Goal: Task Accomplishment & Management: Complete application form

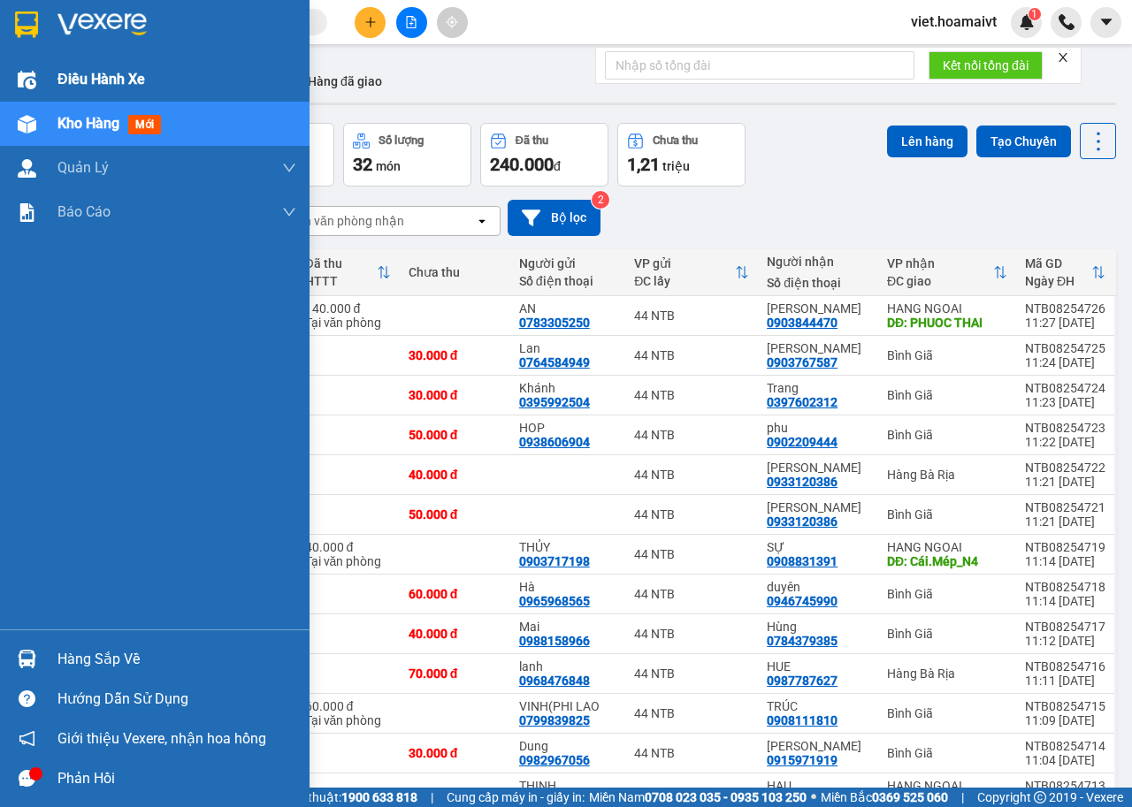
click at [43, 80] on div "Điều hành xe" at bounding box center [154, 79] width 309 height 44
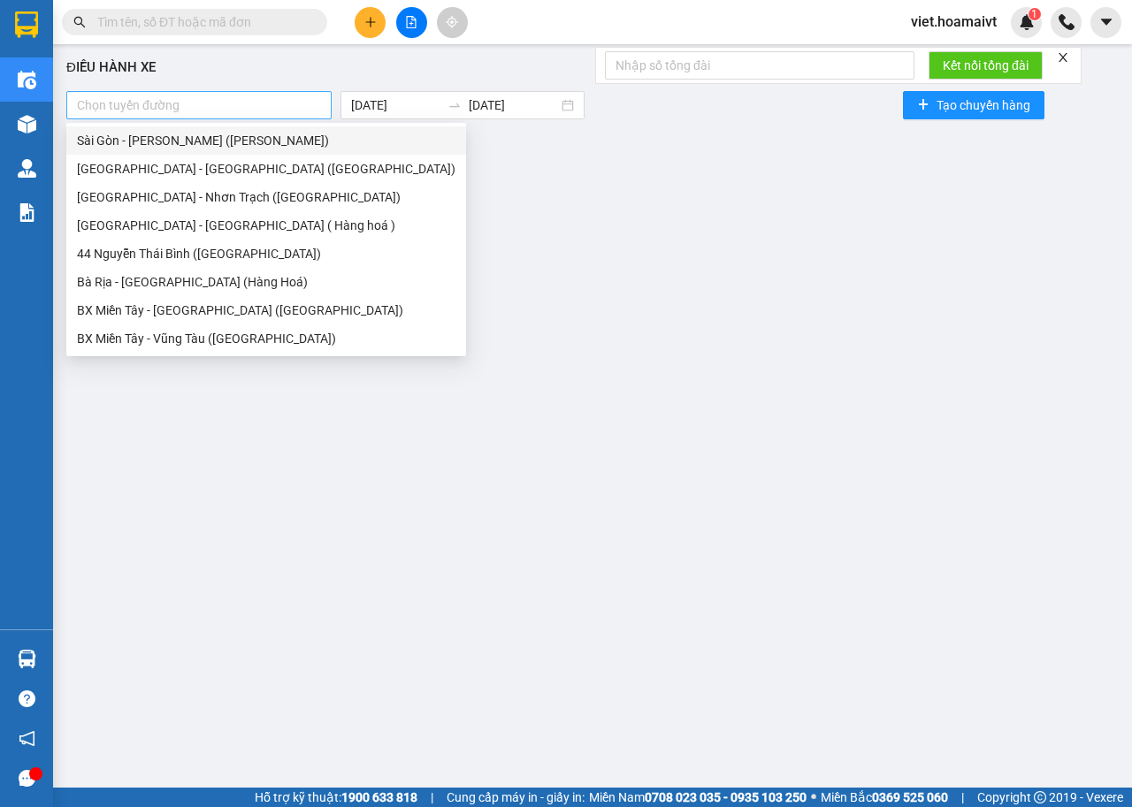
click at [290, 100] on div at bounding box center [199, 105] width 256 height 21
click at [218, 139] on div "Sài Gòn - [PERSON_NAME] ([PERSON_NAME])" at bounding box center [266, 140] width 378 height 19
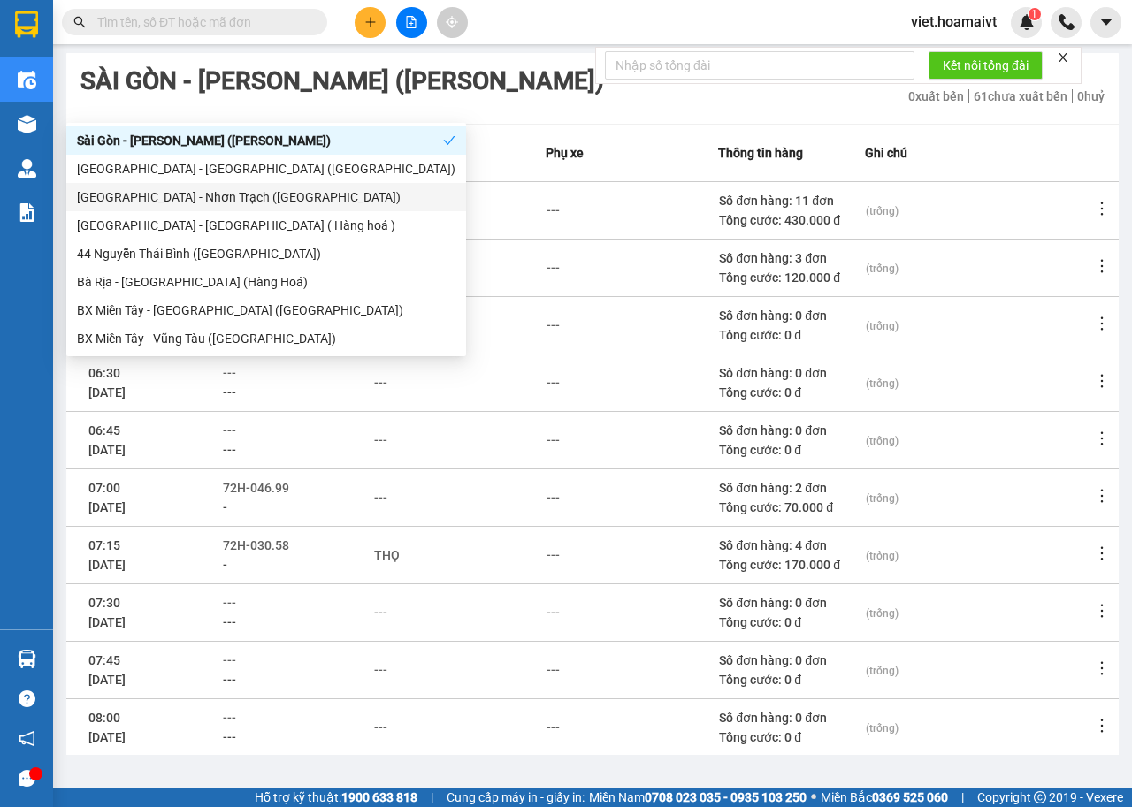
scroll to position [195, 0]
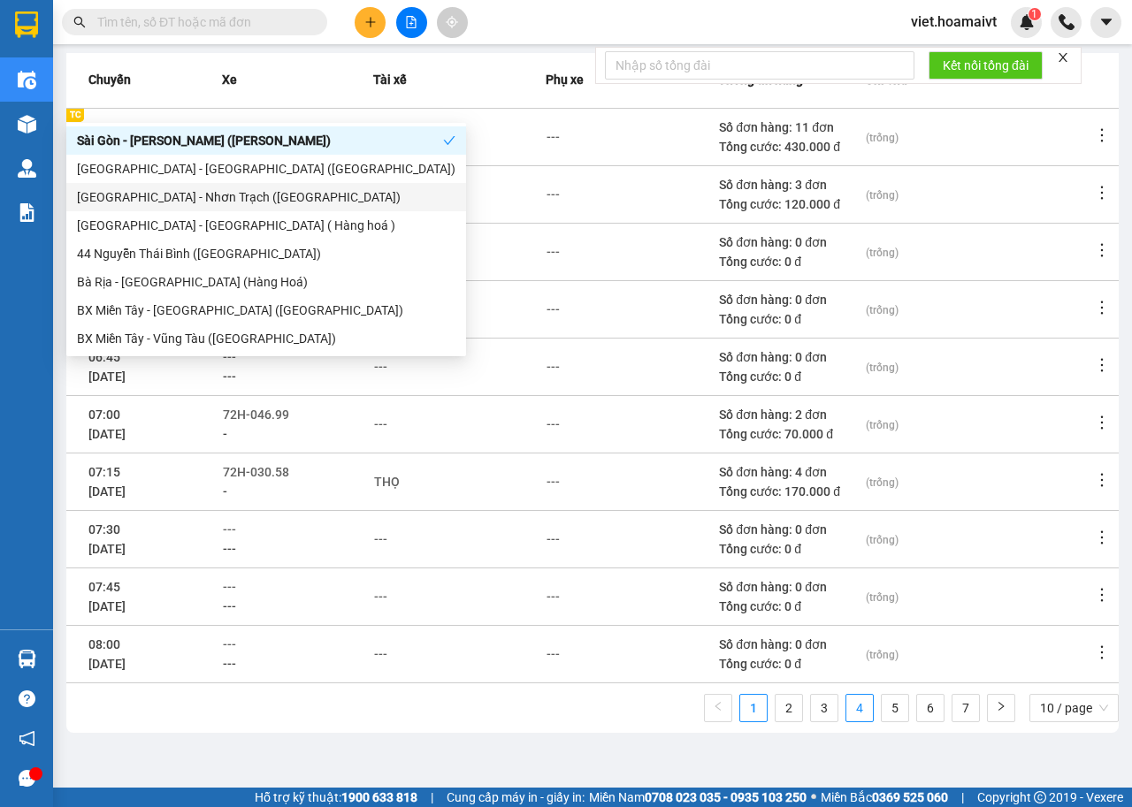
click at [846, 710] on link "4" at bounding box center [859, 708] width 27 height 27
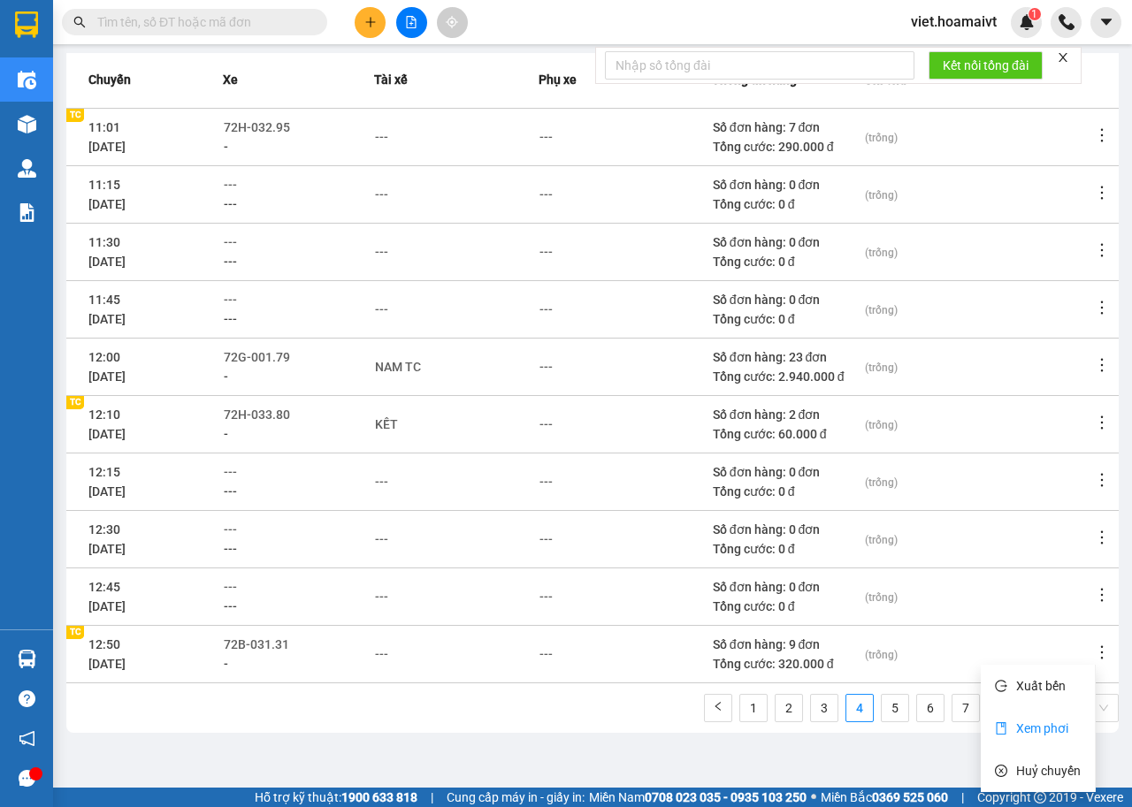
click at [1053, 728] on span "Xem phơi" at bounding box center [1042, 729] width 52 height 14
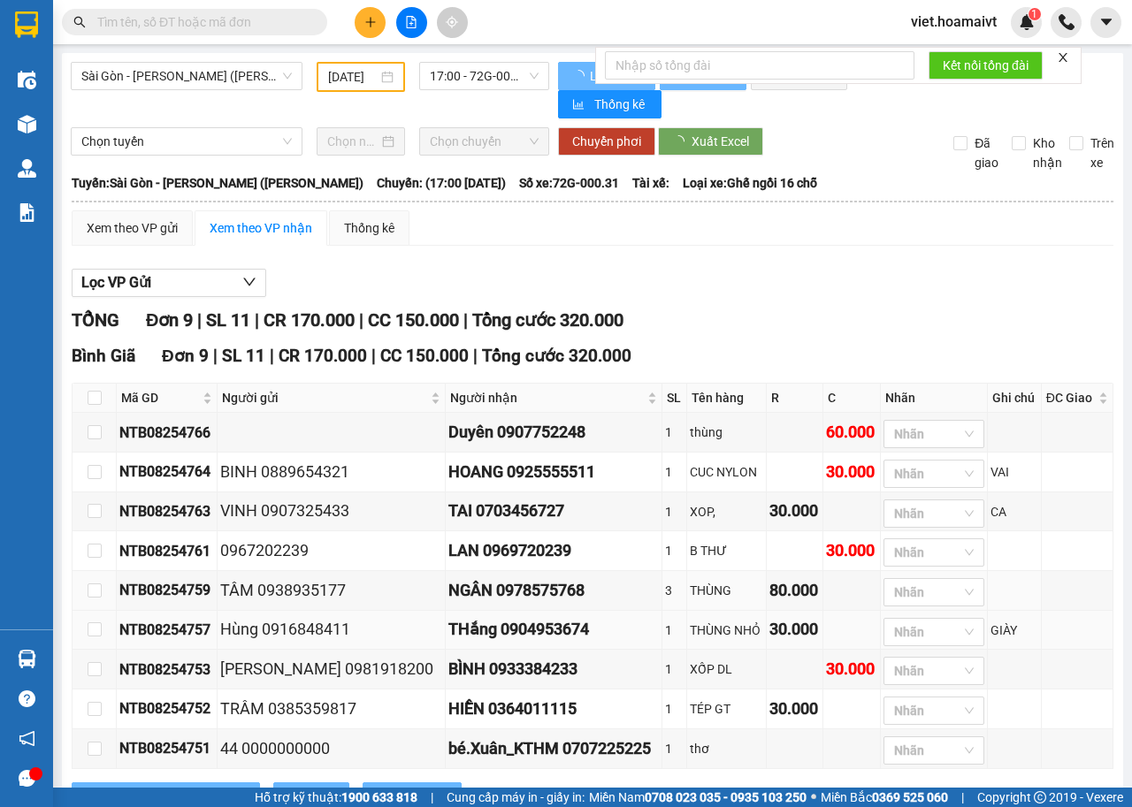
type input "[DATE]"
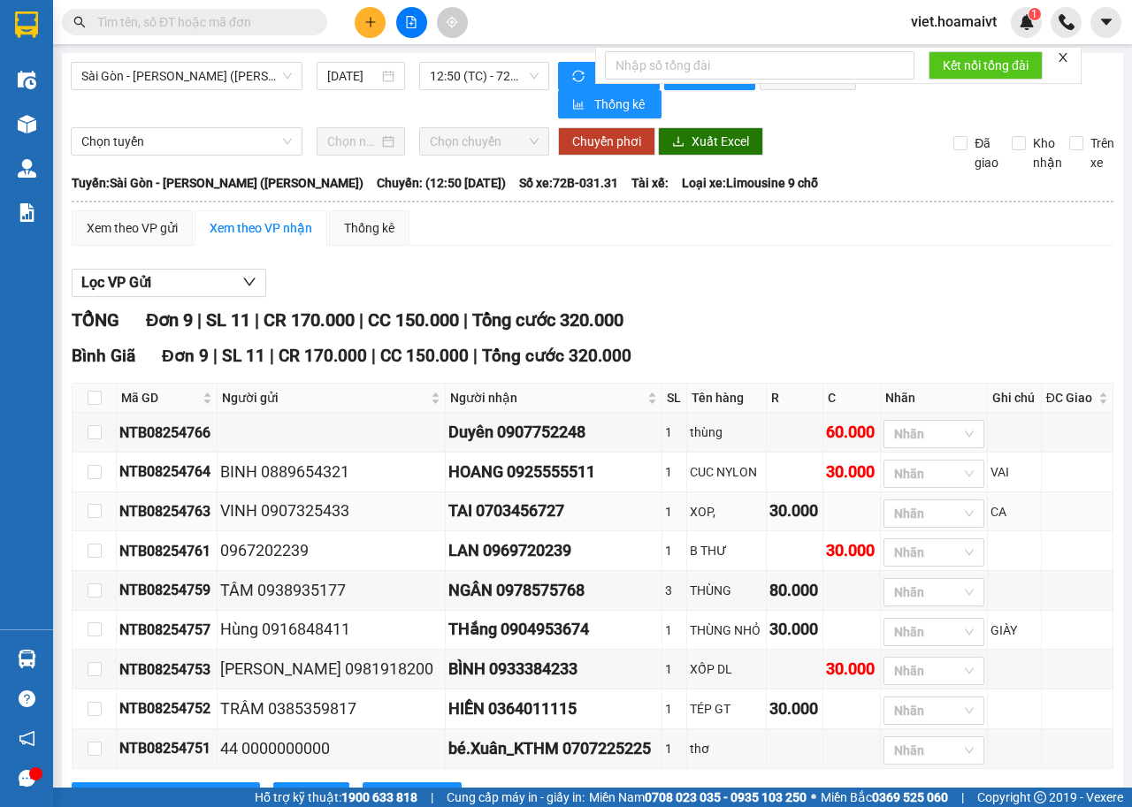
scroll to position [82, 0]
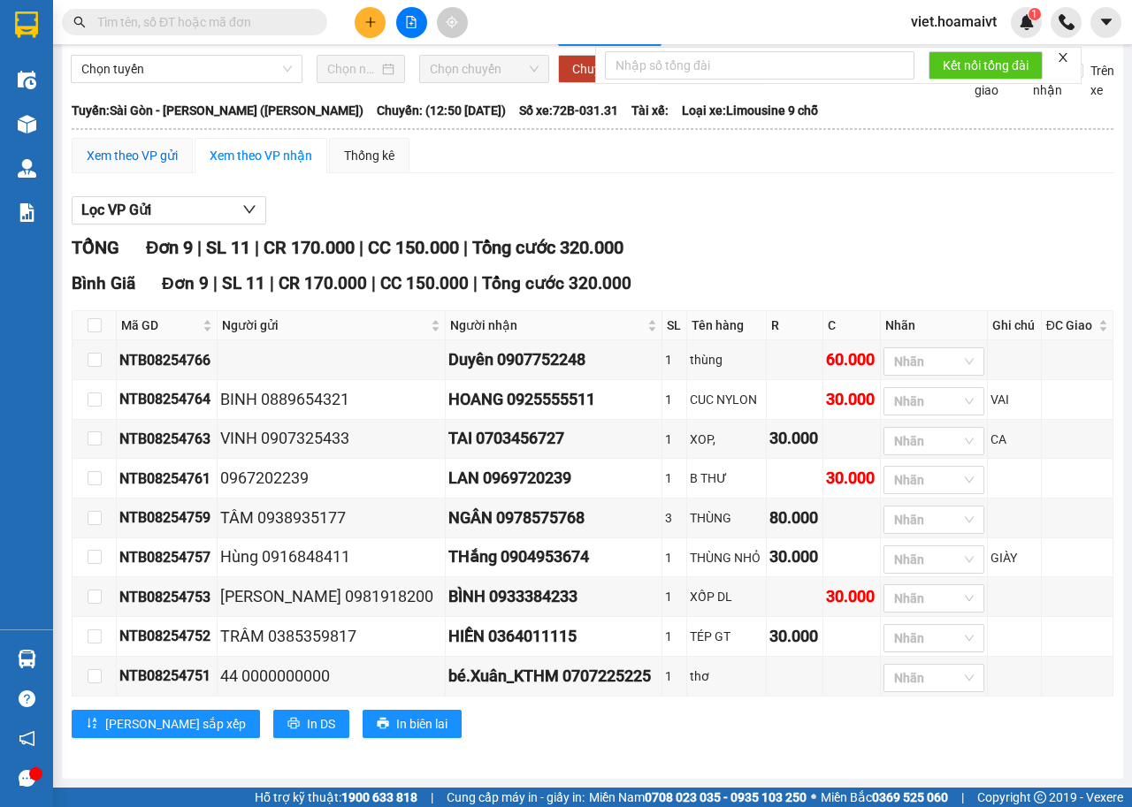
click at [149, 148] on div "Xem theo VP gửi" at bounding box center [132, 155] width 91 height 19
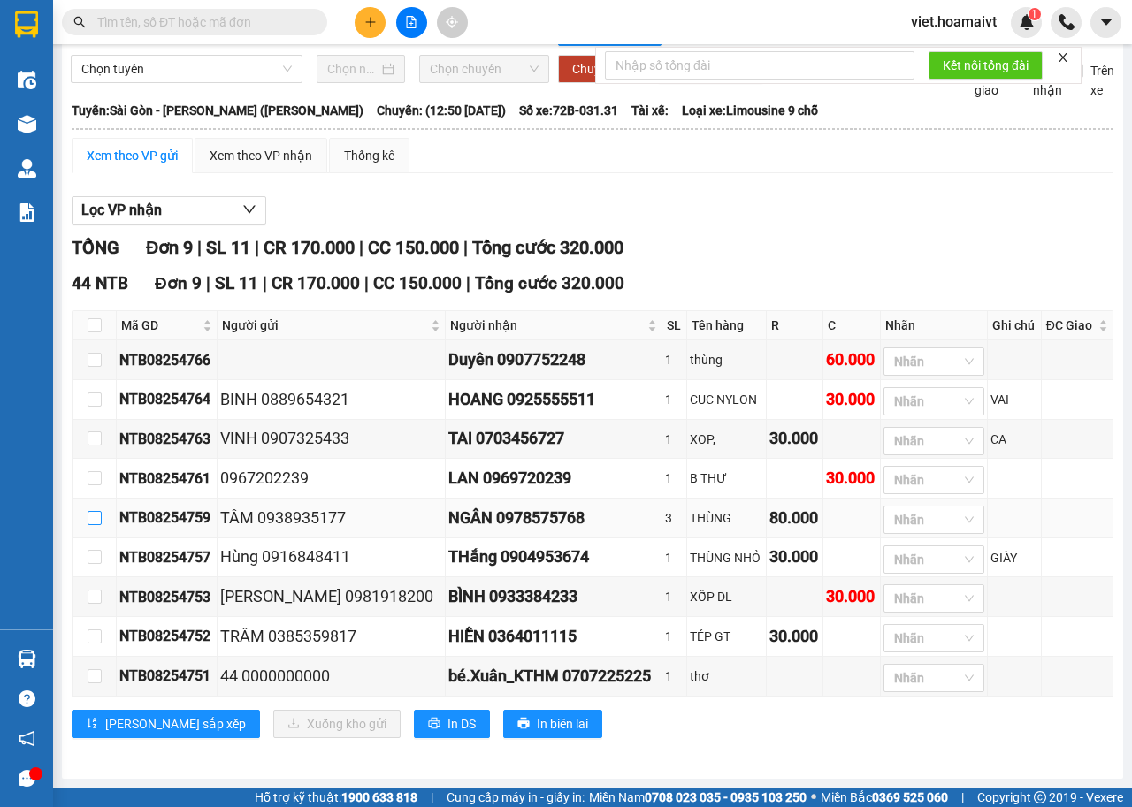
click at [93, 514] on input "checkbox" at bounding box center [95, 518] width 14 height 14
checkbox input "true"
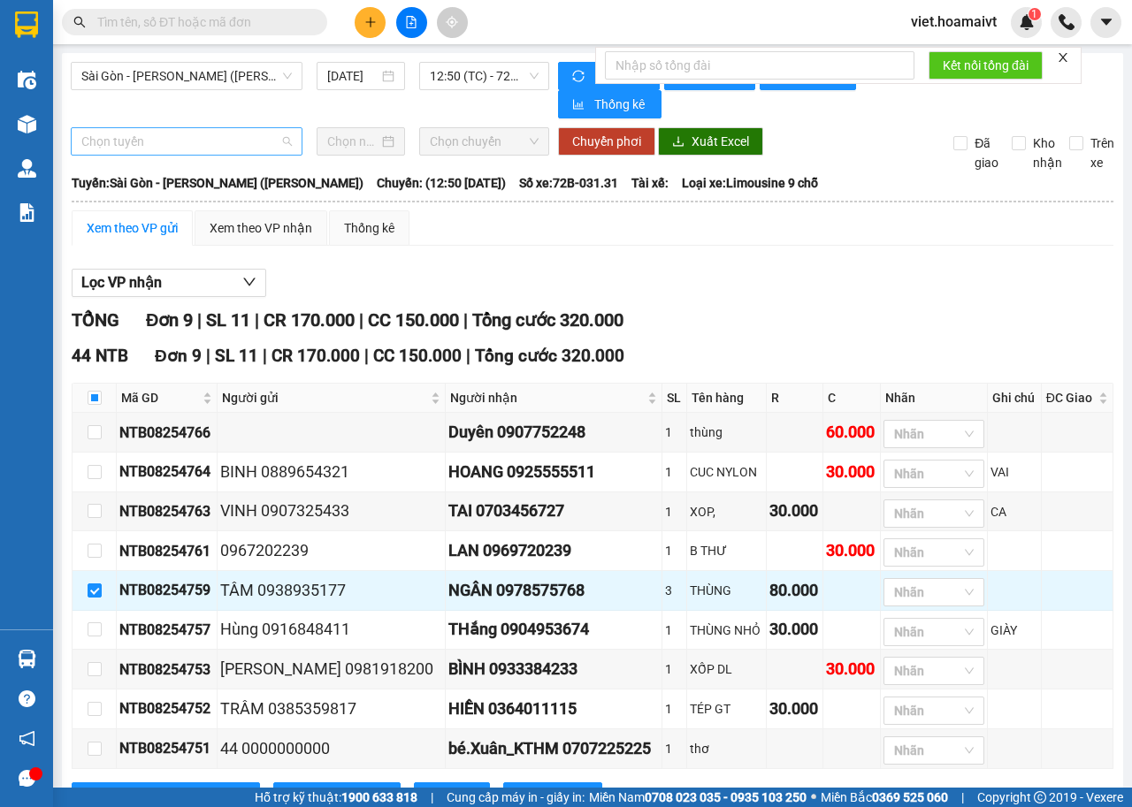
click at [281, 139] on span "Chọn tuyến" at bounding box center [186, 141] width 210 height 27
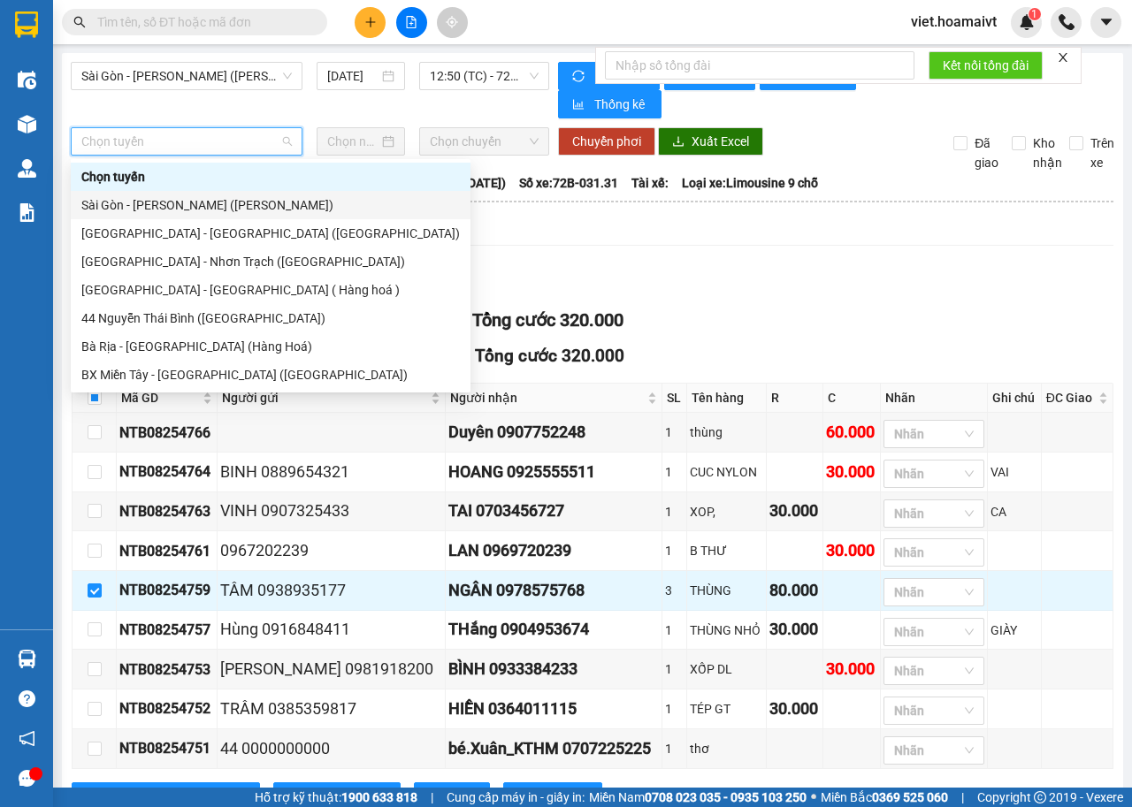
click at [192, 204] on div "Sài Gòn - [PERSON_NAME] ([PERSON_NAME])" at bounding box center [270, 204] width 378 height 19
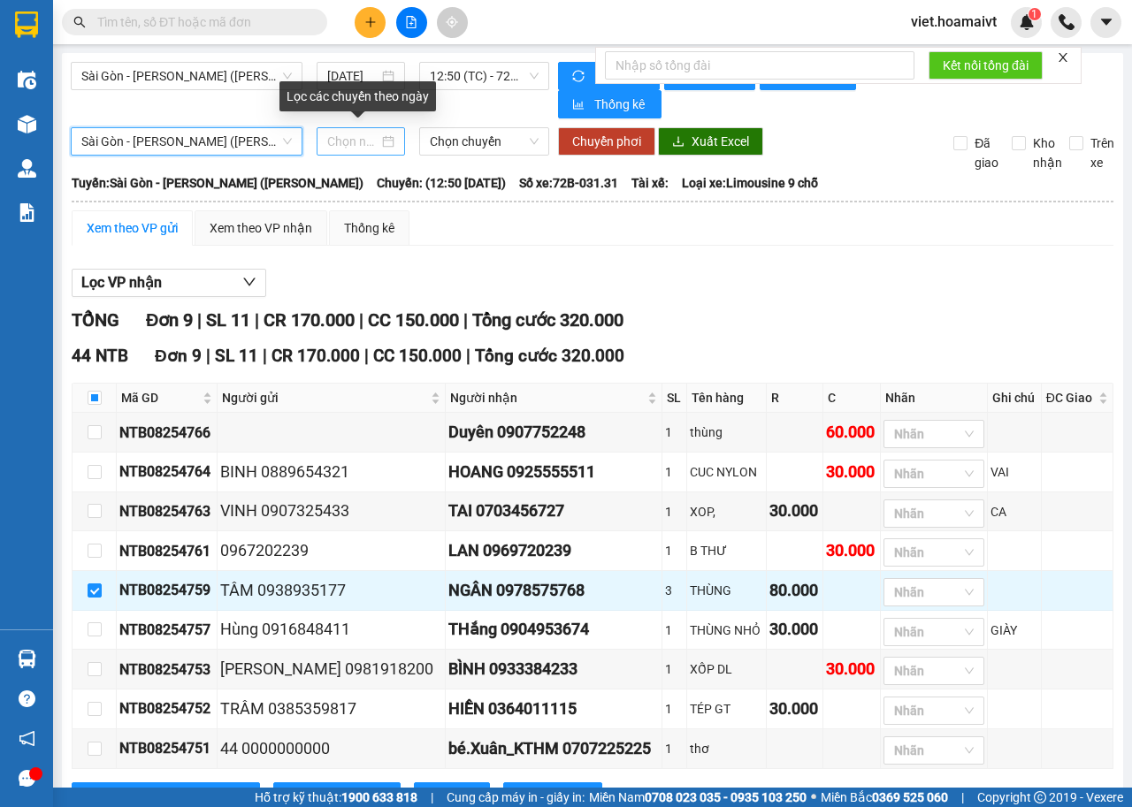
click at [385, 137] on div at bounding box center [360, 141] width 67 height 19
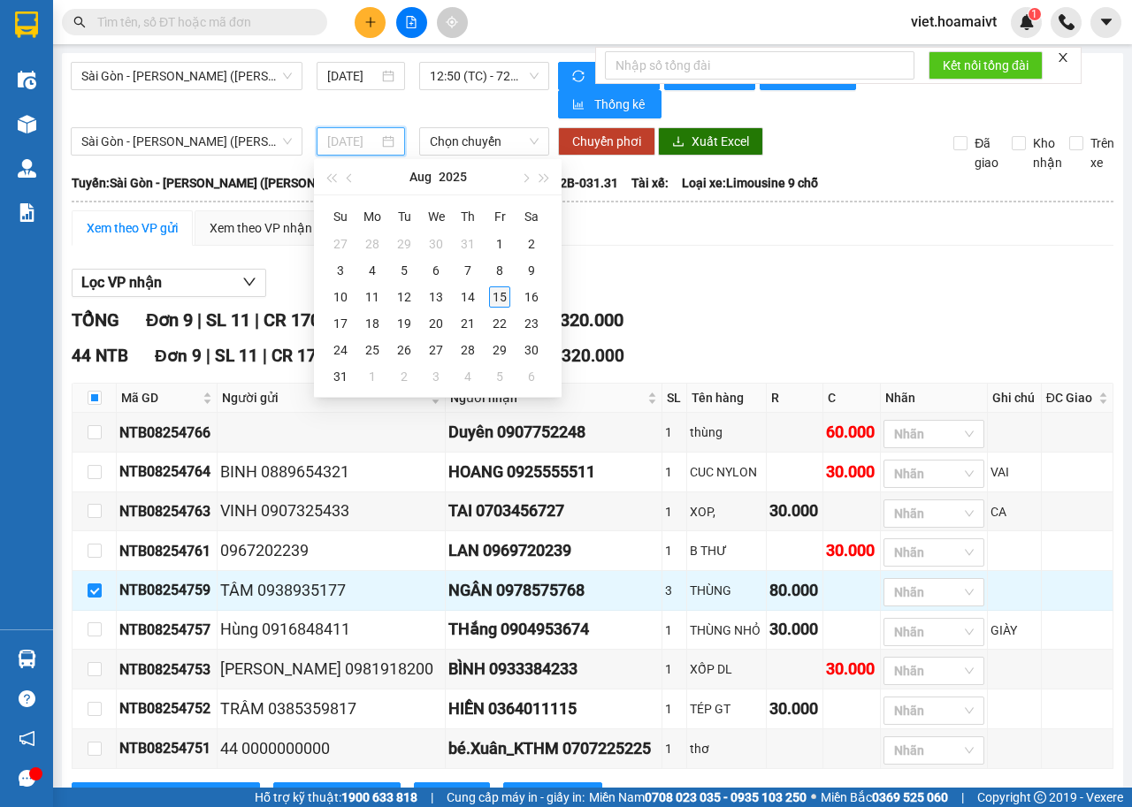
type input "[DATE]"
click at [500, 296] on div "15" at bounding box center [499, 296] width 21 height 21
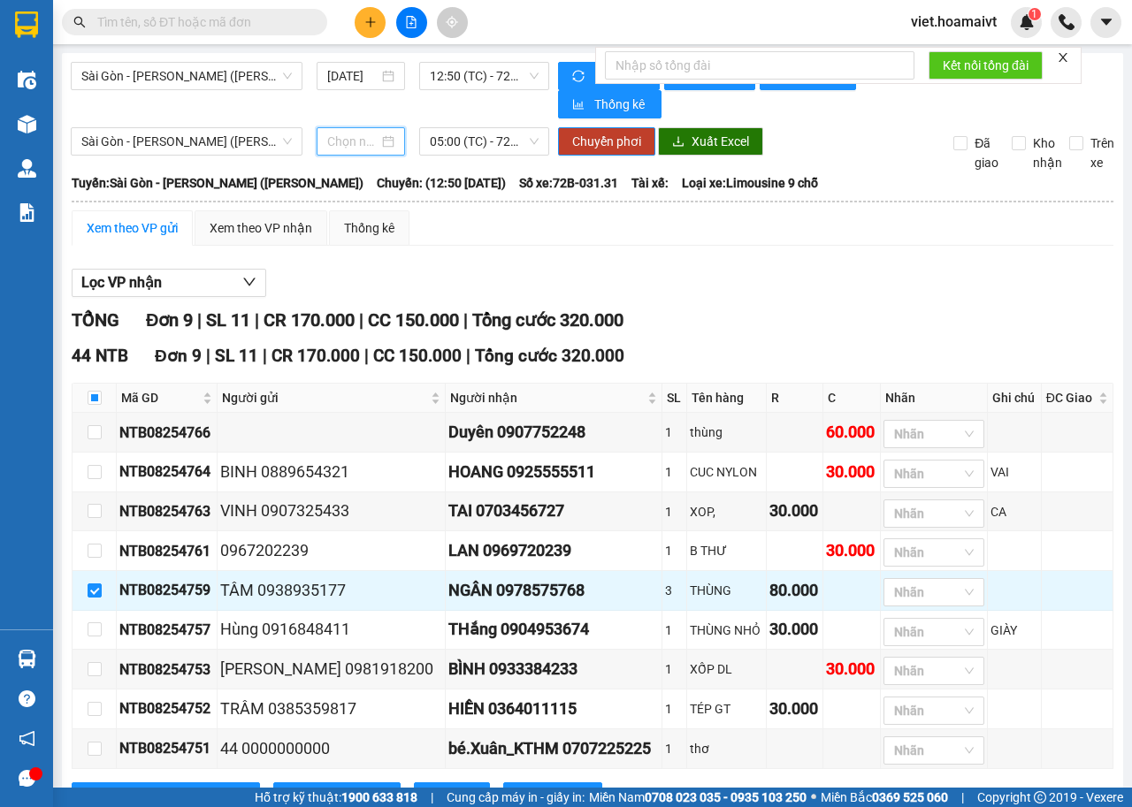
type input "[DATE]"
click at [527, 140] on span "05:00 (TC) - 72H-033.80" at bounding box center [484, 141] width 108 height 27
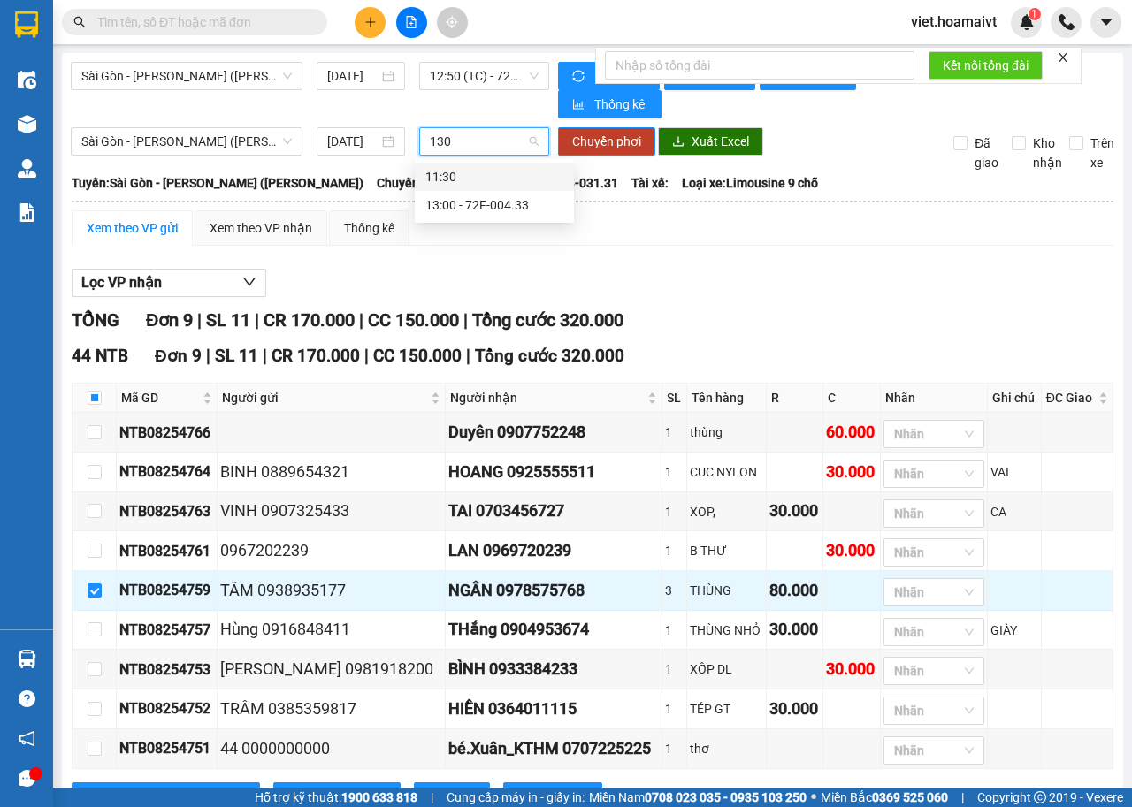
type input "13"
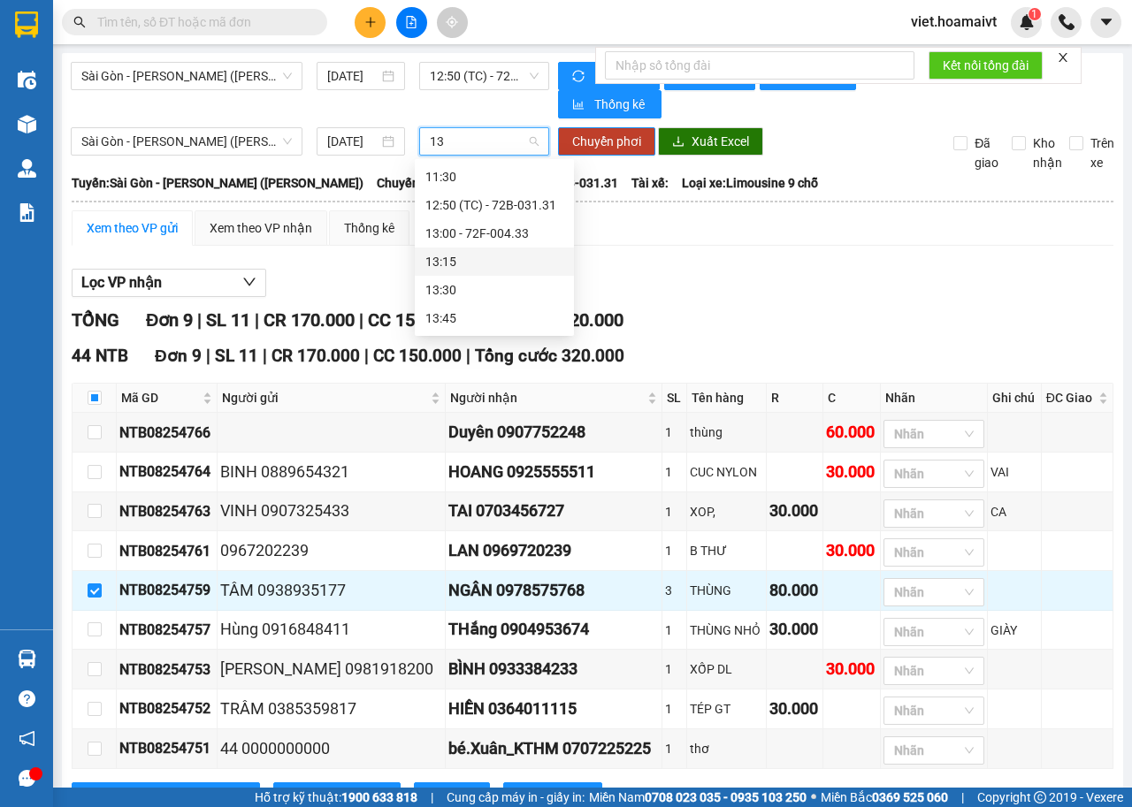
click at [455, 261] on div "13:15" at bounding box center [494, 261] width 138 height 19
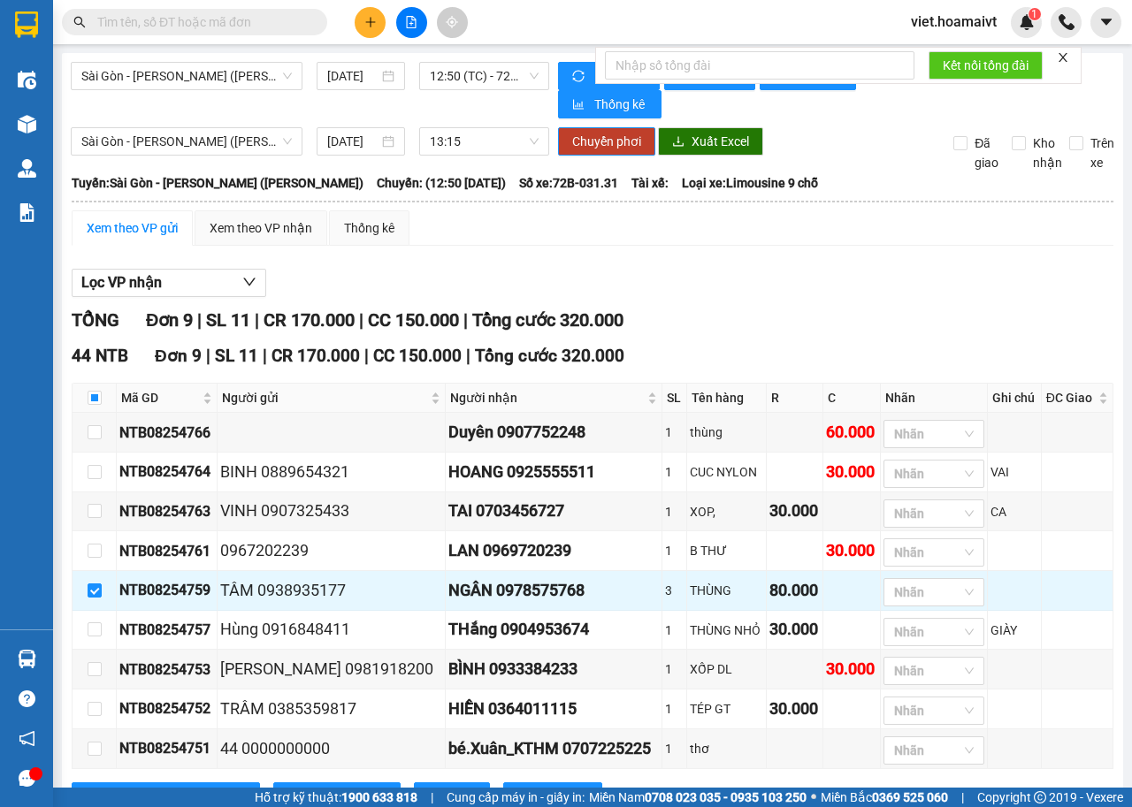
click at [1067, 57] on icon "close" at bounding box center [1063, 57] width 12 height 12
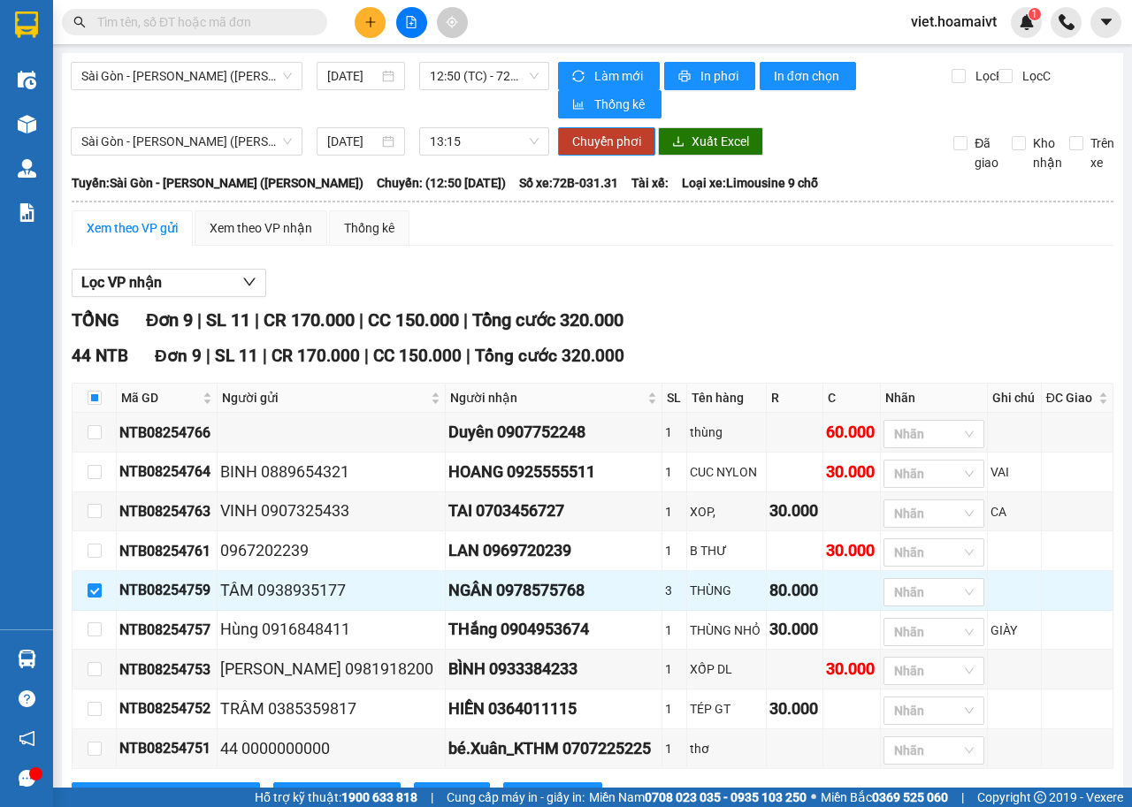
click at [890, 286] on div "Lọc VP nhận" at bounding box center [593, 283] width 1042 height 29
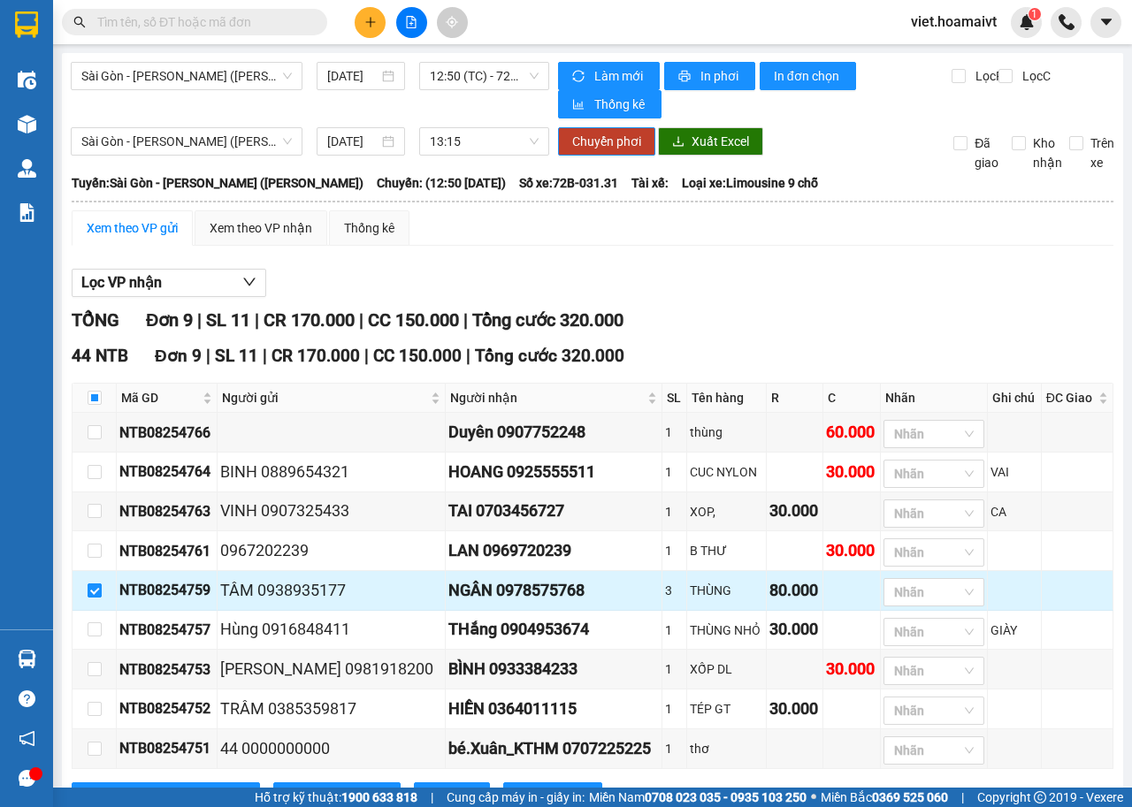
click at [93, 595] on input "checkbox" at bounding box center [95, 591] width 14 height 14
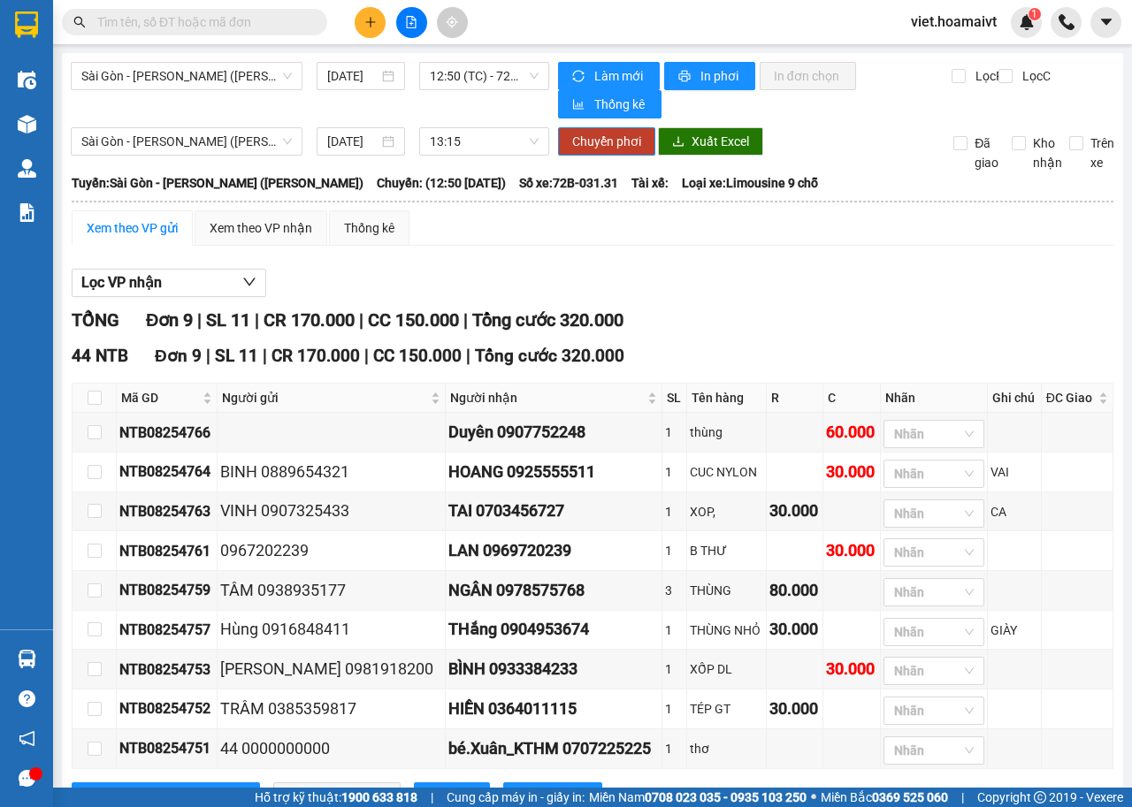
click at [834, 259] on div "Xem theo VP gửi Xem theo VP nhận Thống kê Lọc VP nhận TỔNG Đơn 9 | SL 11 | CR 1…" at bounding box center [593, 521] width 1042 height 623
click at [94, 592] on input "checkbox" at bounding box center [95, 591] width 14 height 14
checkbox input "true"
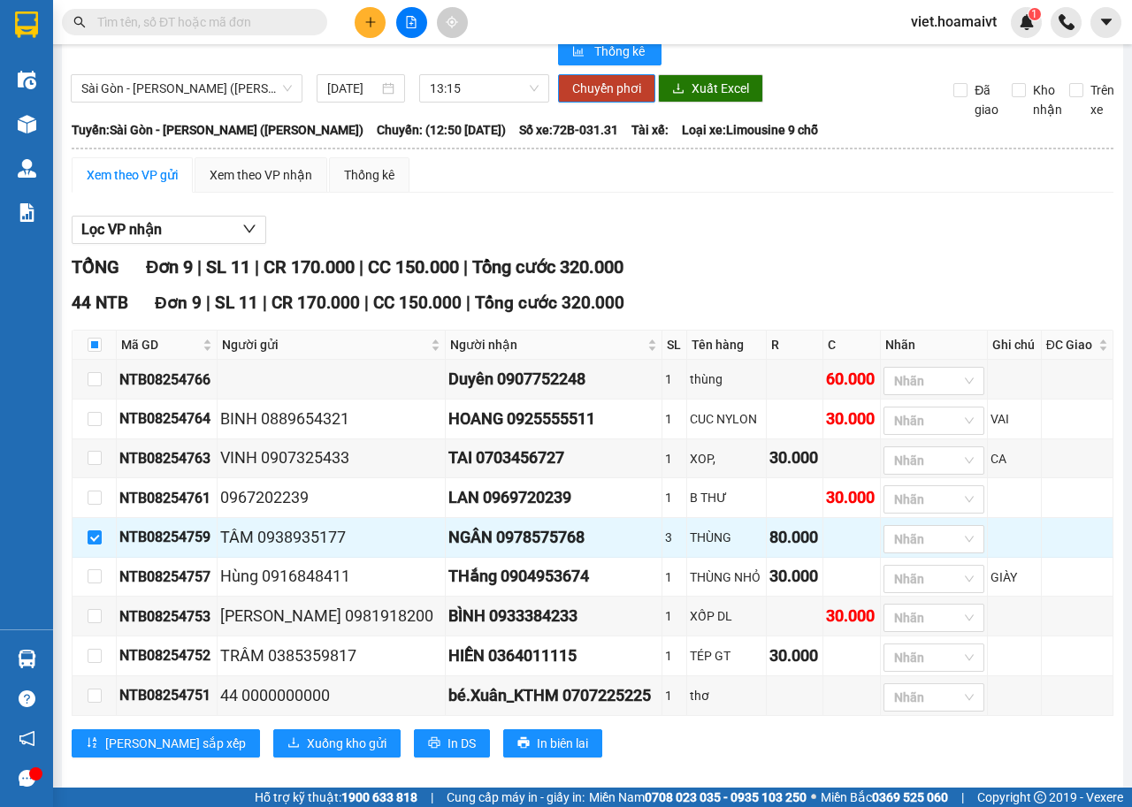
scroll to position [82, 0]
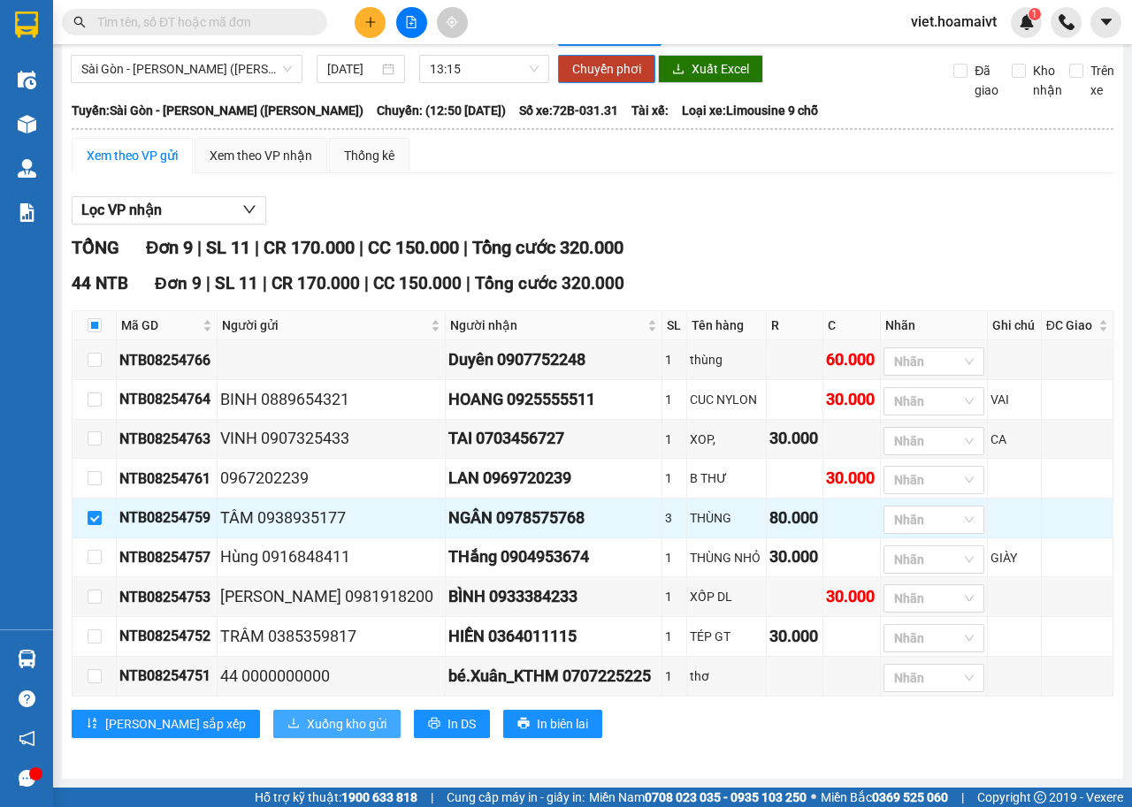
click at [307, 725] on span "Xuống kho gửi" at bounding box center [347, 723] width 80 height 19
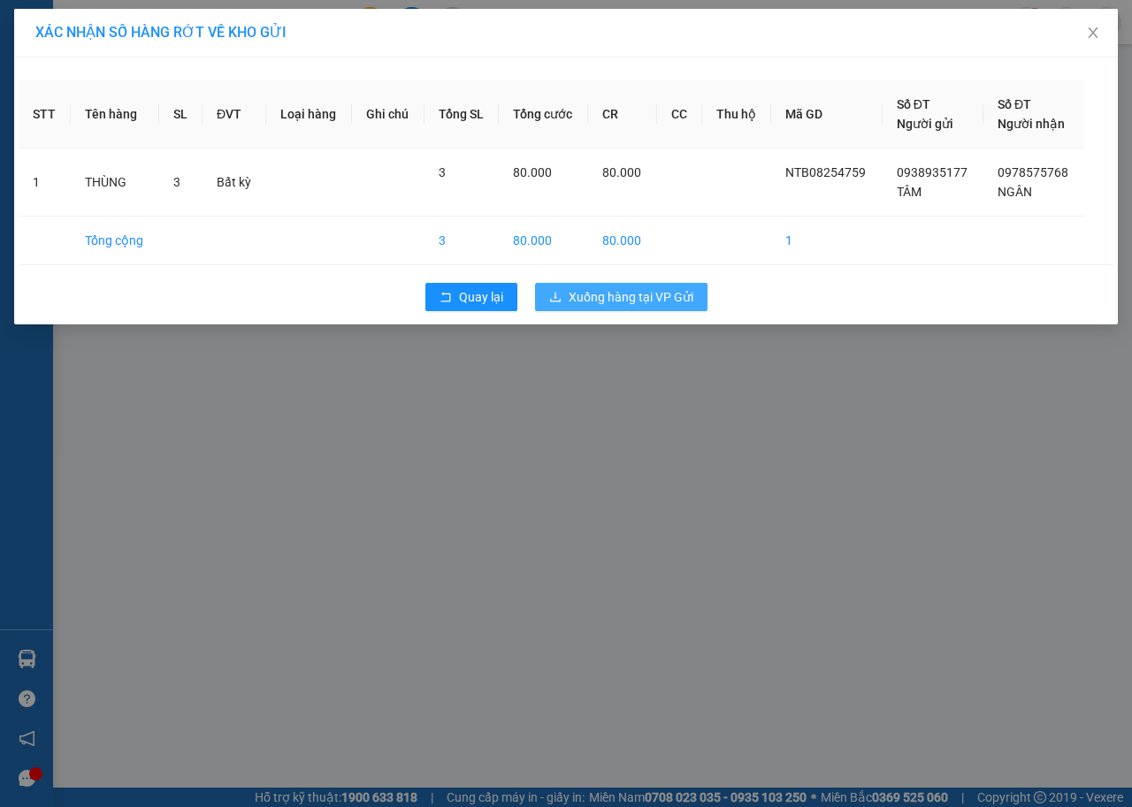
click at [625, 294] on span "Xuống hàng tại VP Gửi" at bounding box center [631, 296] width 125 height 19
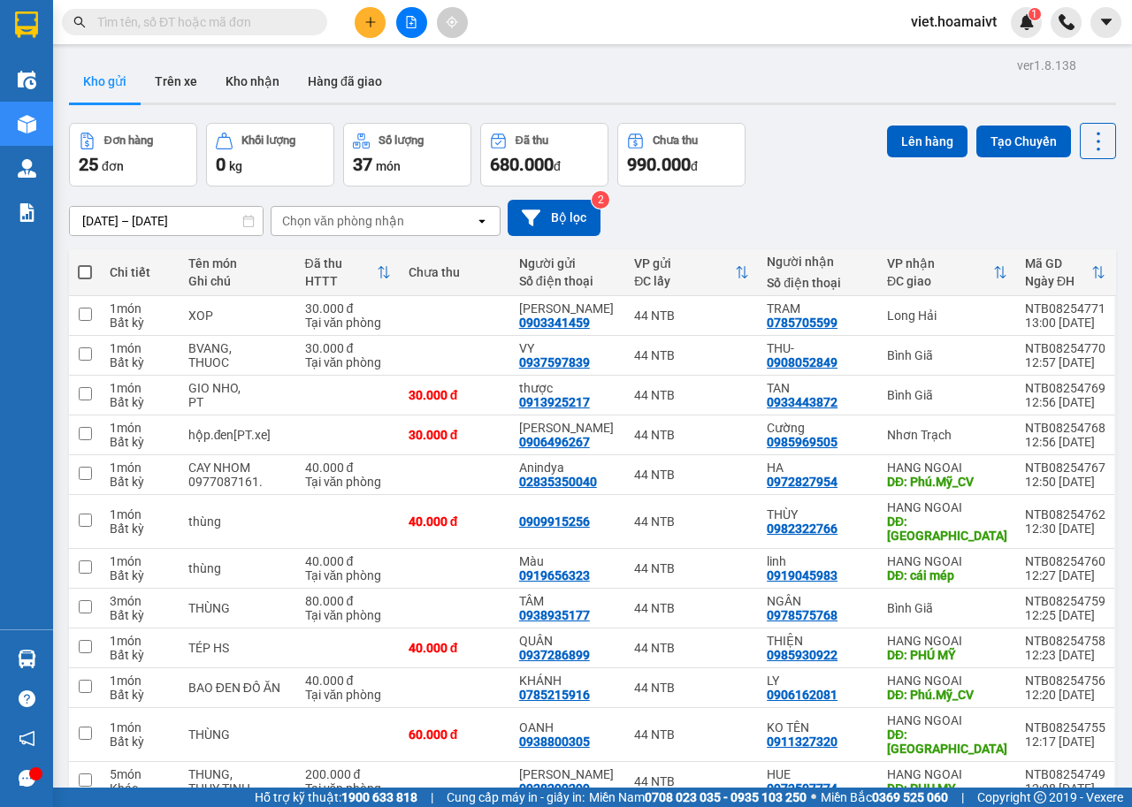
click at [324, 220] on div "Chọn văn phòng nhận" at bounding box center [343, 221] width 122 height 18
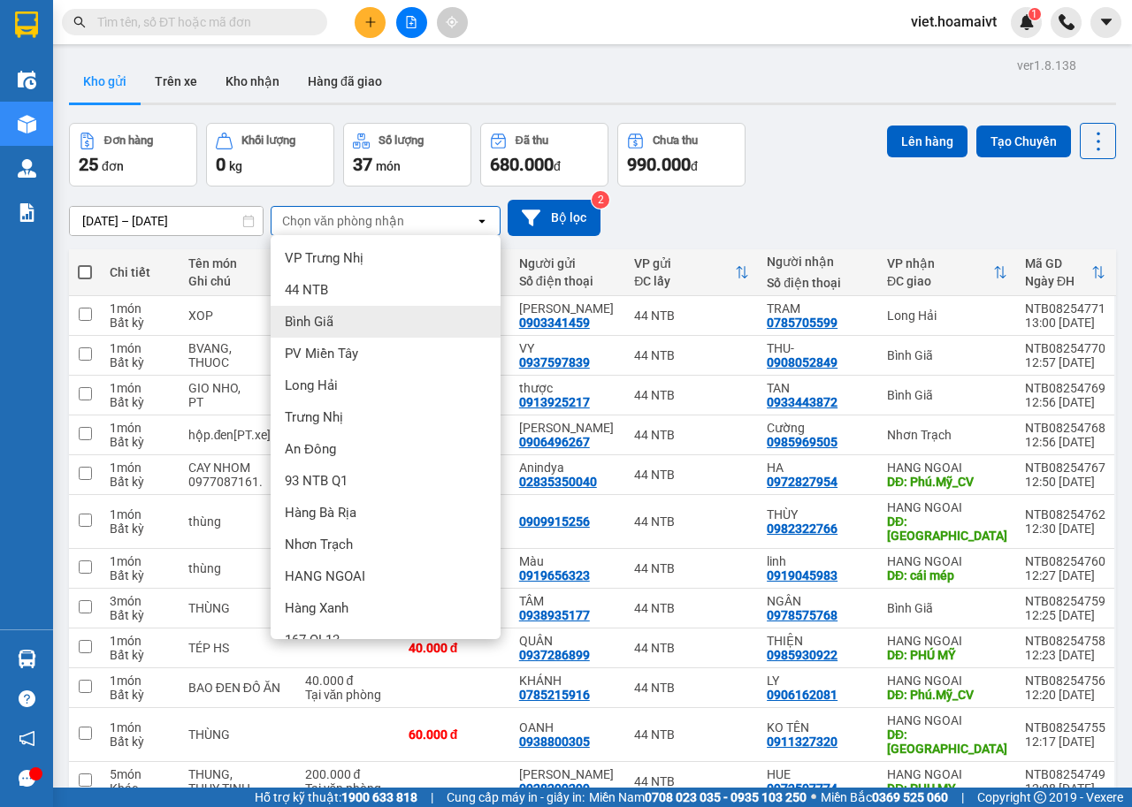
click at [332, 323] on span "Bình Giã" at bounding box center [309, 322] width 49 height 18
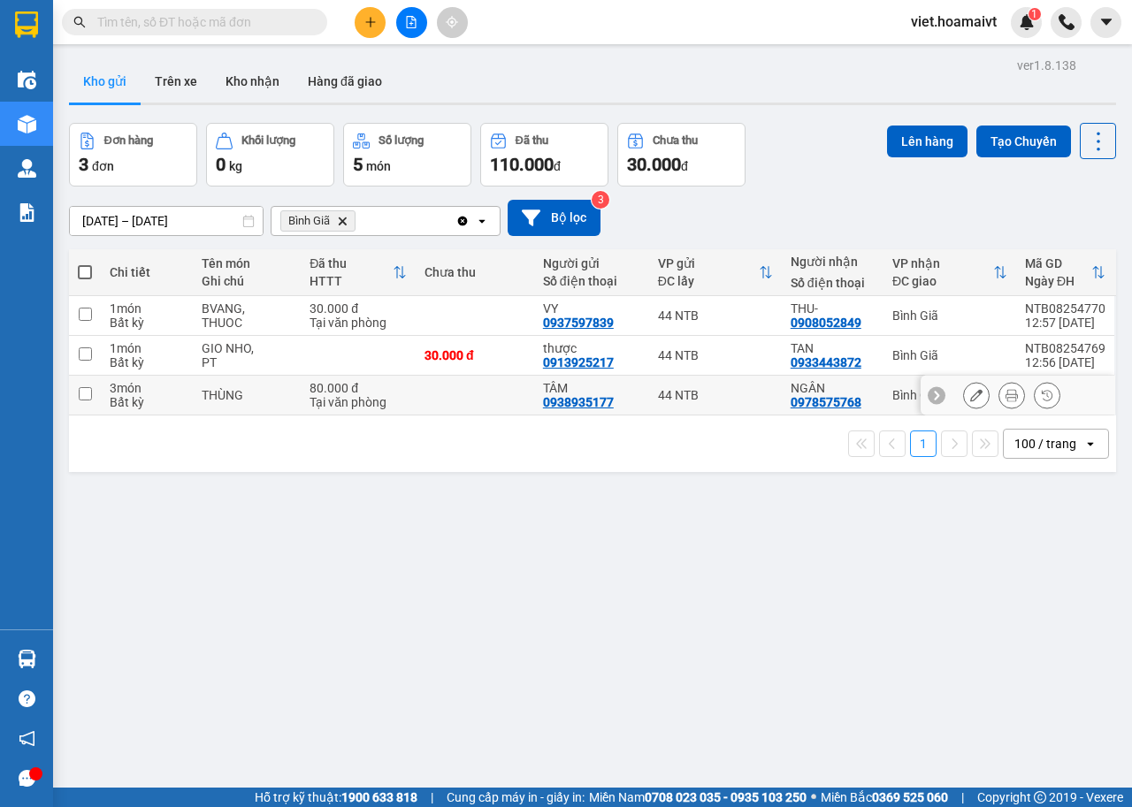
click at [83, 394] on input "checkbox" at bounding box center [85, 393] width 13 height 13
checkbox input "true"
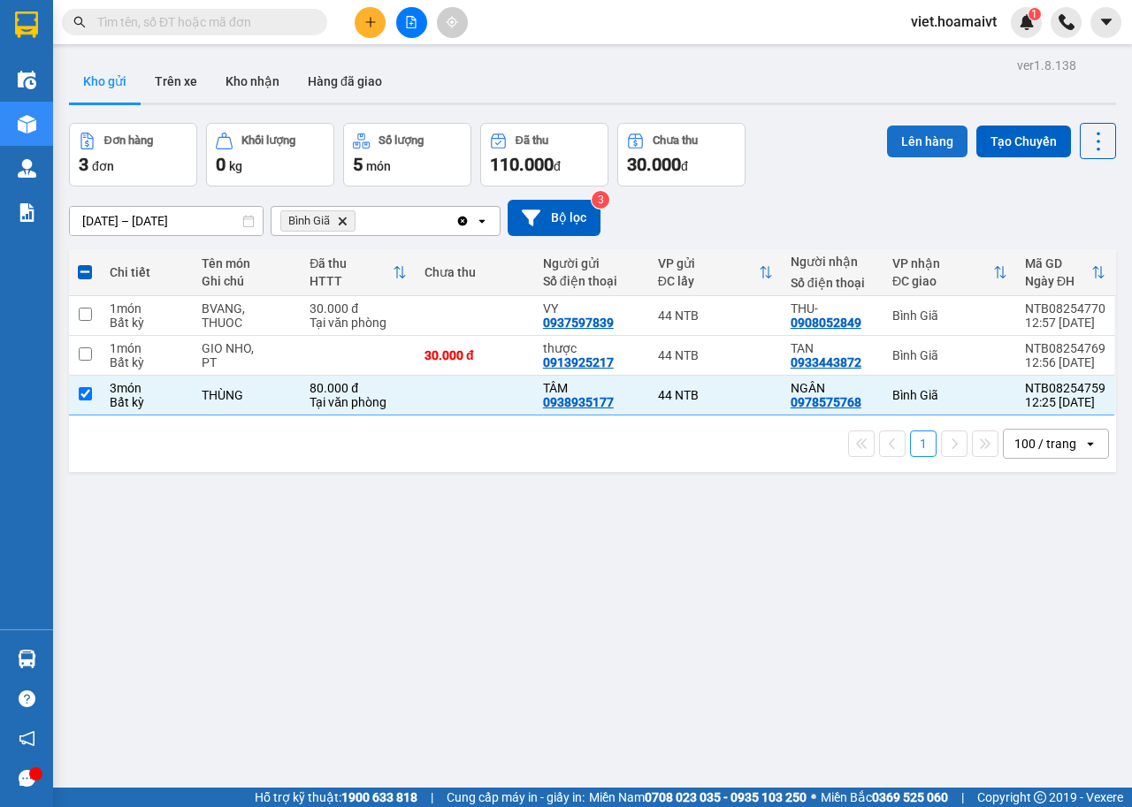
click at [905, 141] on button "Lên hàng" at bounding box center [927, 142] width 80 height 32
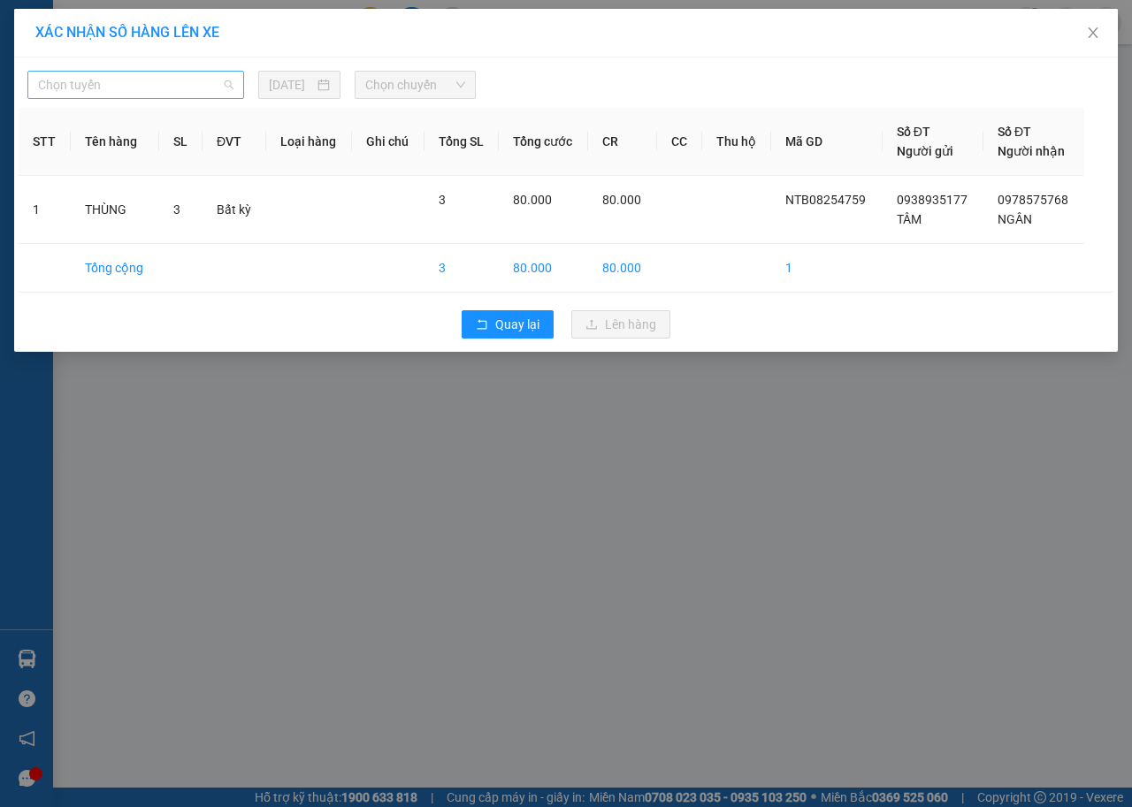
click at [198, 81] on span "Chọn tuyến" at bounding box center [135, 85] width 195 height 27
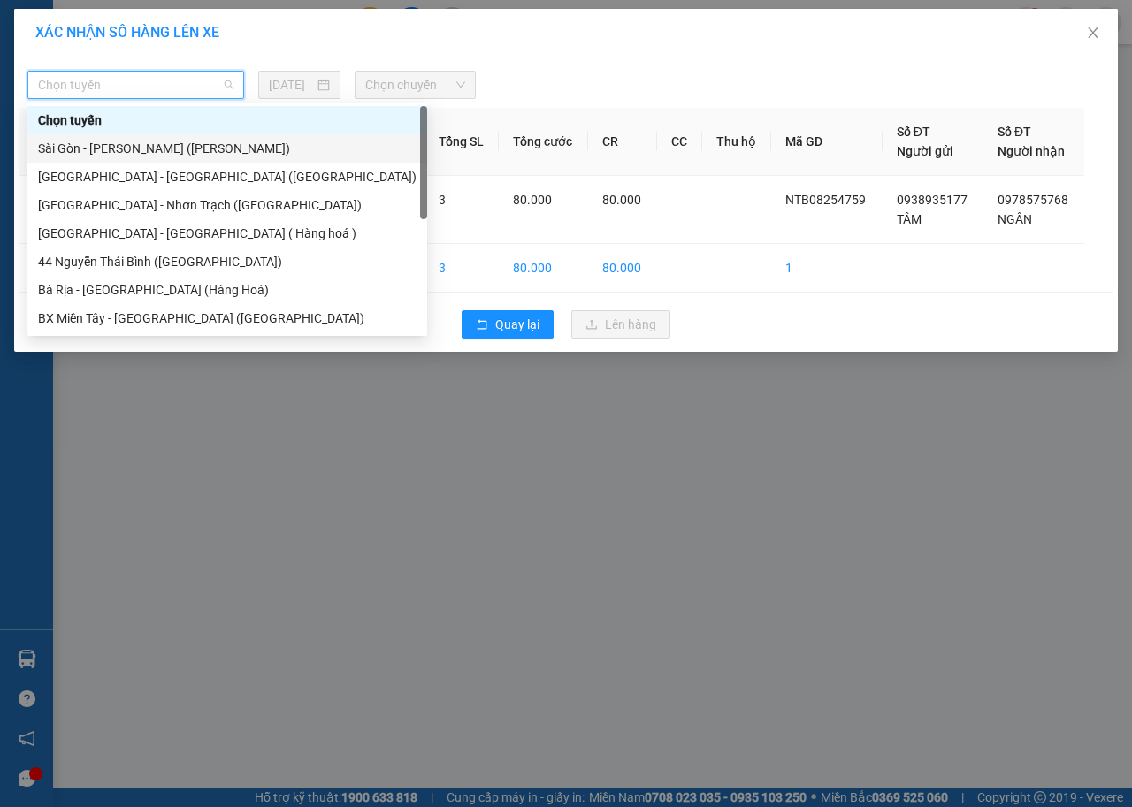
drag, startPoint x: 167, startPoint y: 146, endPoint x: 257, endPoint y: 145, distance: 90.2
click at [167, 147] on div "Sài Gòn - [PERSON_NAME] ([PERSON_NAME])" at bounding box center [227, 148] width 378 height 19
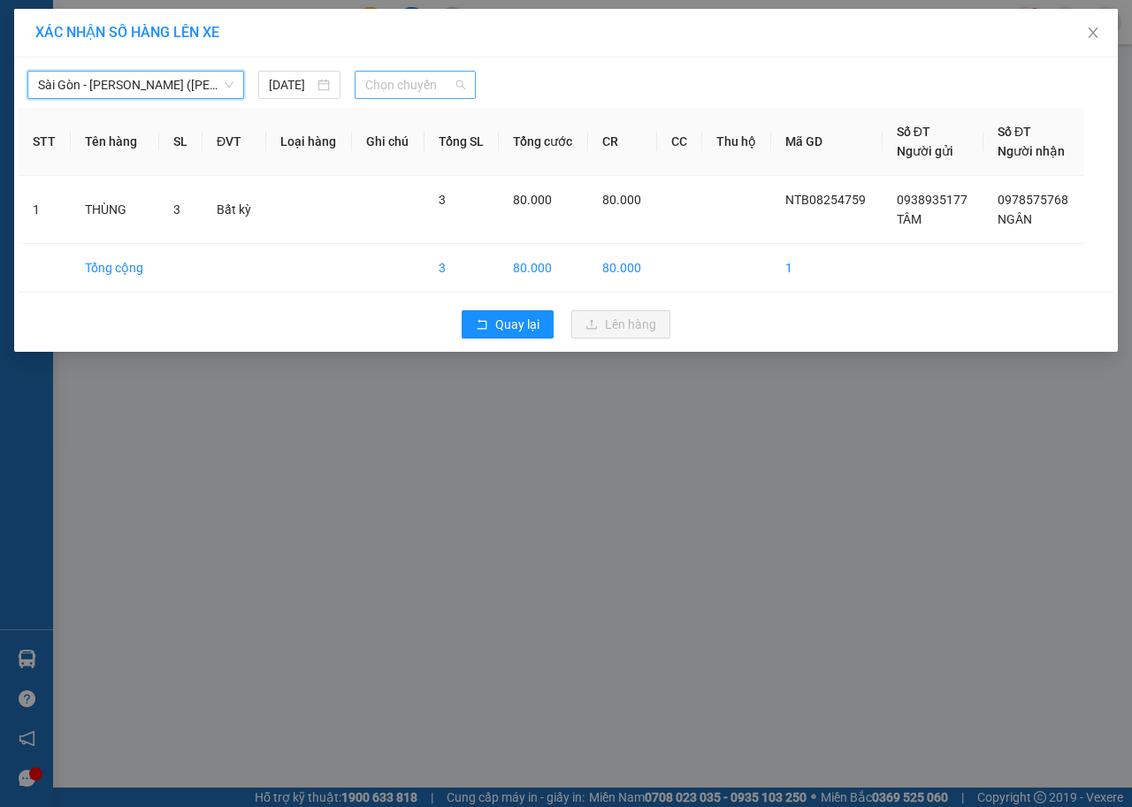
click at [392, 87] on span "Chọn chuyến" at bounding box center [414, 85] width 99 height 27
type input "1305"
click at [497, 149] on div "Thêm chuyến " 13:05 "" at bounding box center [449, 149] width 188 height 30
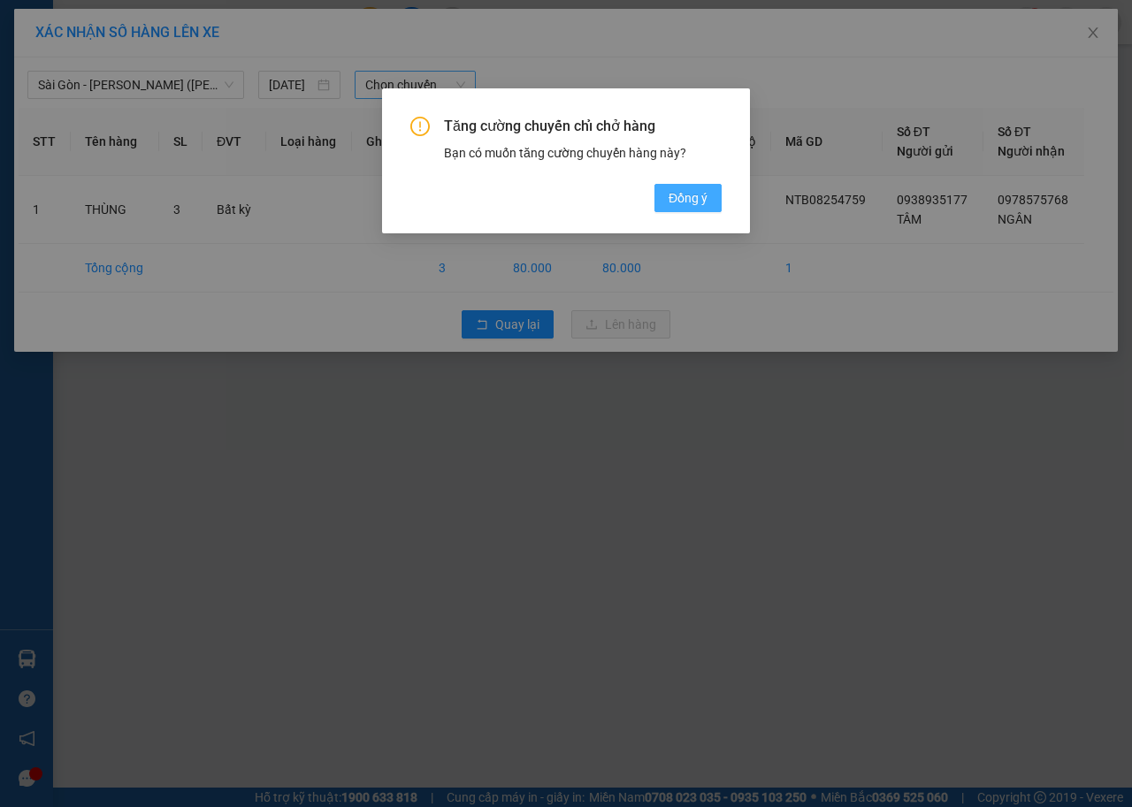
click at [683, 196] on span "Đồng ý" at bounding box center [687, 197] width 39 height 19
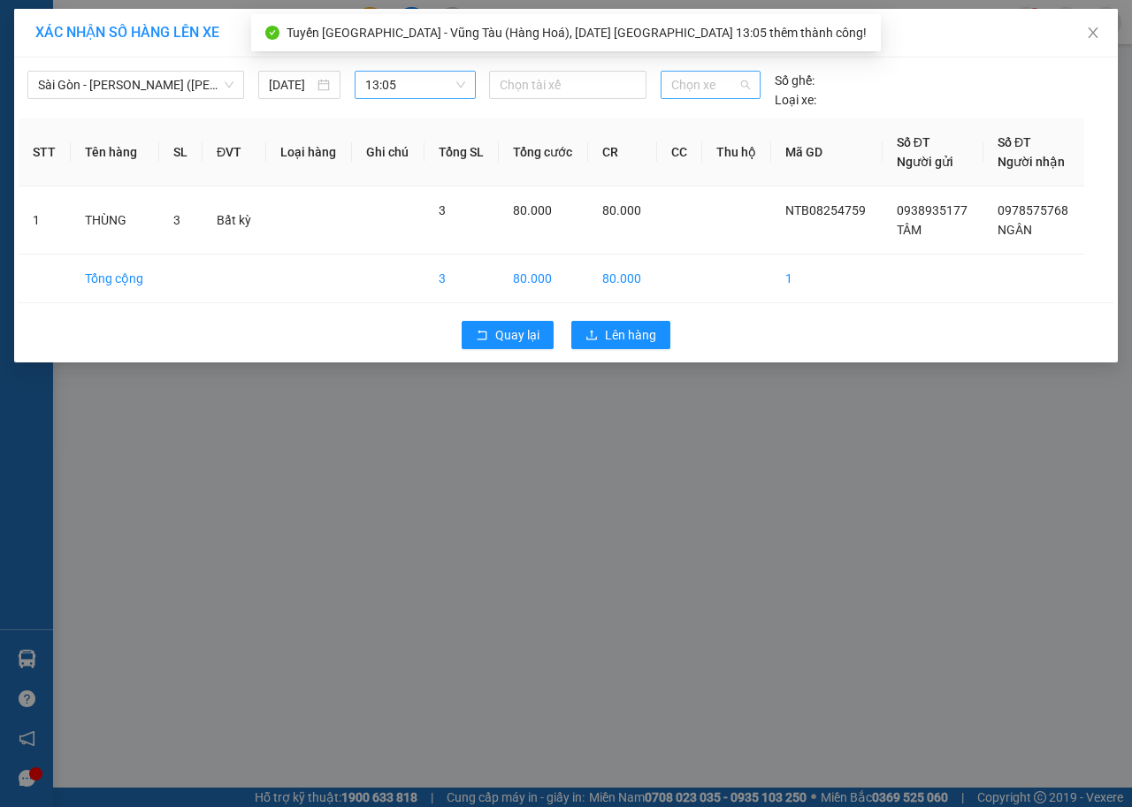
click at [713, 82] on span "Chọn xe" at bounding box center [710, 85] width 79 height 27
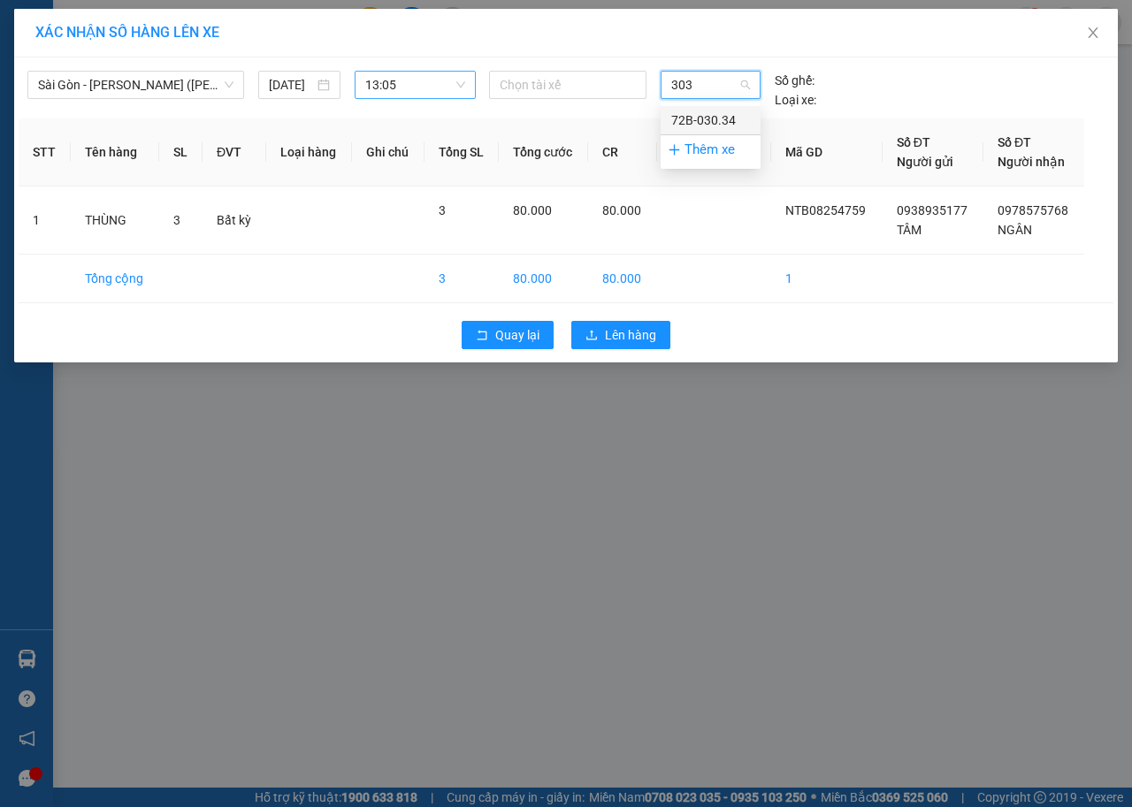
type input "3034"
click at [732, 120] on div "72B-030.34" at bounding box center [710, 120] width 79 height 19
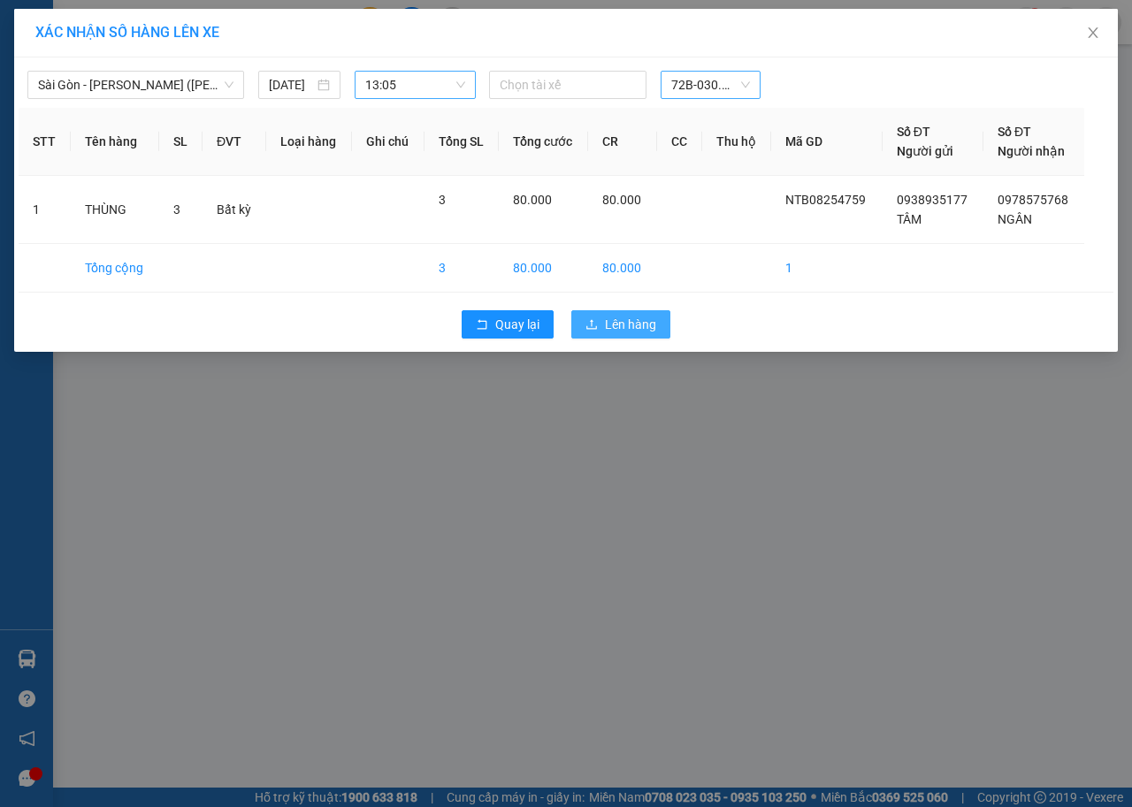
click at [622, 327] on span "Lên hàng" at bounding box center [630, 324] width 51 height 19
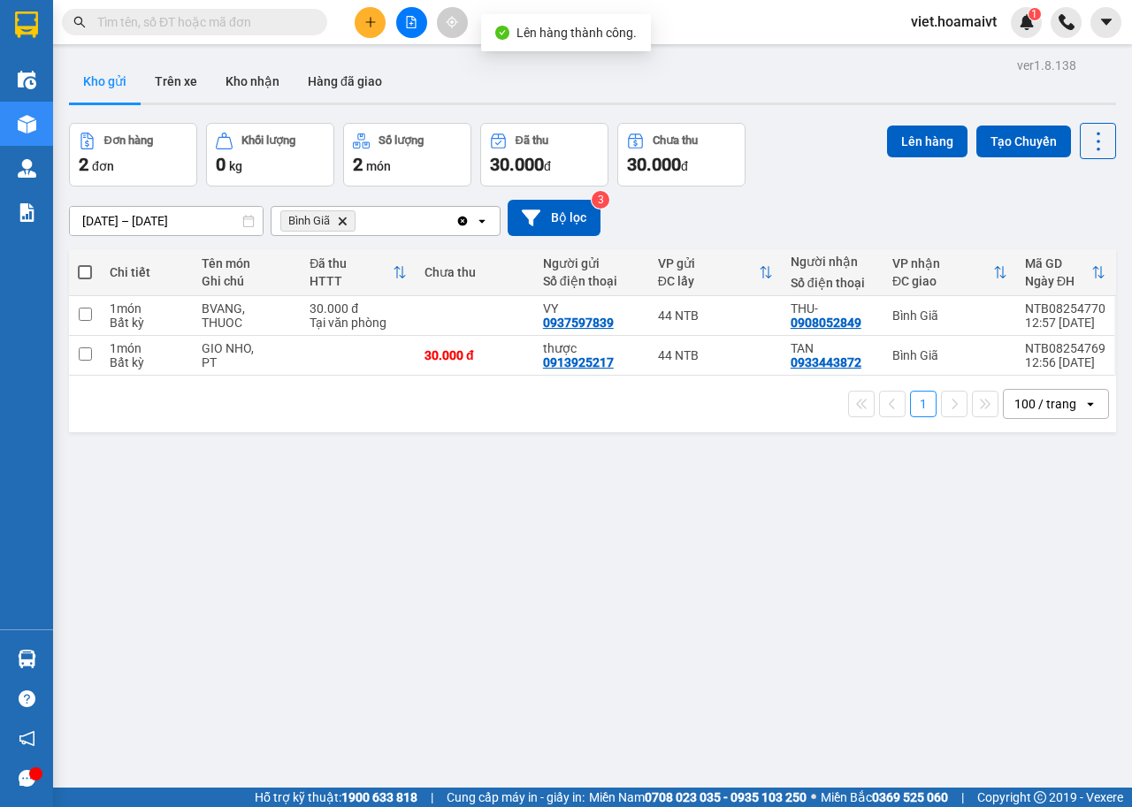
click at [337, 222] on icon "Delete" at bounding box center [342, 221] width 11 height 11
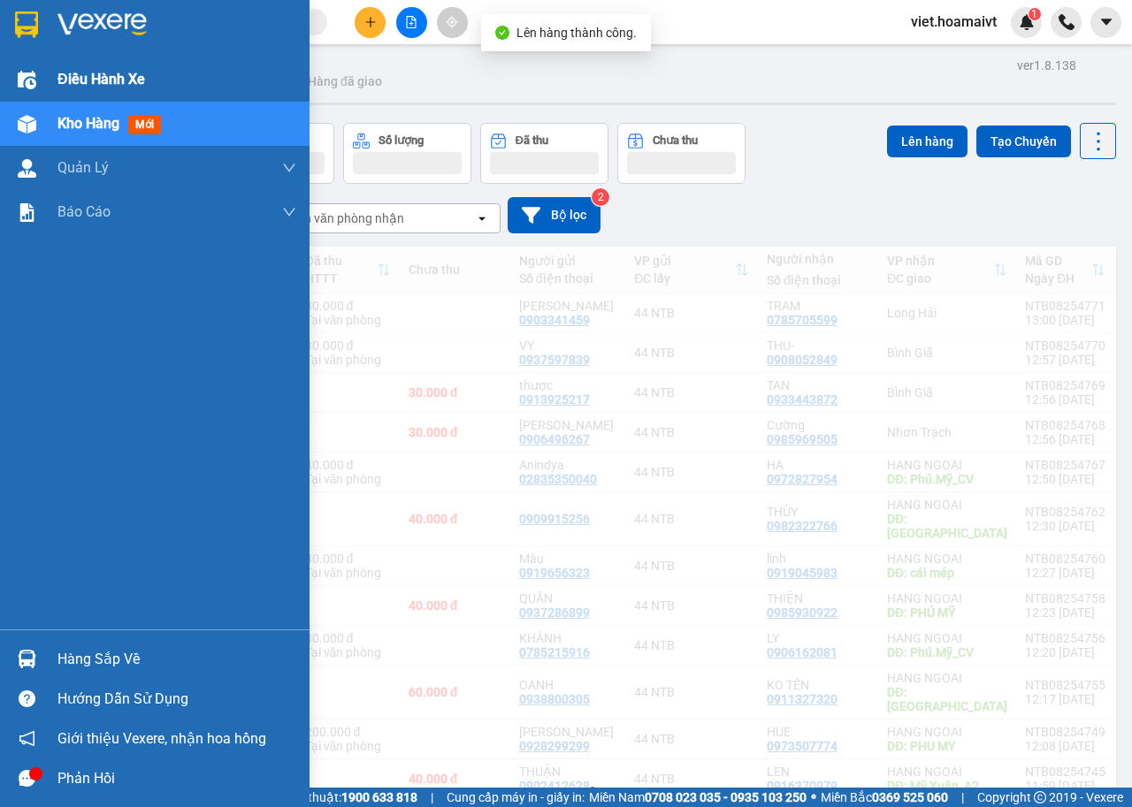
click at [33, 82] on img at bounding box center [27, 80] width 19 height 19
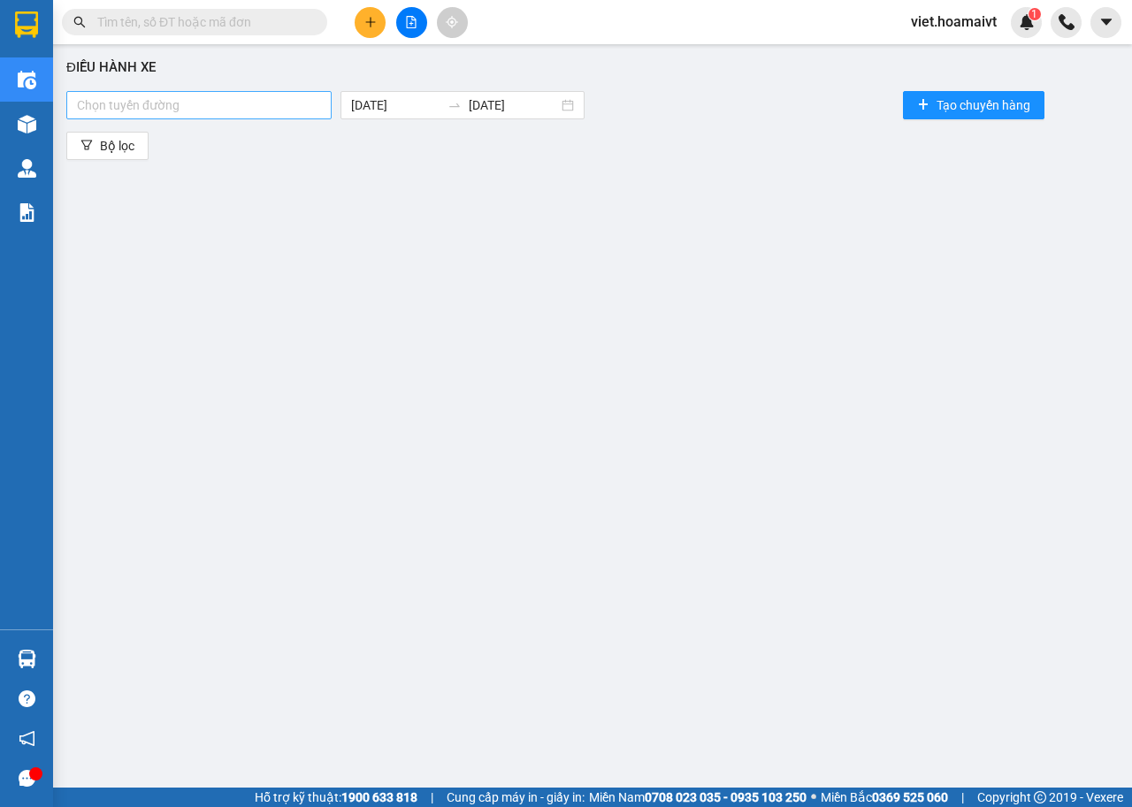
click at [302, 105] on div at bounding box center [199, 105] width 256 height 21
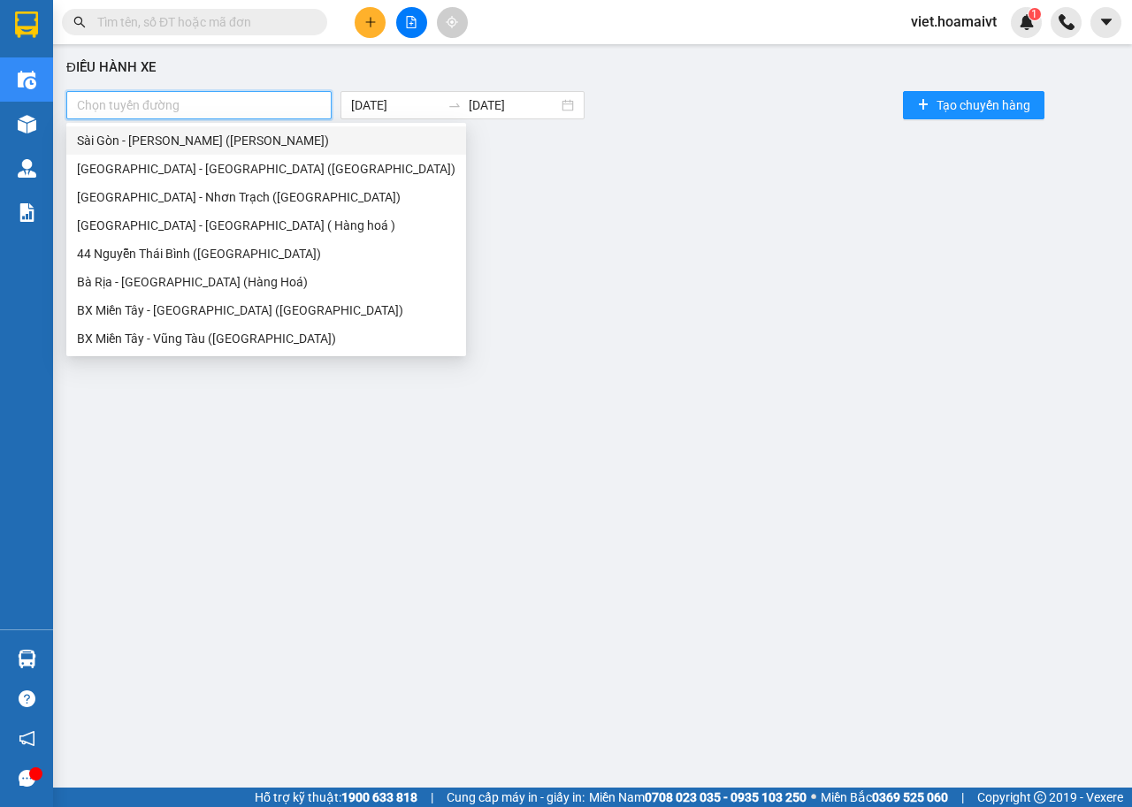
click at [244, 138] on div "Sài Gòn - [PERSON_NAME] ([PERSON_NAME])" at bounding box center [266, 140] width 378 height 19
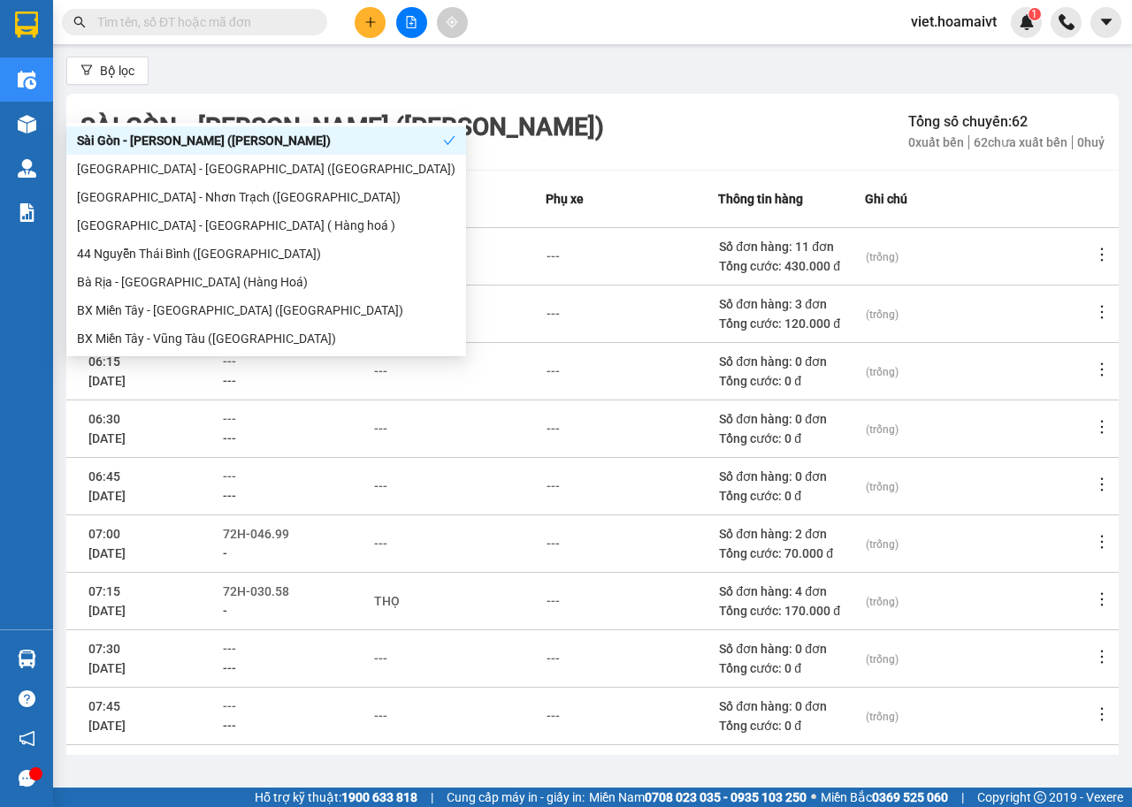
scroll to position [195, 0]
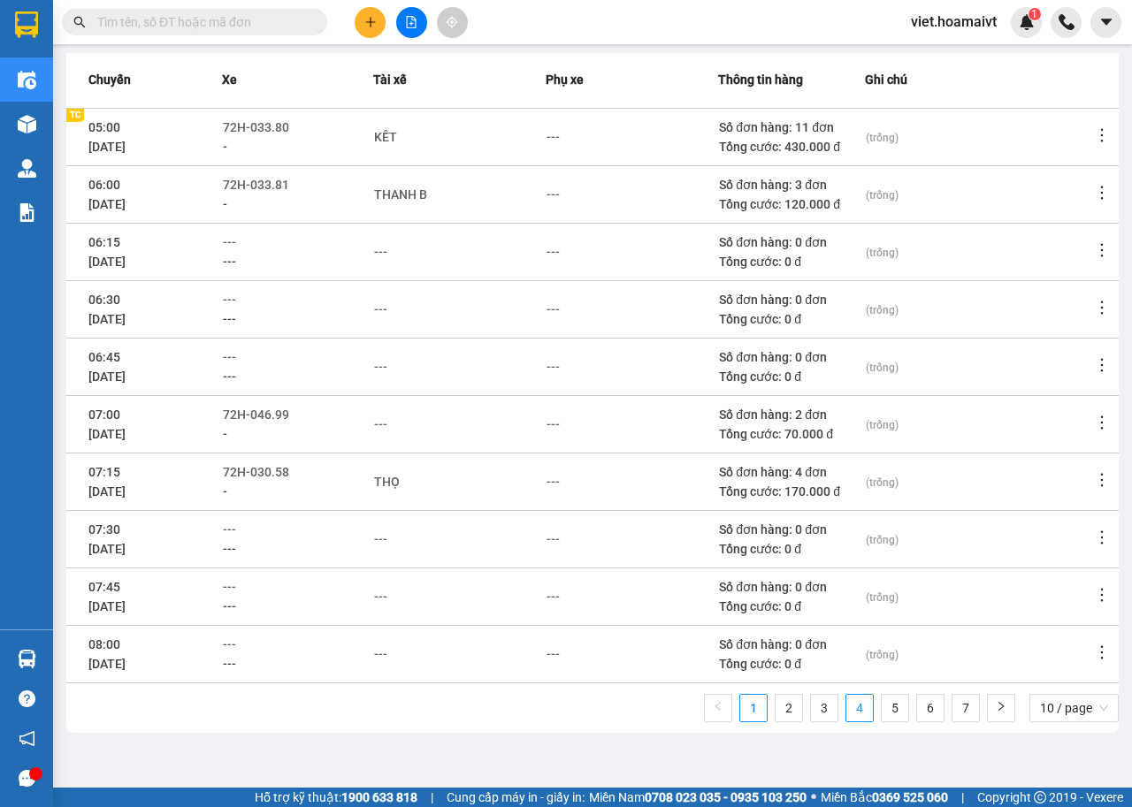
click at [846, 711] on link "4" at bounding box center [859, 708] width 27 height 27
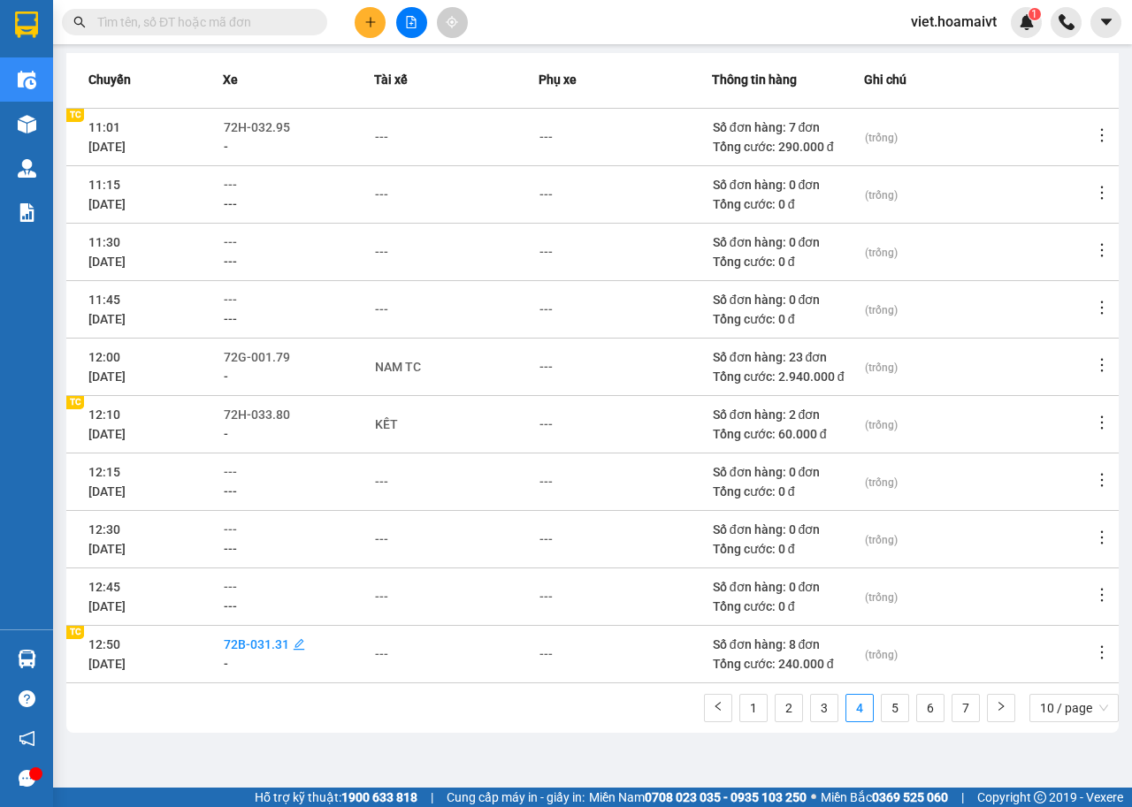
click at [289, 642] on span "72B-031.31" at bounding box center [256, 645] width 65 height 14
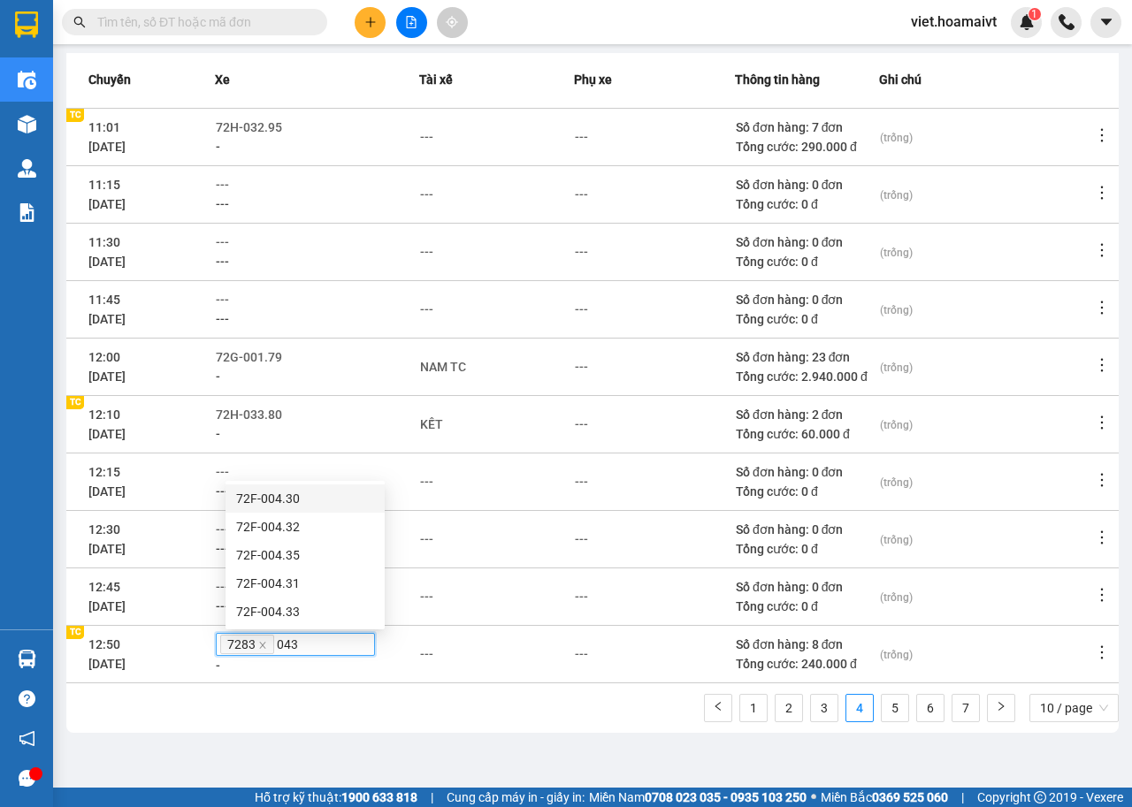
type input "0433"
click at [265, 648] on icon "close" at bounding box center [262, 645] width 6 height 6
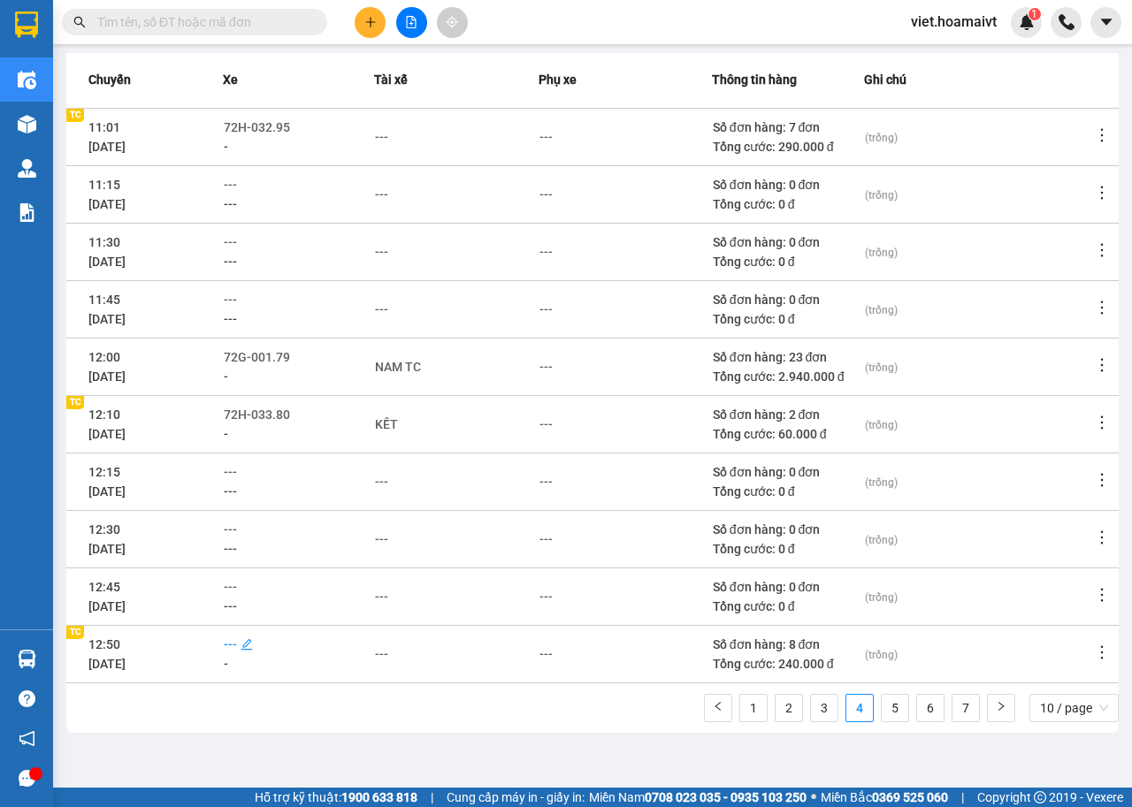
click at [237, 644] on span "---" at bounding box center [230, 645] width 13 height 14
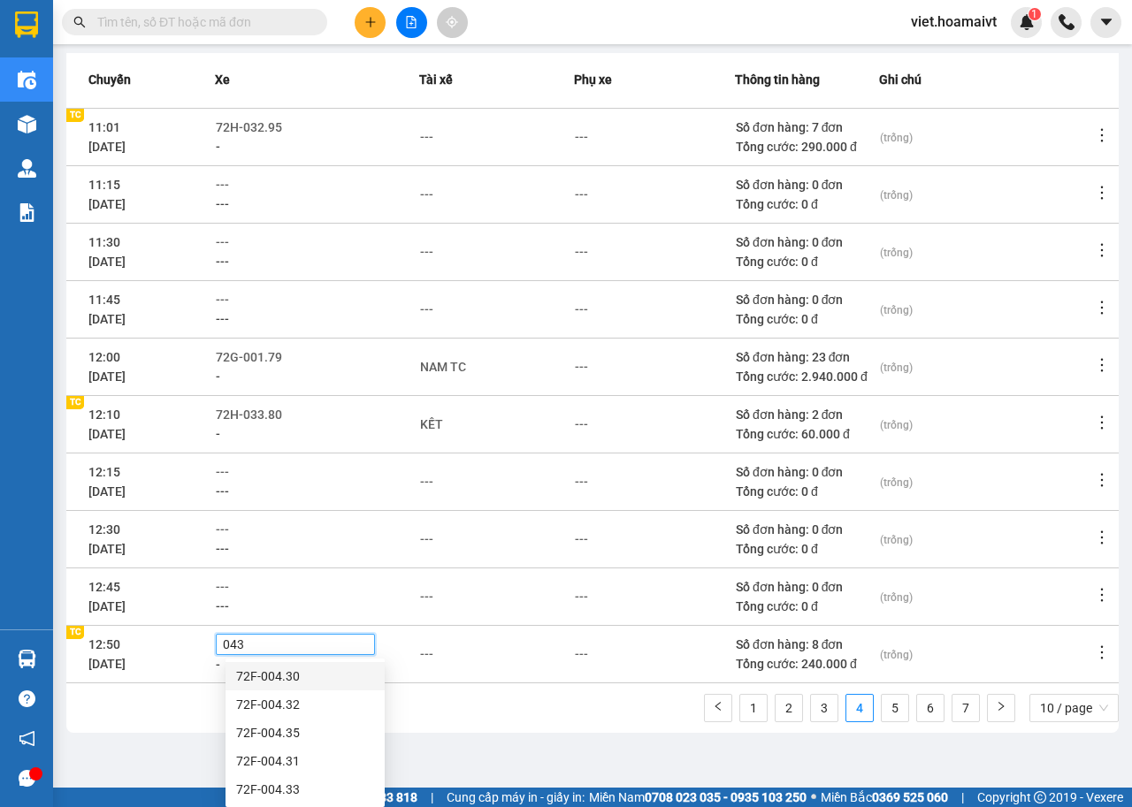
type input "0433"
click at [286, 673] on div "72F-004.33" at bounding box center [305, 676] width 138 height 19
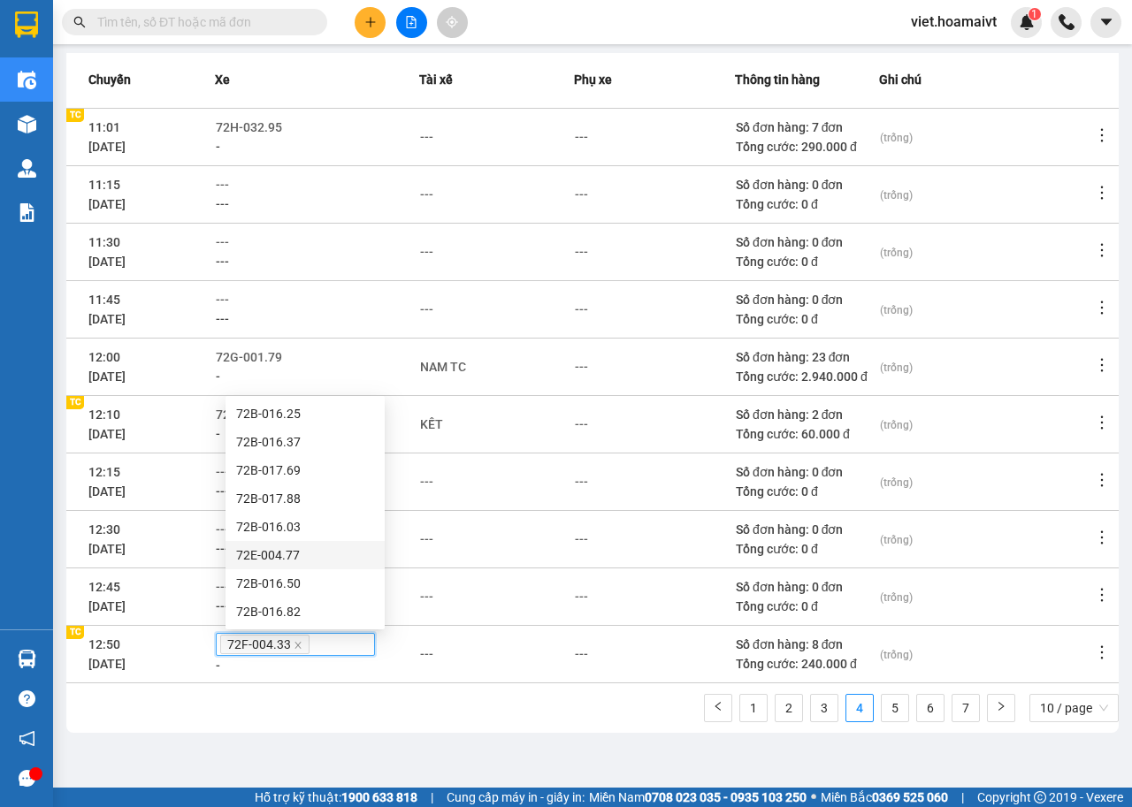
click at [502, 492] on td "---" at bounding box center [496, 481] width 155 height 57
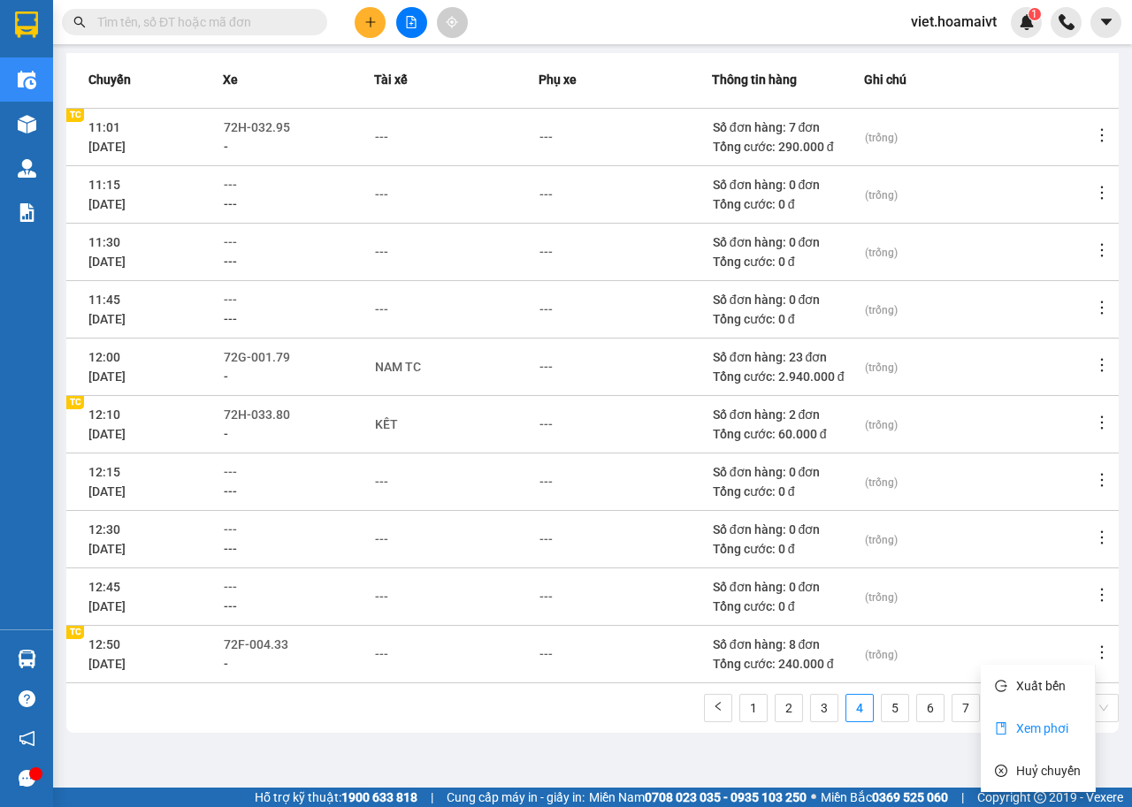
click at [1054, 727] on span "Xem phơi" at bounding box center [1042, 729] width 52 height 14
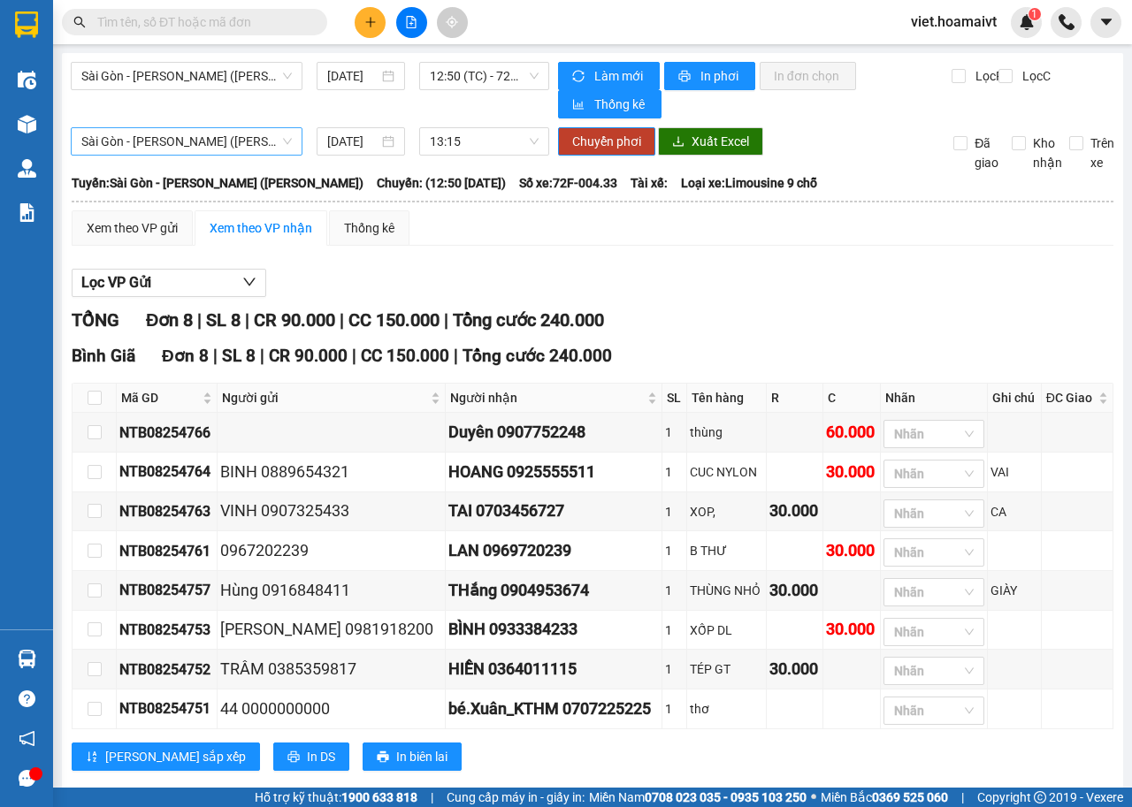
click at [283, 142] on span "Sài Gòn - [PERSON_NAME] ([PERSON_NAME])" at bounding box center [186, 141] width 210 height 27
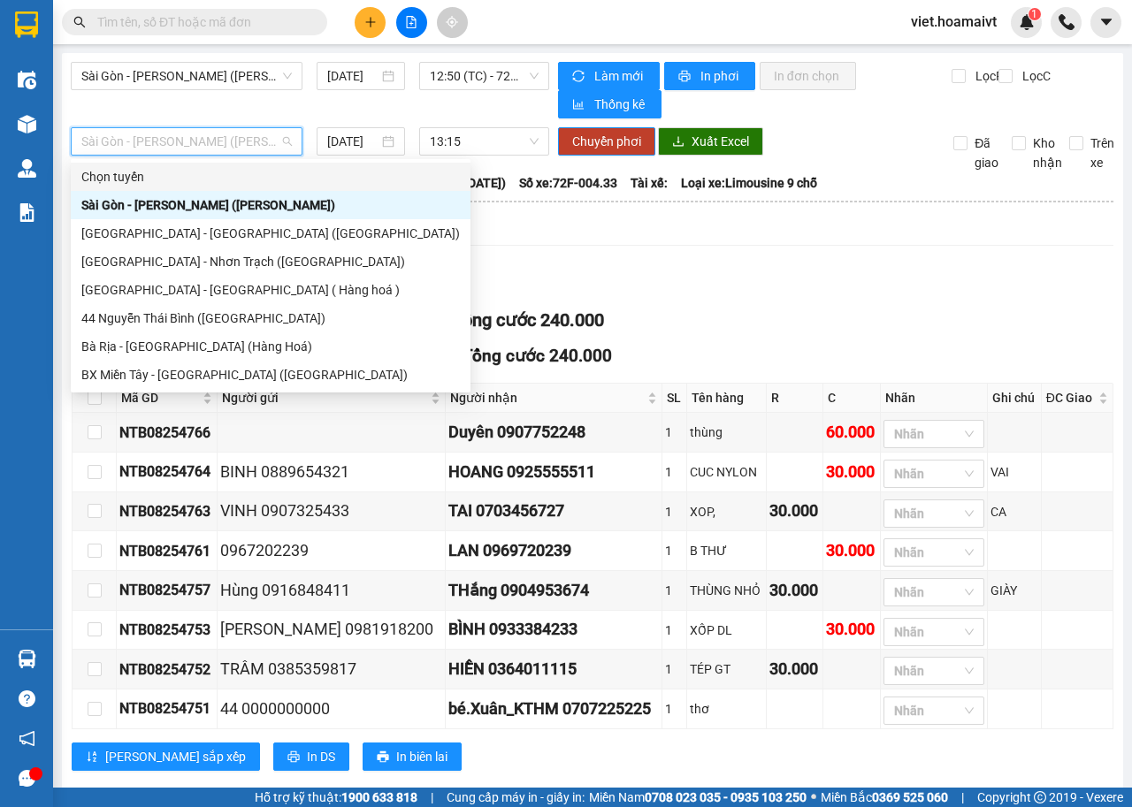
click at [267, 170] on div "Chọn tuyến" at bounding box center [270, 176] width 378 height 19
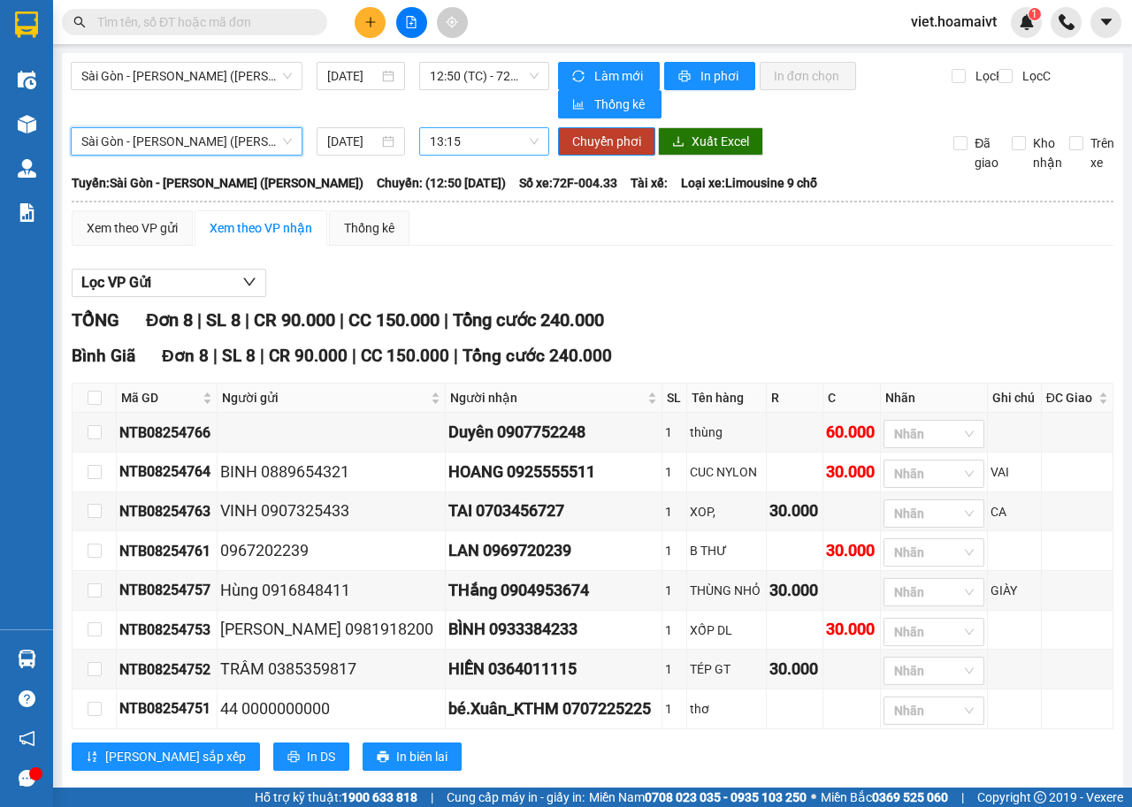
click at [498, 145] on span "13:15" at bounding box center [484, 141] width 108 height 27
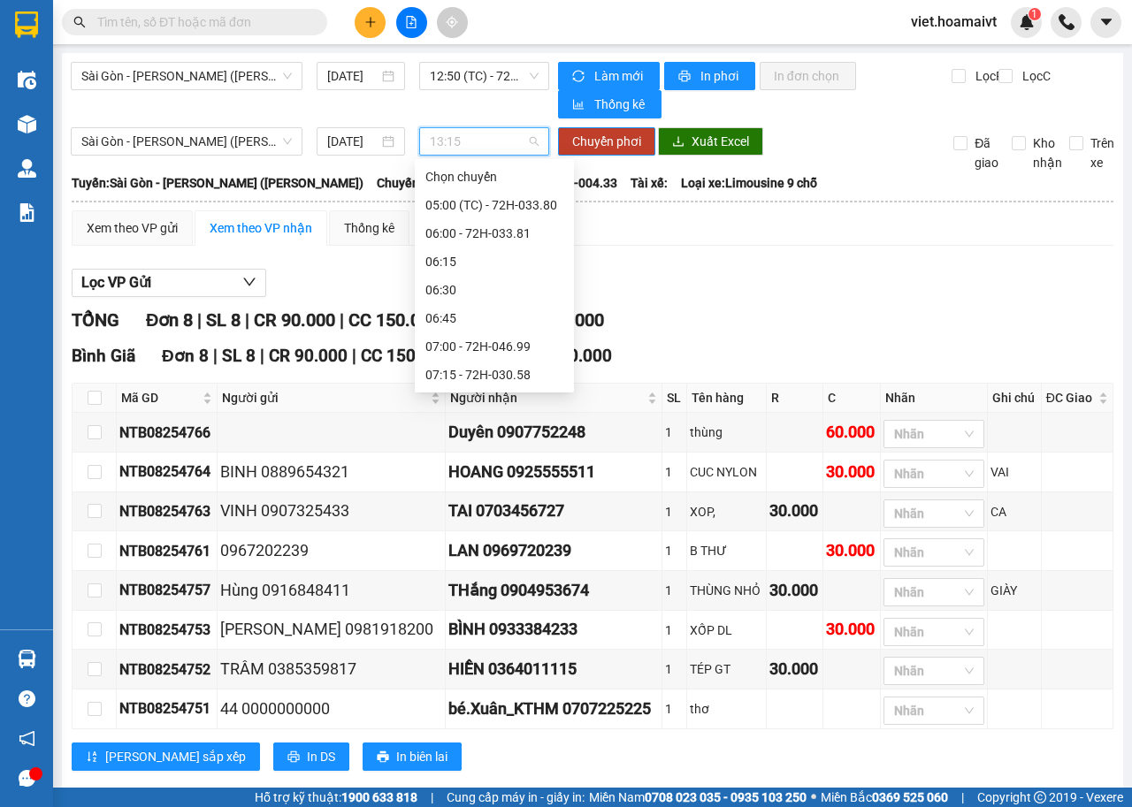
scroll to position [990, 0]
click at [519, 142] on span "13:15" at bounding box center [484, 141] width 108 height 27
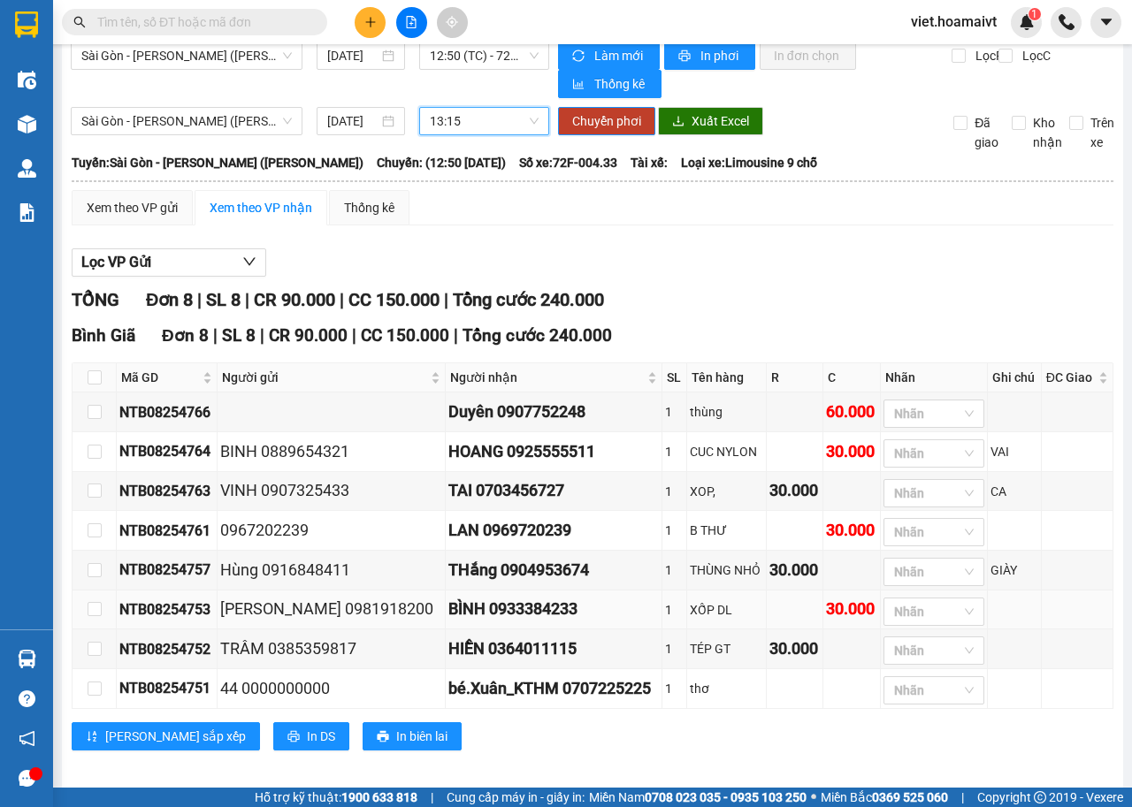
scroll to position [0, 0]
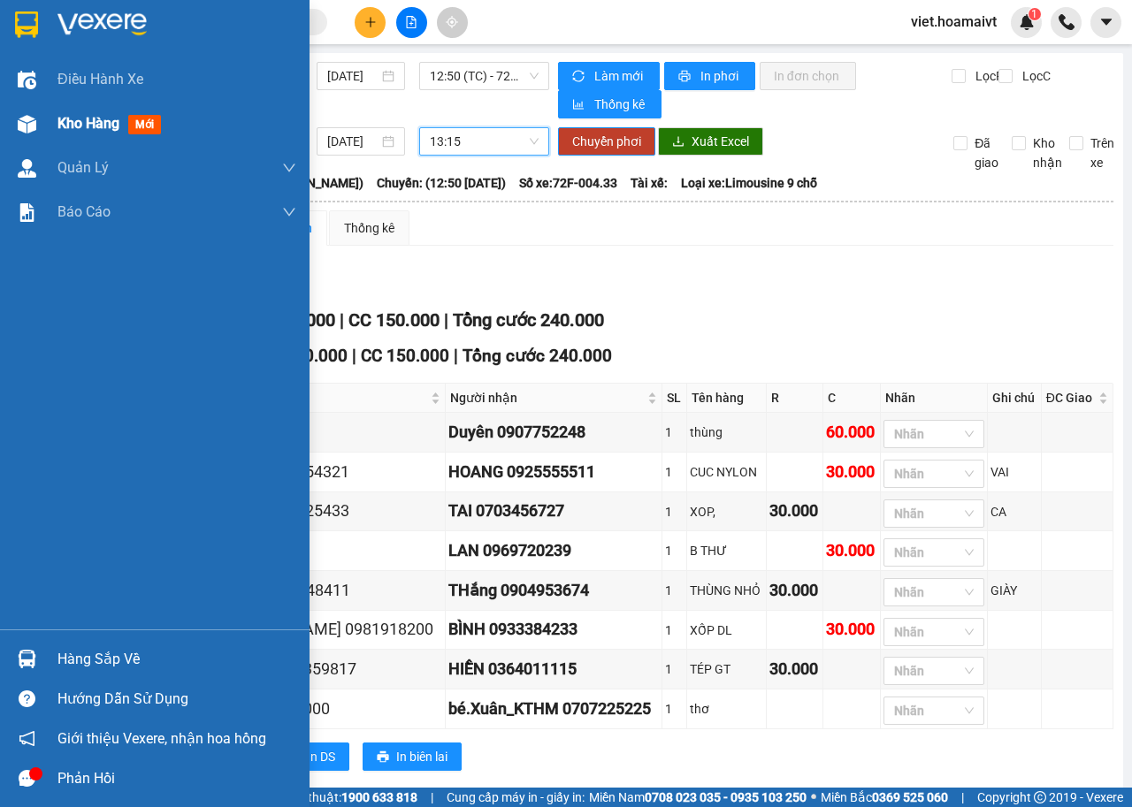
click at [28, 132] on img at bounding box center [27, 124] width 19 height 19
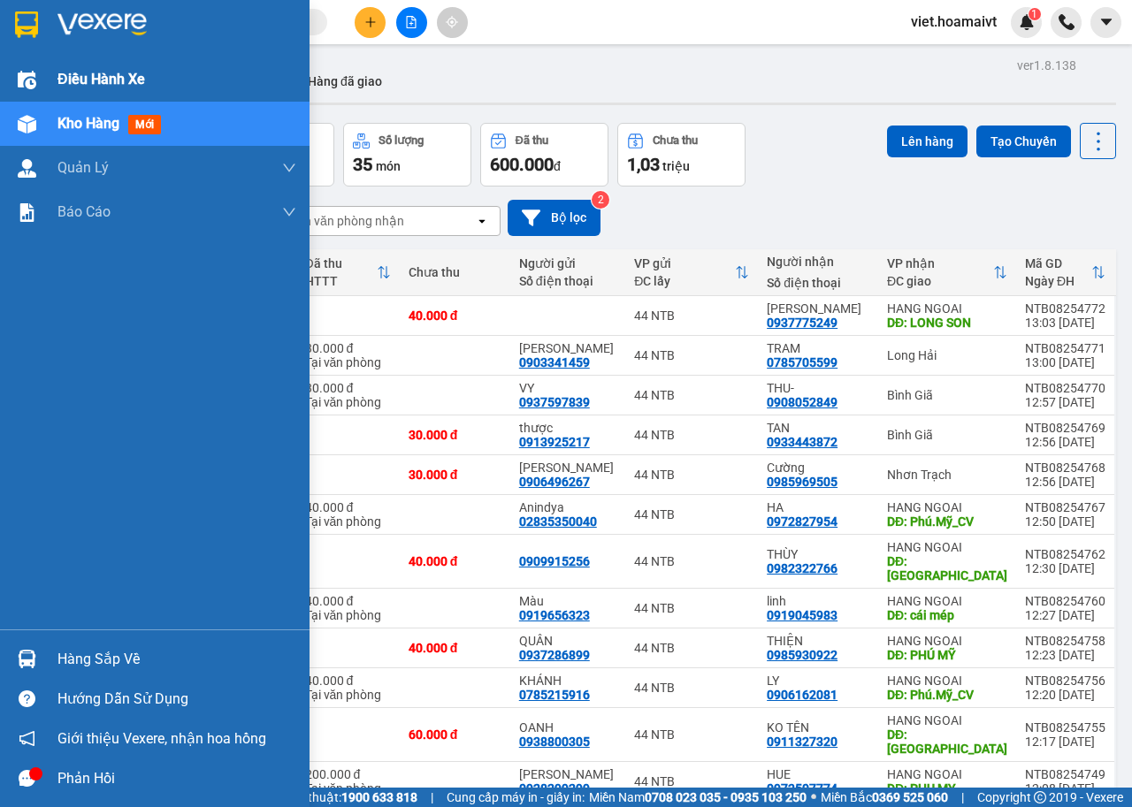
click at [24, 76] on img at bounding box center [27, 80] width 19 height 19
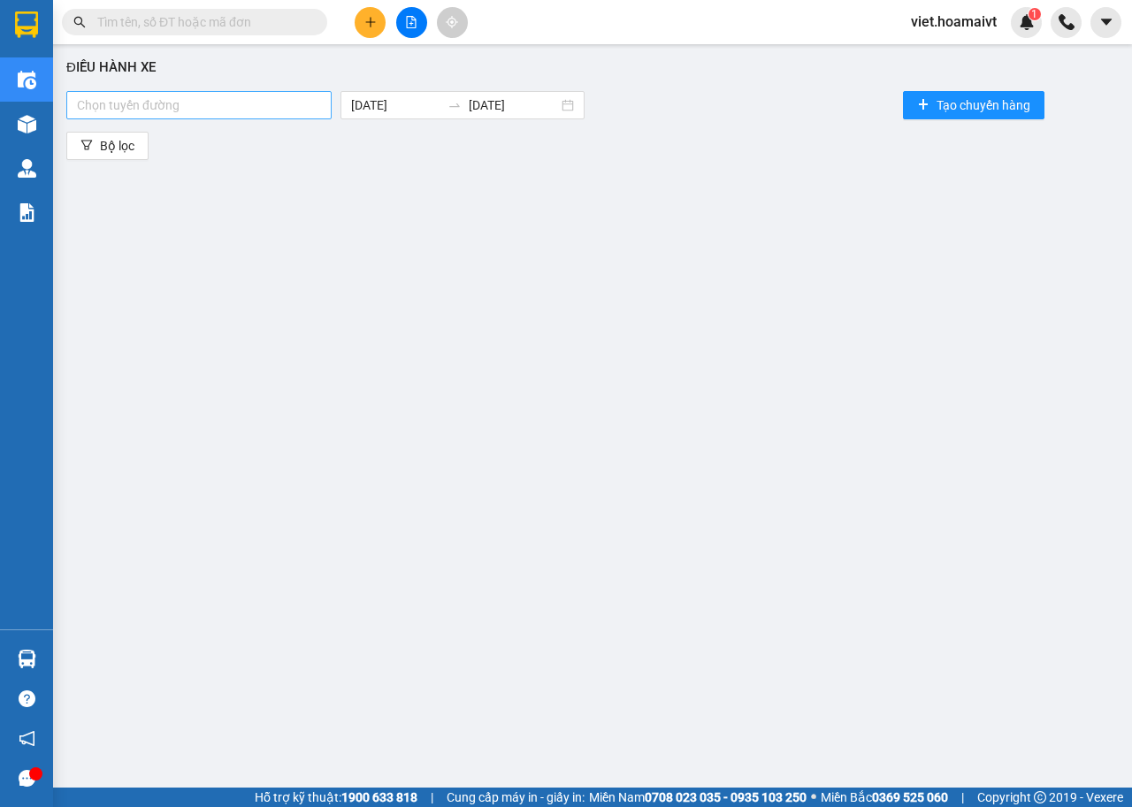
click at [275, 103] on div at bounding box center [199, 105] width 256 height 21
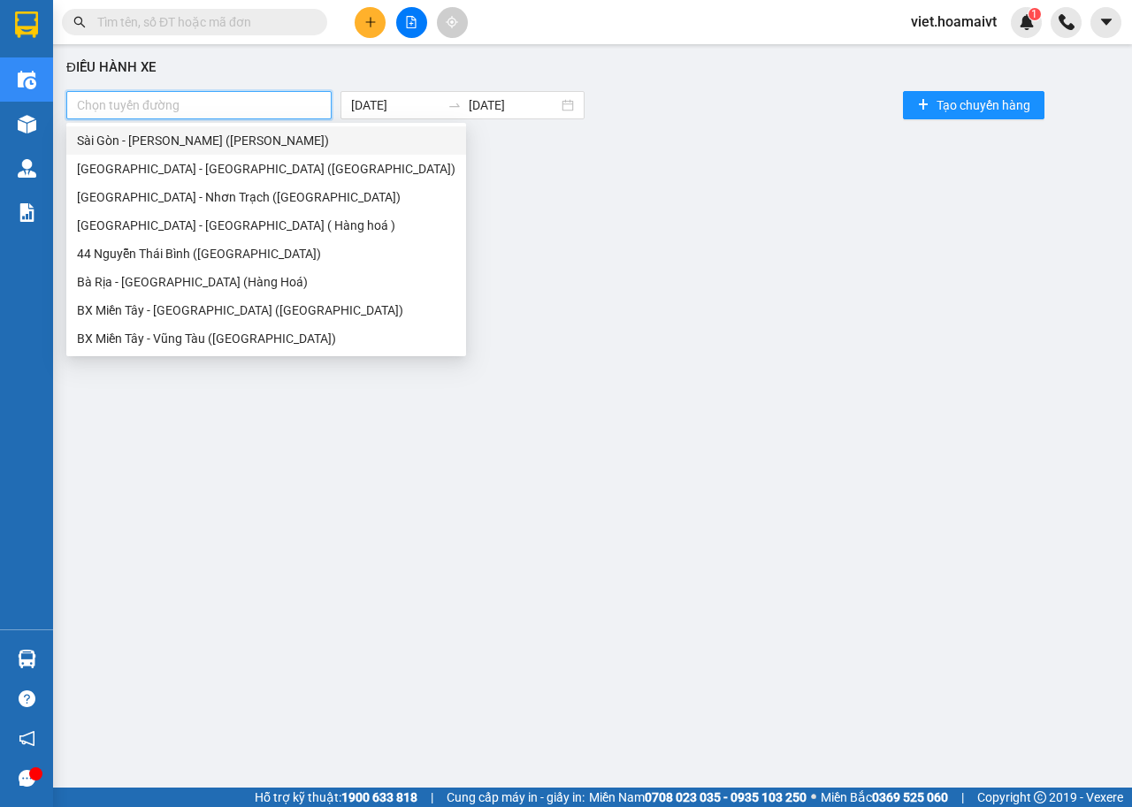
click at [200, 140] on div "Sài Gòn - [PERSON_NAME] ([PERSON_NAME])" at bounding box center [266, 140] width 378 height 19
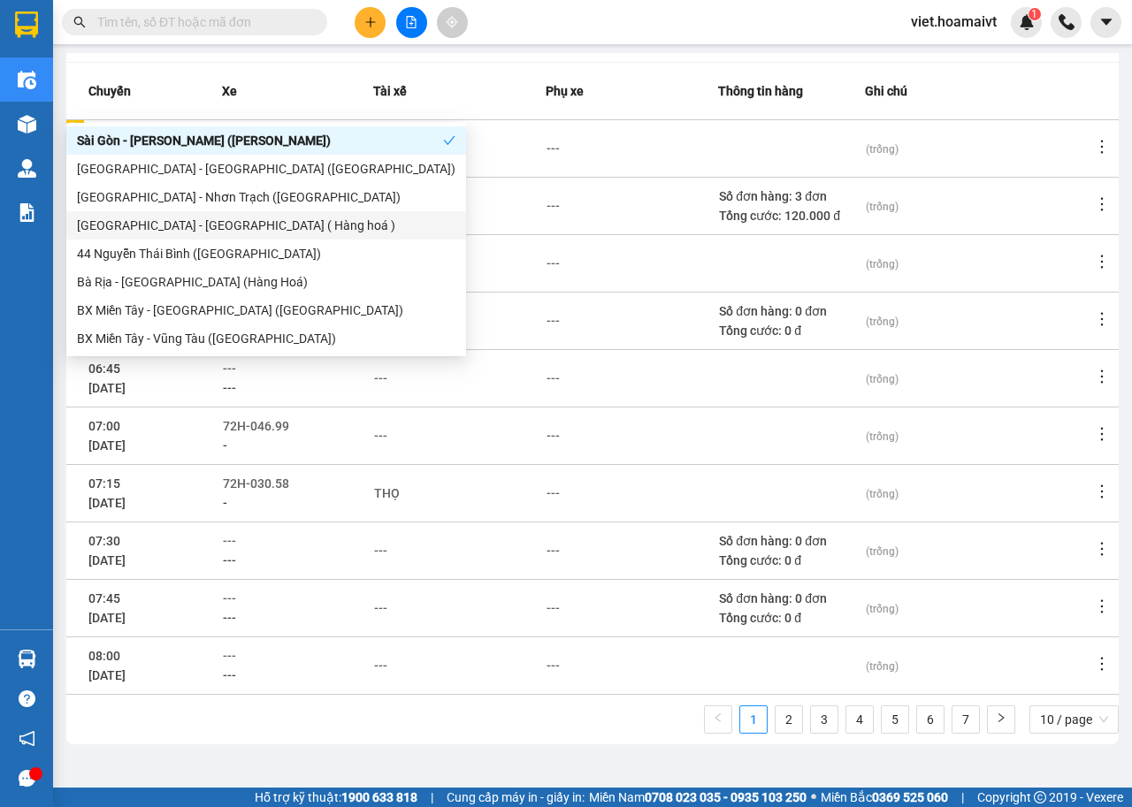
scroll to position [195, 0]
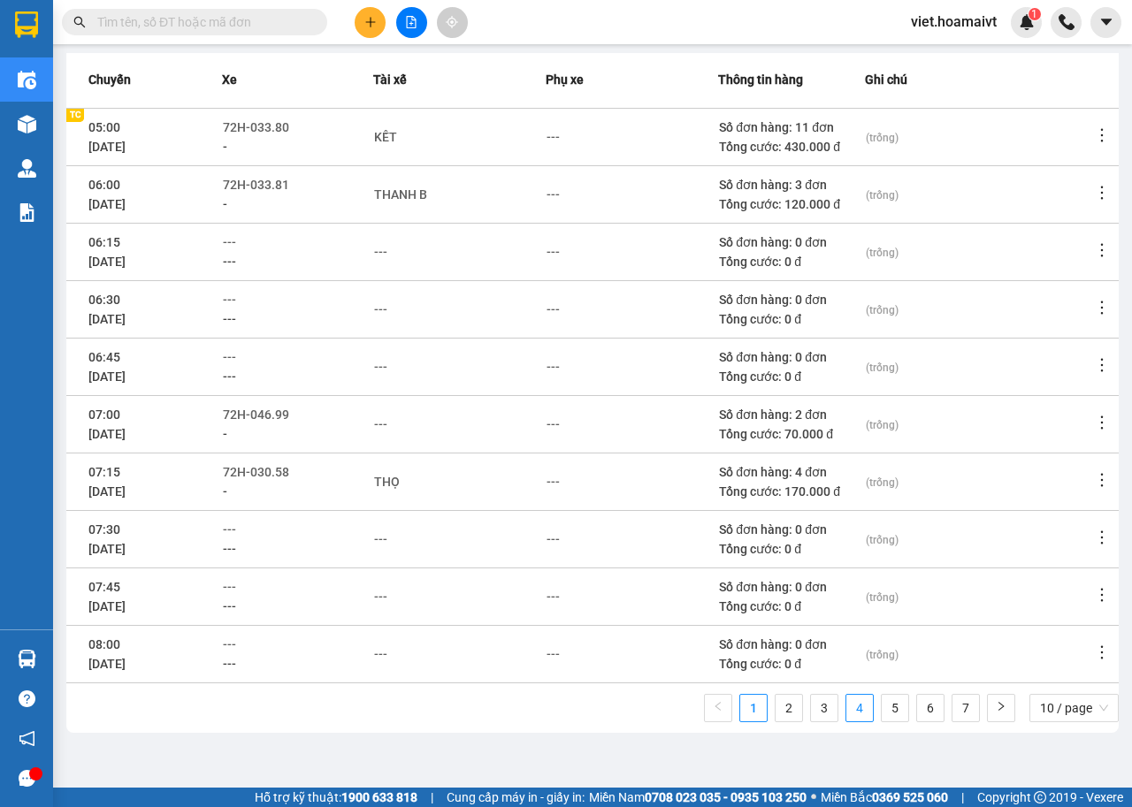
click at [846, 711] on link "4" at bounding box center [859, 708] width 27 height 27
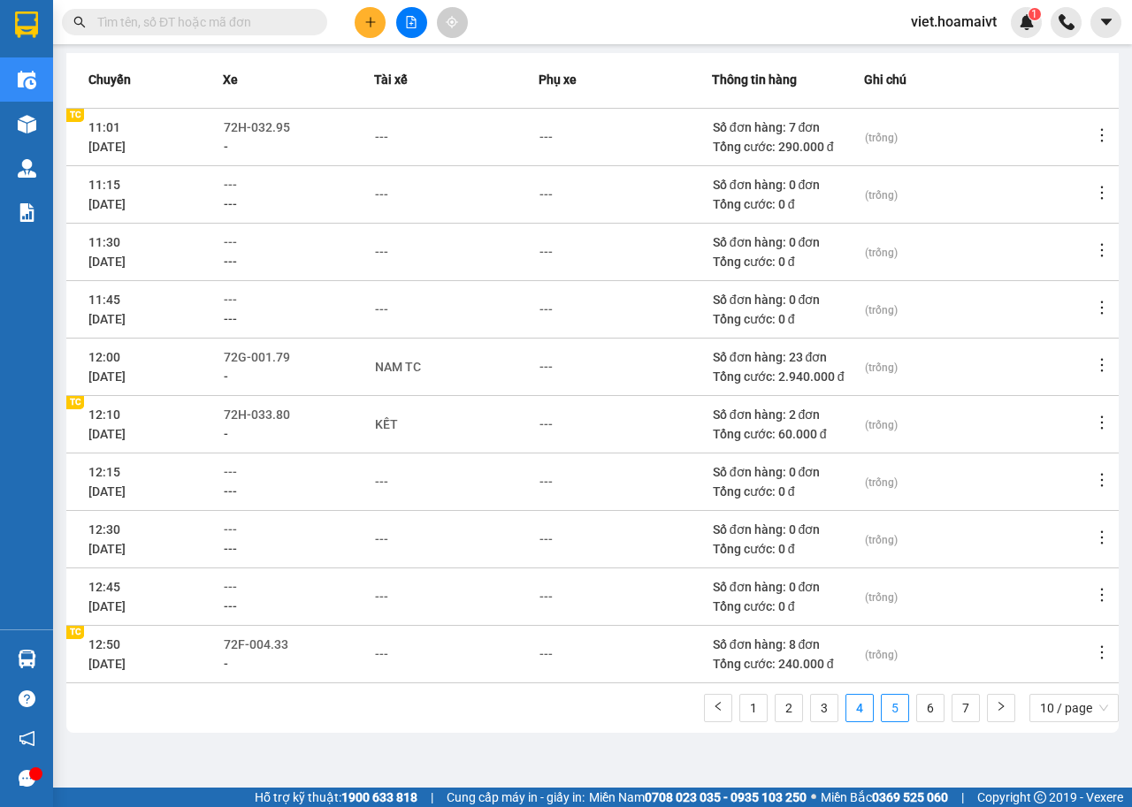
click at [882, 710] on link "5" at bounding box center [895, 708] width 27 height 27
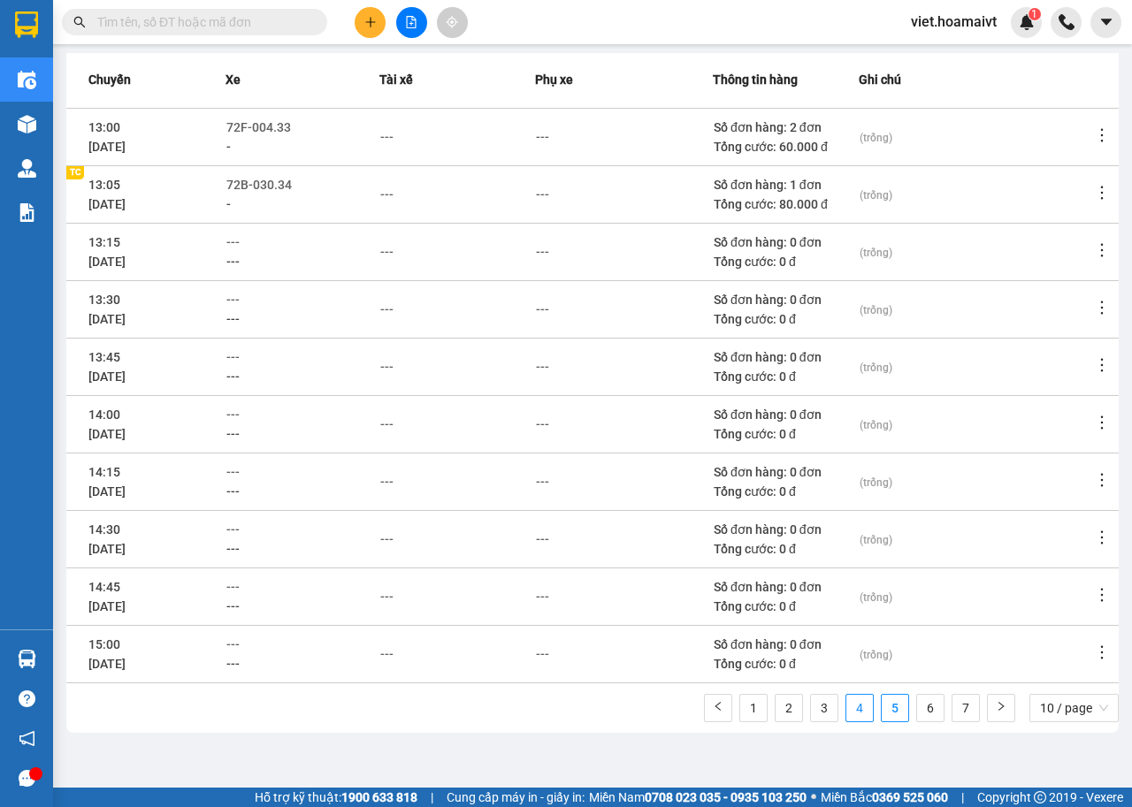
click at [846, 708] on link "4" at bounding box center [859, 708] width 27 height 27
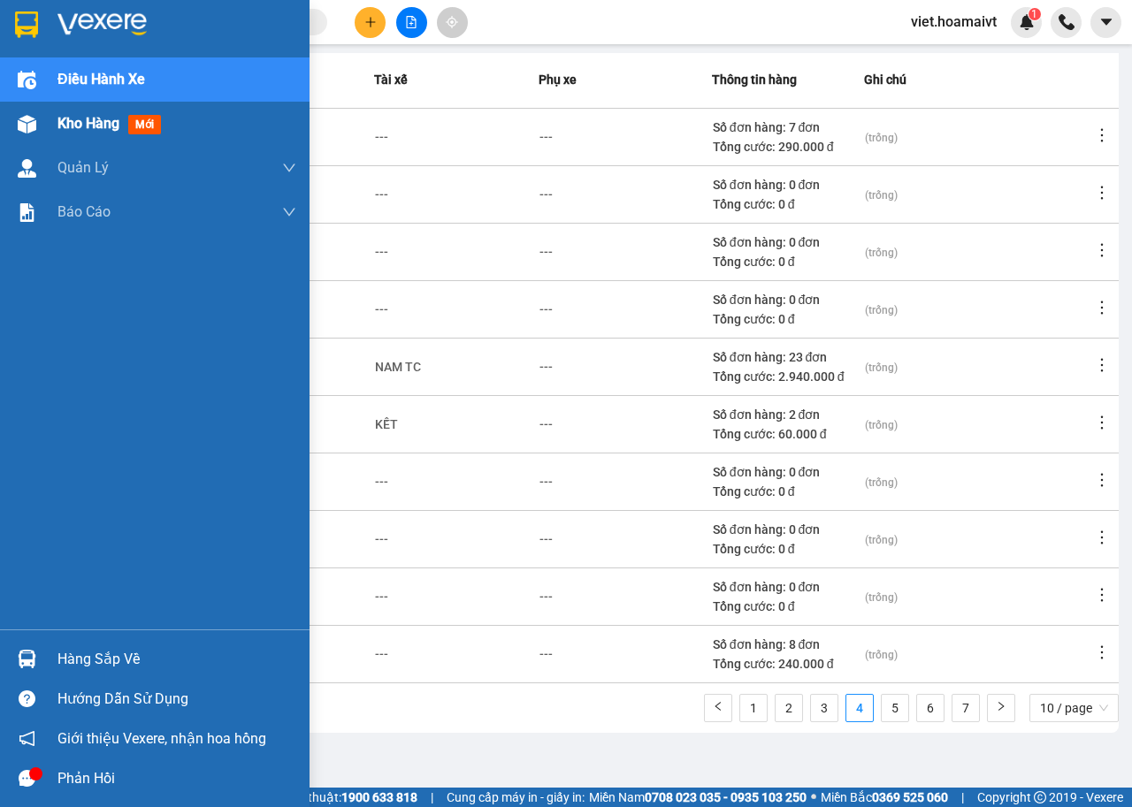
click at [27, 122] on img at bounding box center [27, 124] width 19 height 19
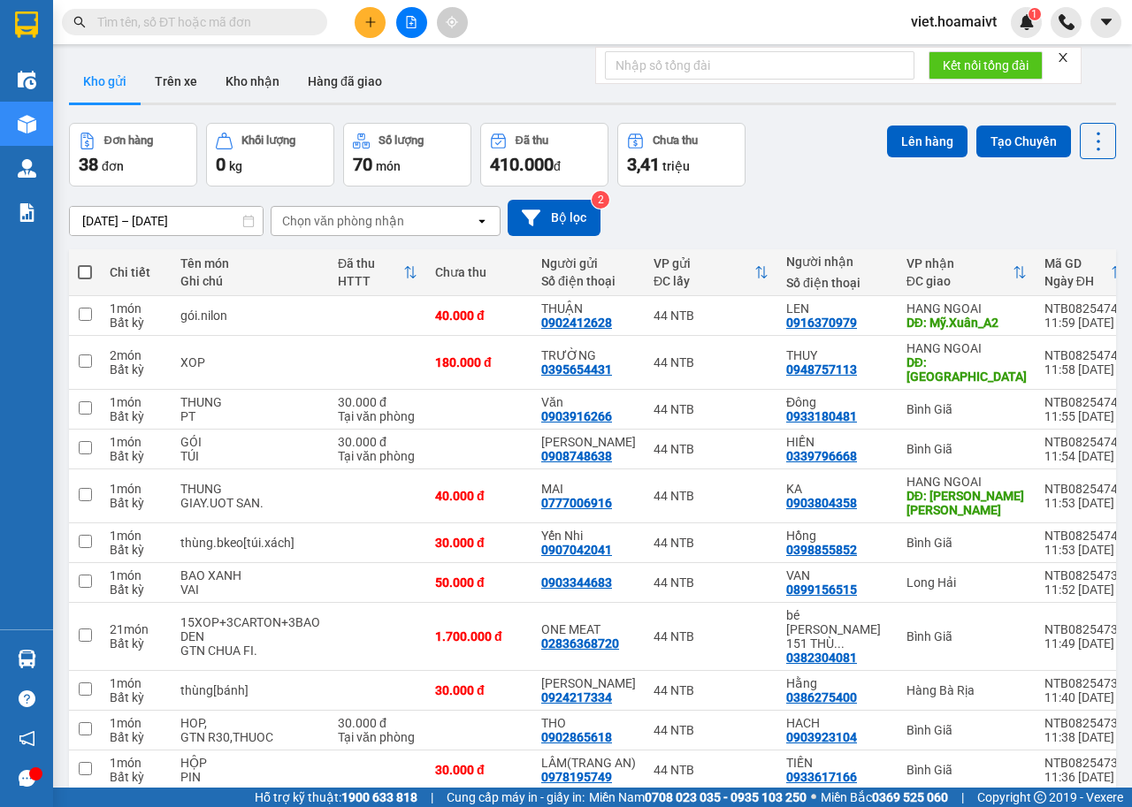
click at [1066, 57] on icon "close" at bounding box center [1062, 57] width 9 height 9
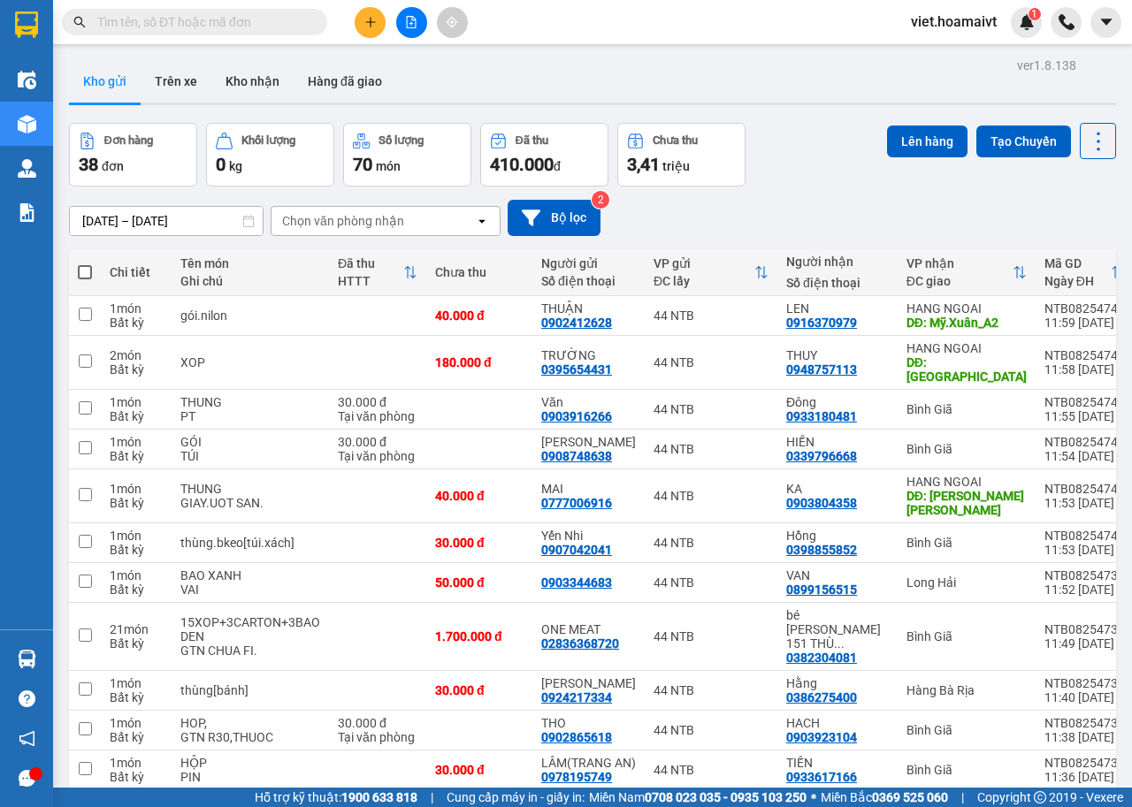
click at [371, 22] on icon "plus" at bounding box center [370, 22] width 12 height 12
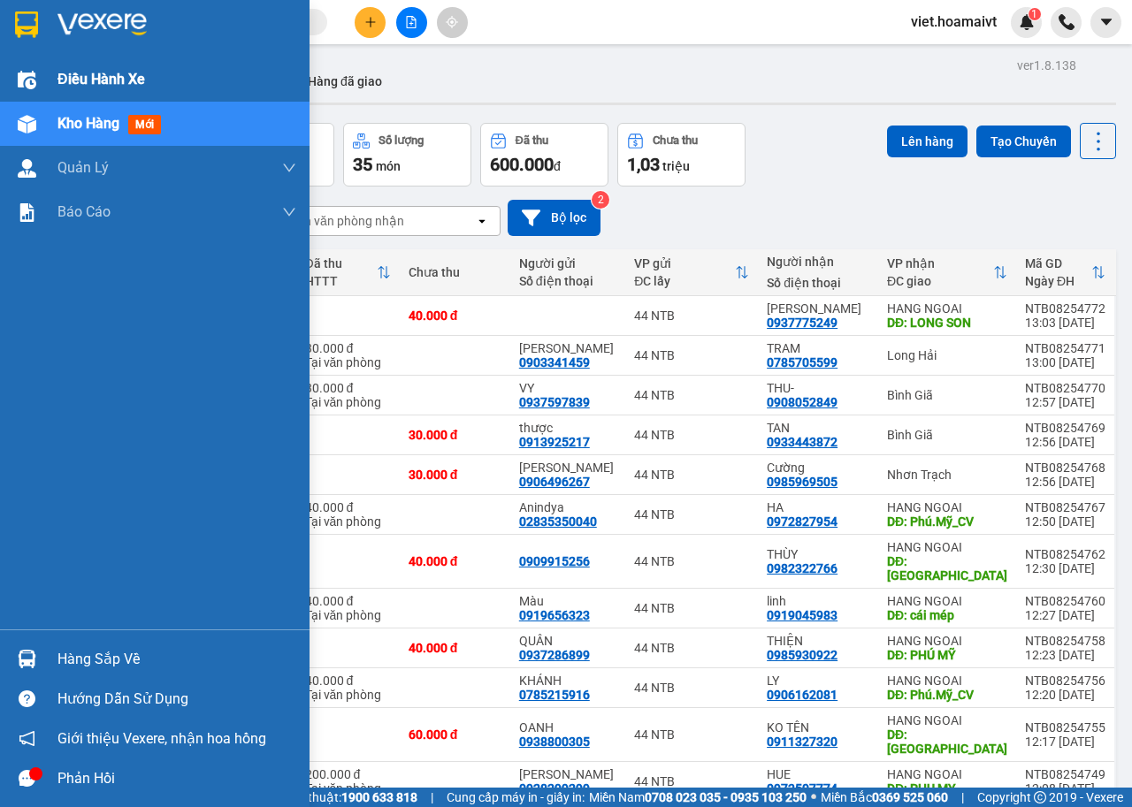
click at [32, 77] on img at bounding box center [27, 80] width 19 height 19
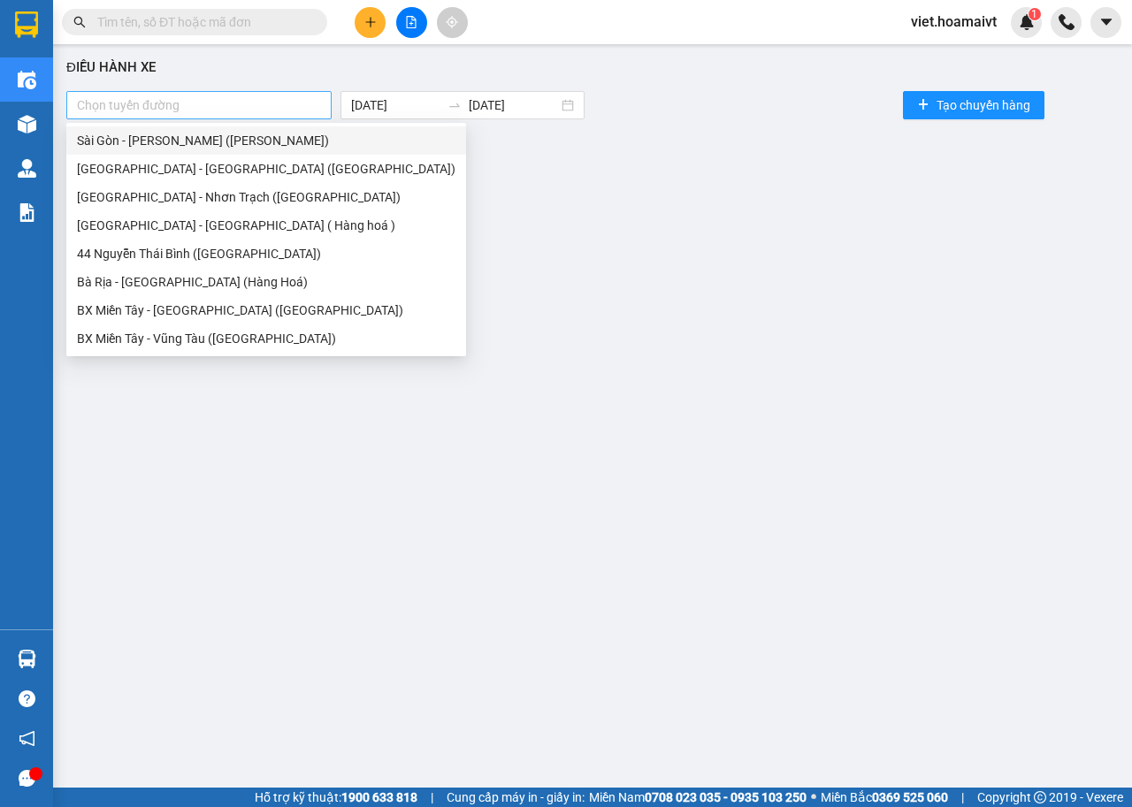
click at [269, 104] on div at bounding box center [199, 105] width 256 height 21
click at [183, 166] on div "[GEOGRAPHIC_DATA] - [GEOGRAPHIC_DATA] ([GEOGRAPHIC_DATA])" at bounding box center [266, 168] width 378 height 19
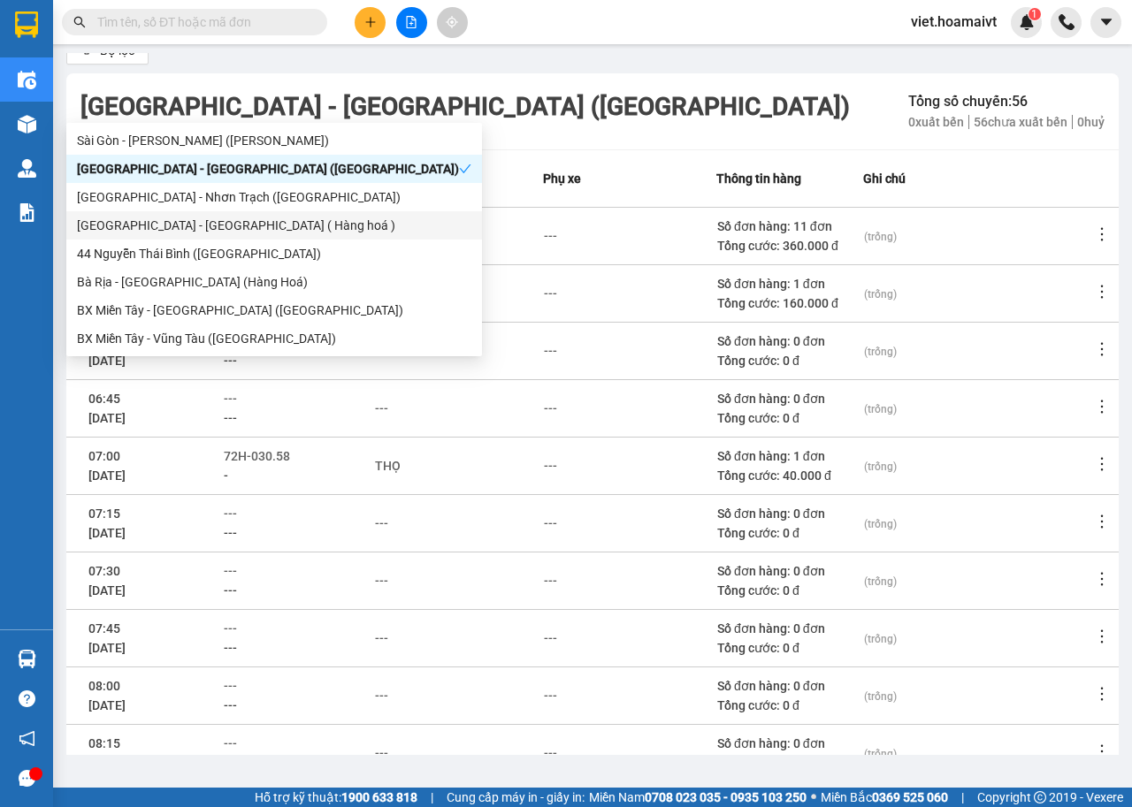
scroll to position [195, 0]
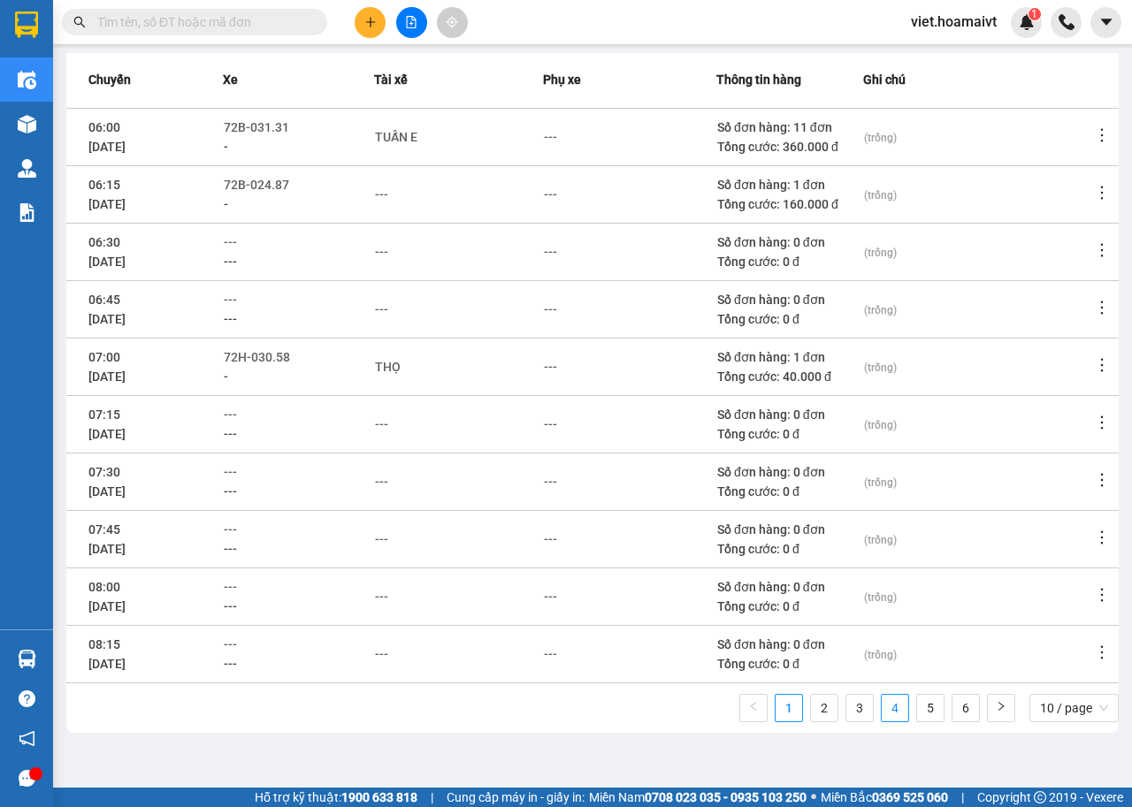
click at [882, 712] on link "4" at bounding box center [895, 708] width 27 height 27
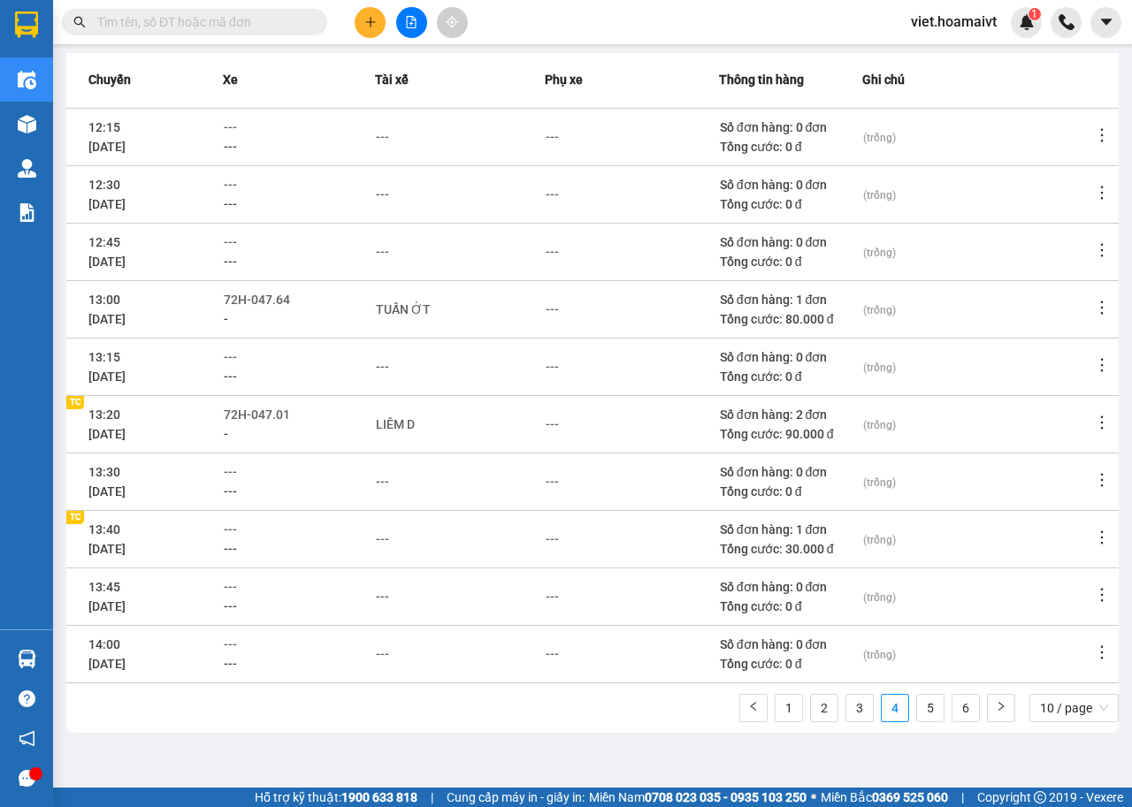
click at [250, 528] on div "---" at bounding box center [299, 529] width 150 height 19
click at [237, 533] on span "---" at bounding box center [230, 530] width 13 height 14
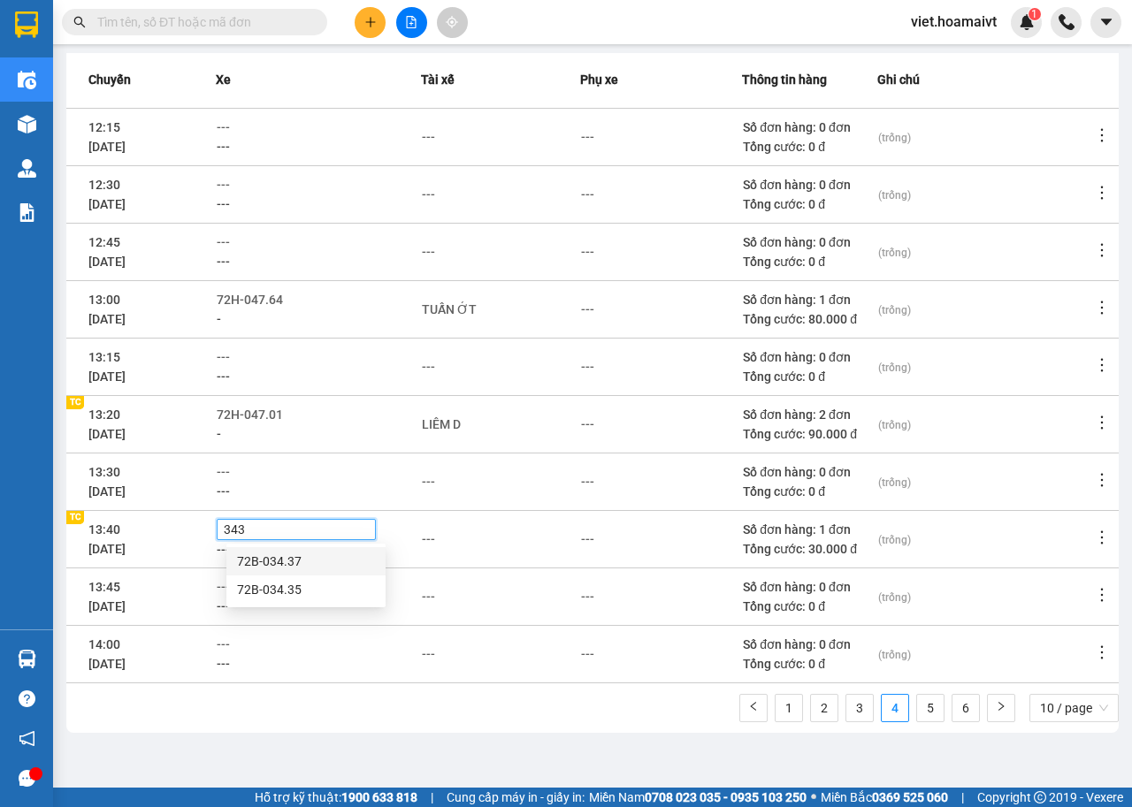
type input "3437"
click at [289, 561] on div "72B-034.37" at bounding box center [306, 561] width 138 height 19
click at [435, 541] on div "---" at bounding box center [428, 539] width 13 height 19
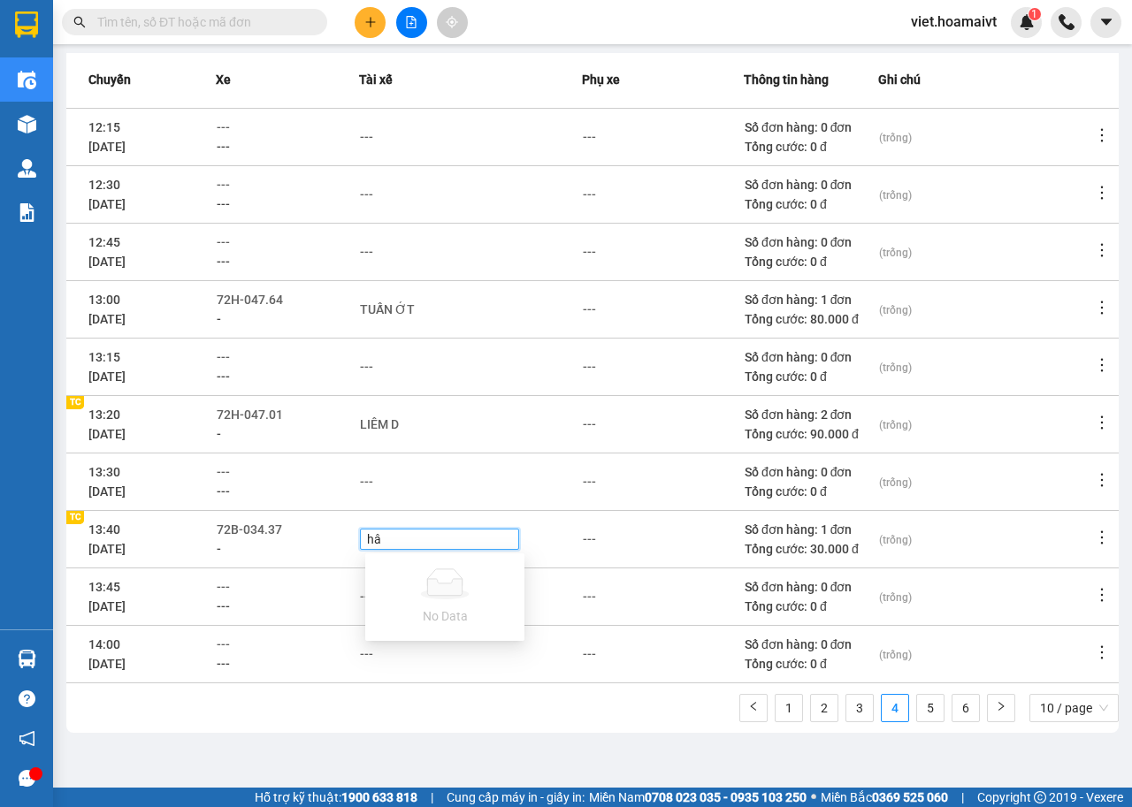
type input "h"
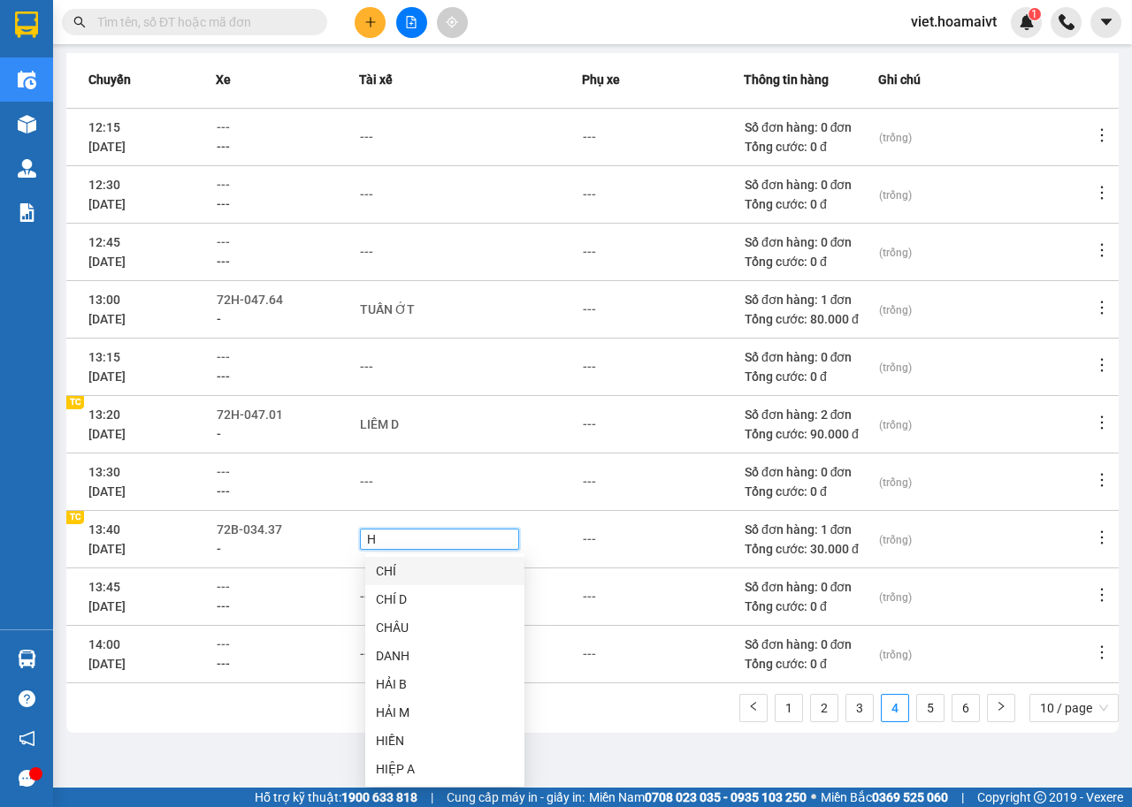
type input "HA"
click at [424, 542] on div at bounding box center [439, 539] width 150 height 14
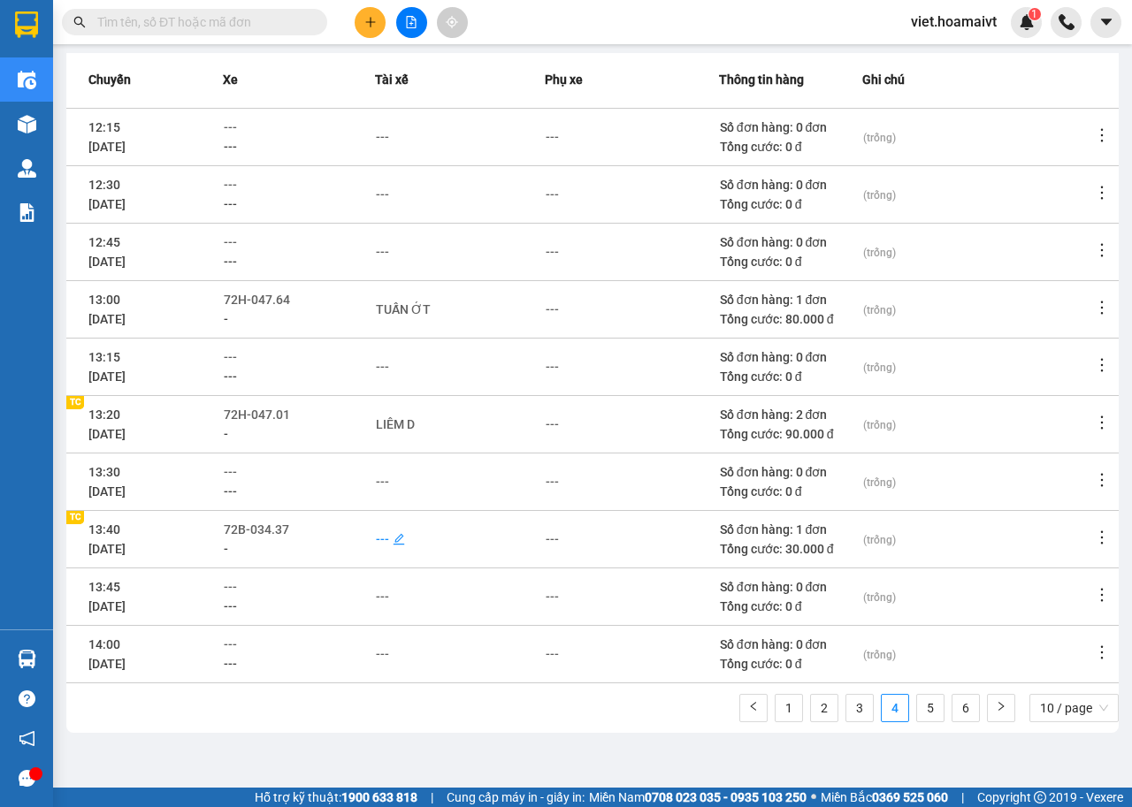
click at [389, 539] on div "---" at bounding box center [382, 539] width 13 height 19
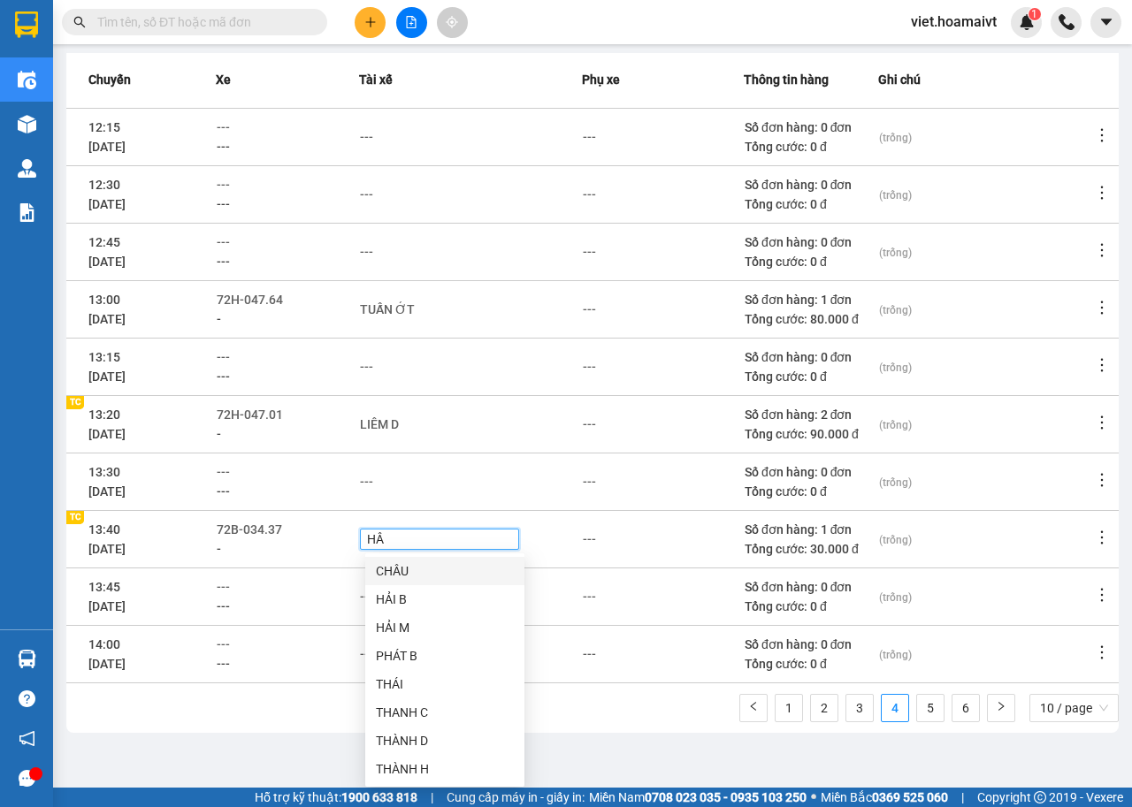
type input "HÂU"
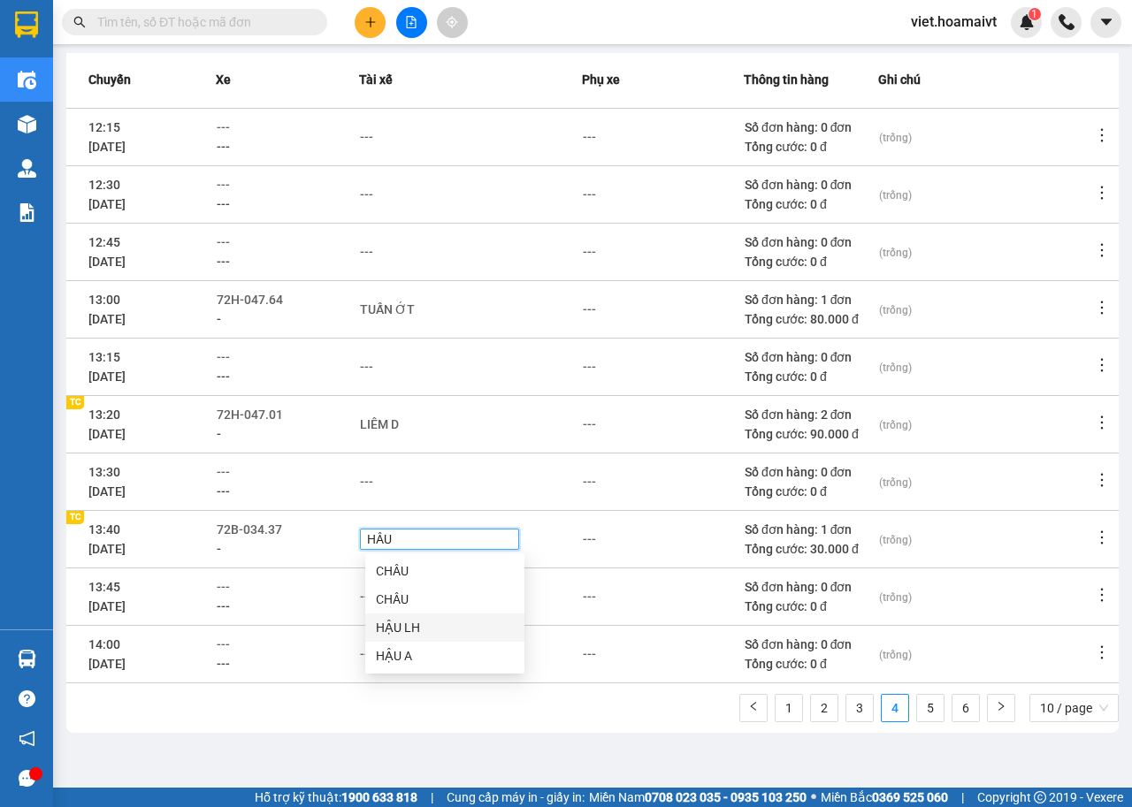
click at [400, 627] on div "HẬU LH" at bounding box center [445, 627] width 138 height 19
click at [561, 536] on div "HẬU LH" at bounding box center [470, 539] width 221 height 23
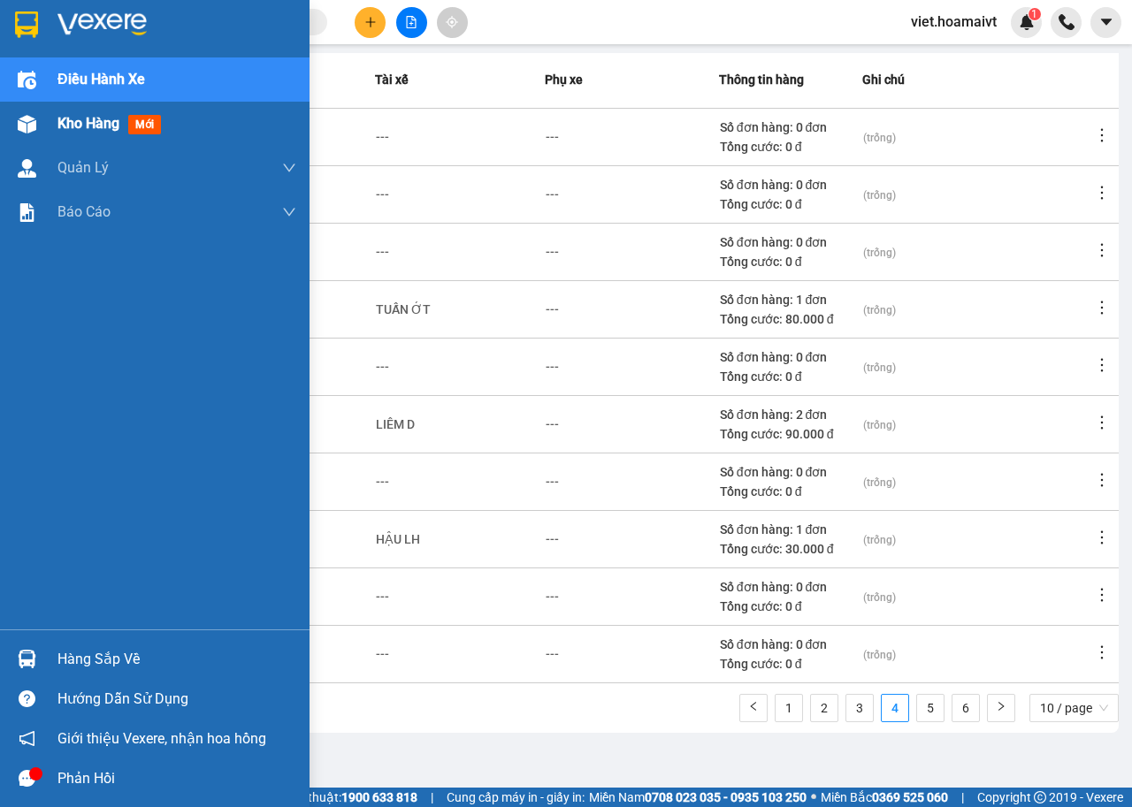
click at [30, 123] on img at bounding box center [27, 124] width 19 height 19
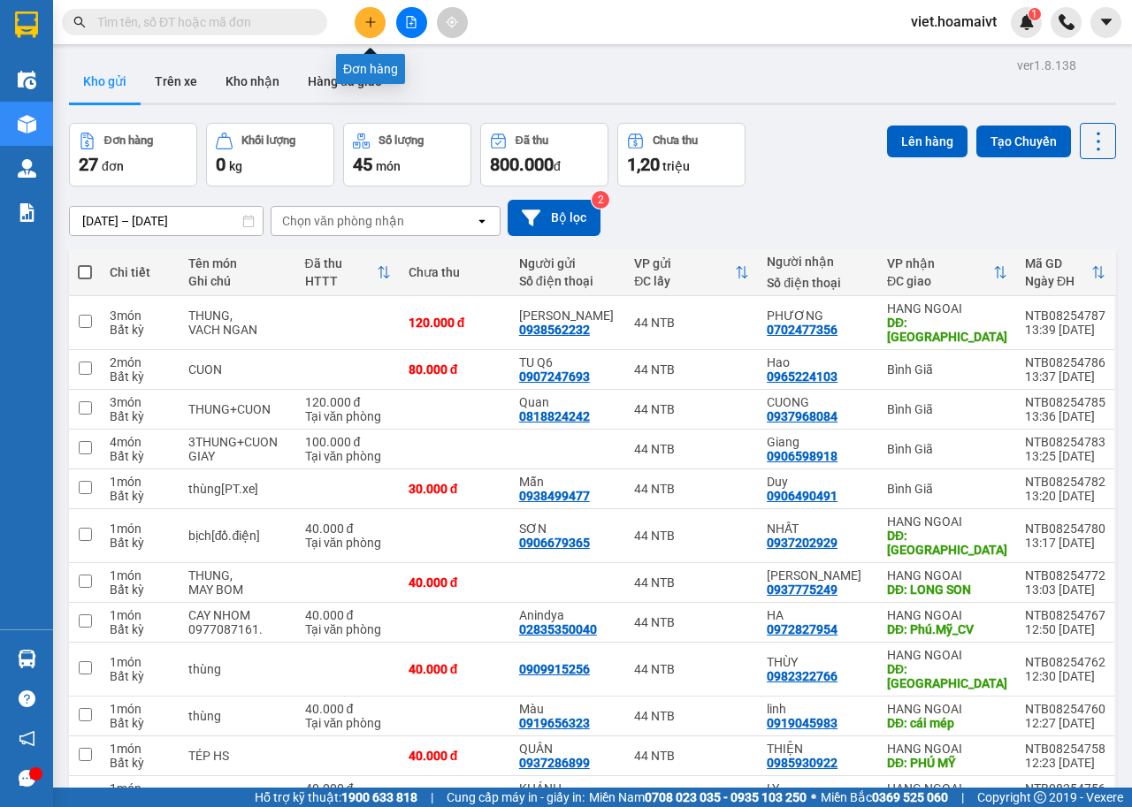
click at [365, 20] on icon "plus" at bounding box center [370, 22] width 12 height 12
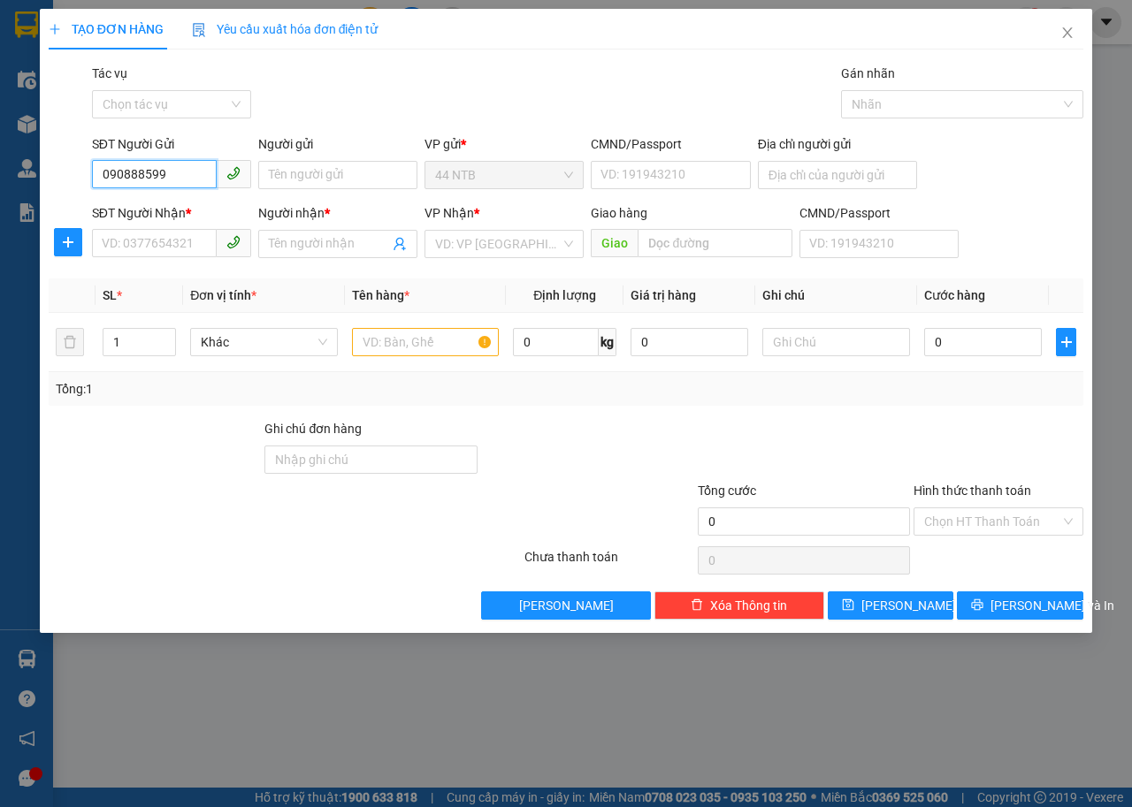
type input "0908885998"
click at [220, 210] on div "0908885998 - MINH" at bounding box center [172, 210] width 138 height 19
type input "MINH"
type input "0908885998"
type input "MINH"
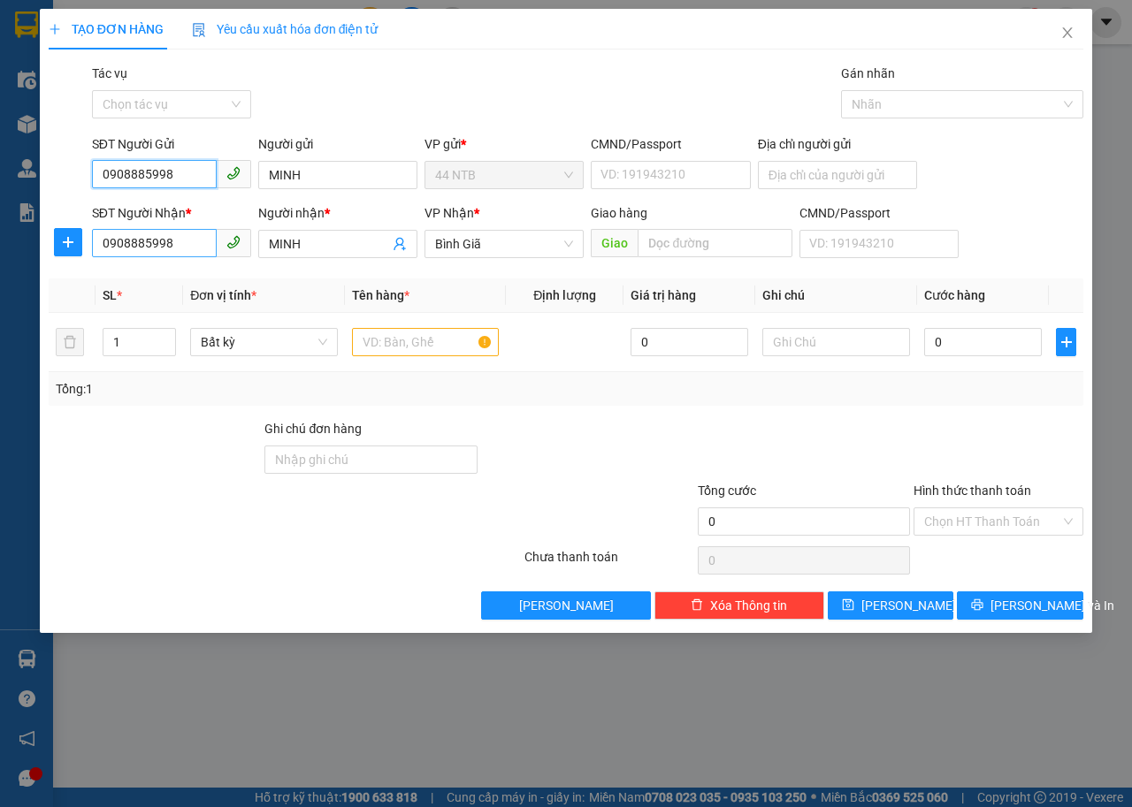
type input "0908885998"
click at [197, 242] on input "0908885998" at bounding box center [154, 243] width 125 height 28
type input "0937730350"
click at [192, 271] on div "0937730350 - TINO" at bounding box center [172, 279] width 138 height 19
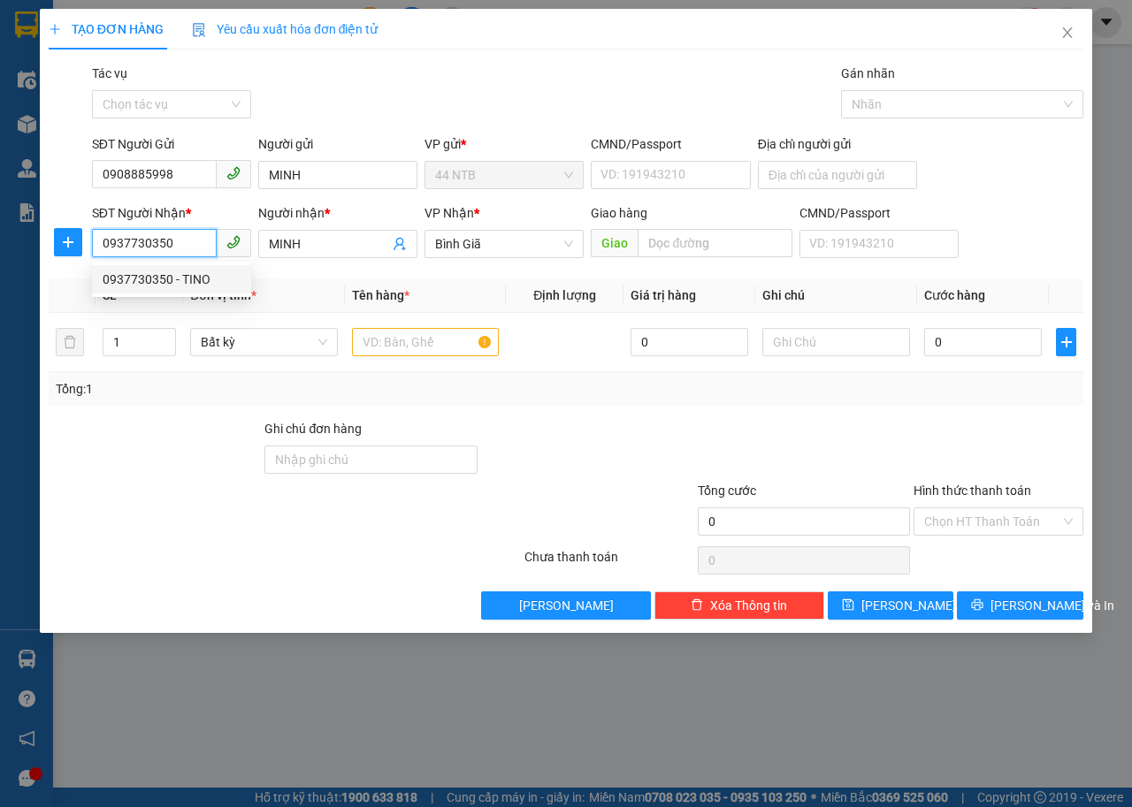
type input "474/9 ng tri phương f9 q10 tp hcm"
type input "TINO"
type input "0937730350"
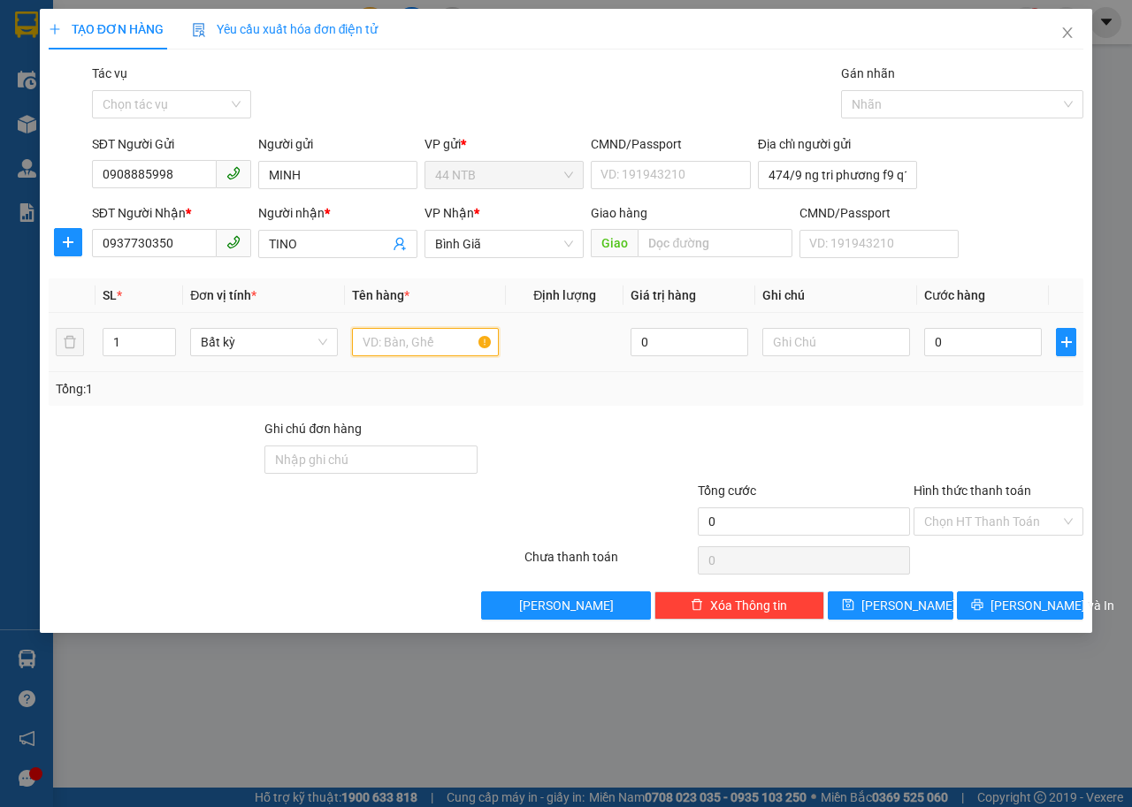
click at [416, 338] on input "text" at bounding box center [426, 342] width 148 height 28
type input "THÙNG"
click at [1004, 340] on input "0" at bounding box center [983, 342] width 118 height 28
type input "3"
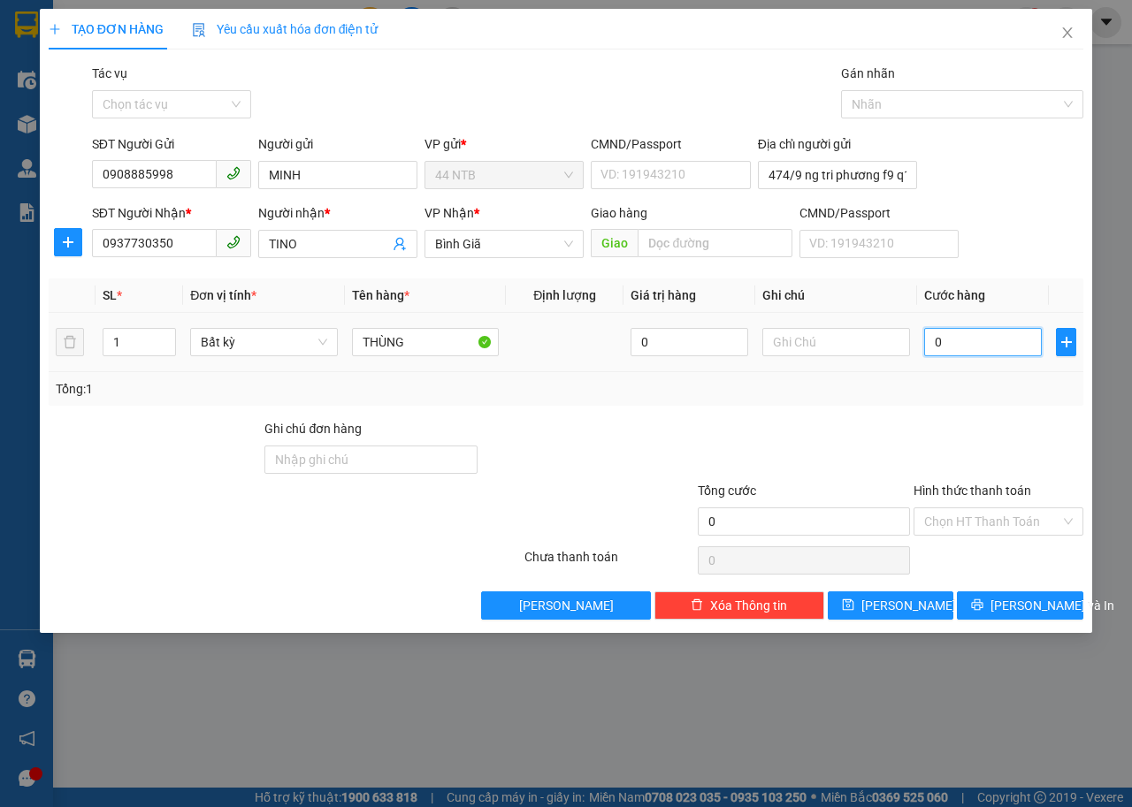
type input "3"
type input "30"
type input "30.000"
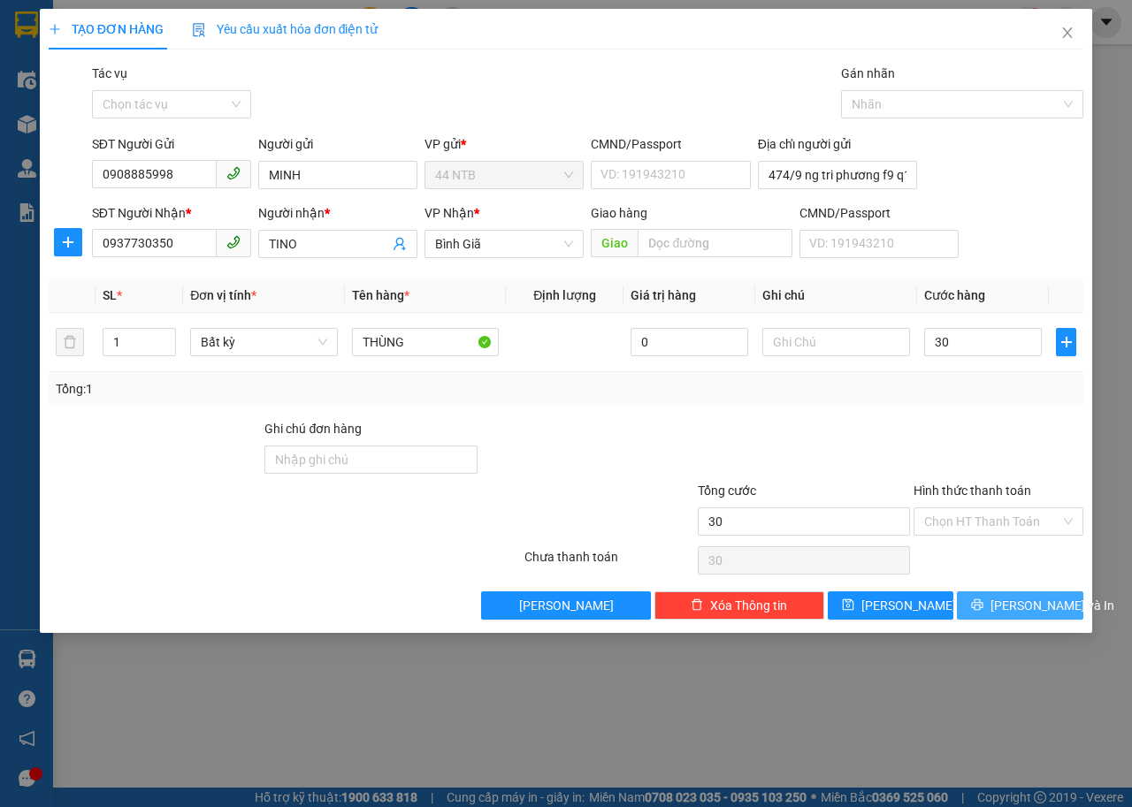
type input "30.000"
click at [1006, 602] on span "Lưu và In" at bounding box center [1052, 605] width 124 height 19
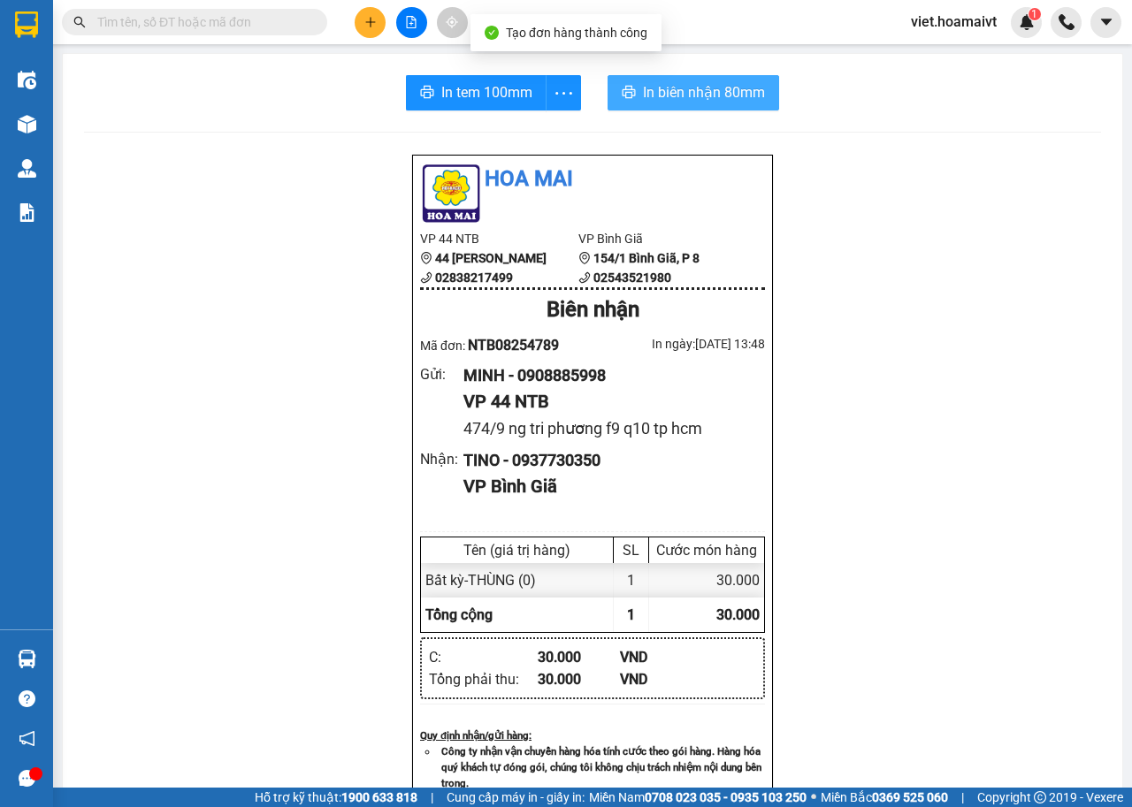
click at [668, 102] on span "In biên nhận 80mm" at bounding box center [704, 92] width 122 height 22
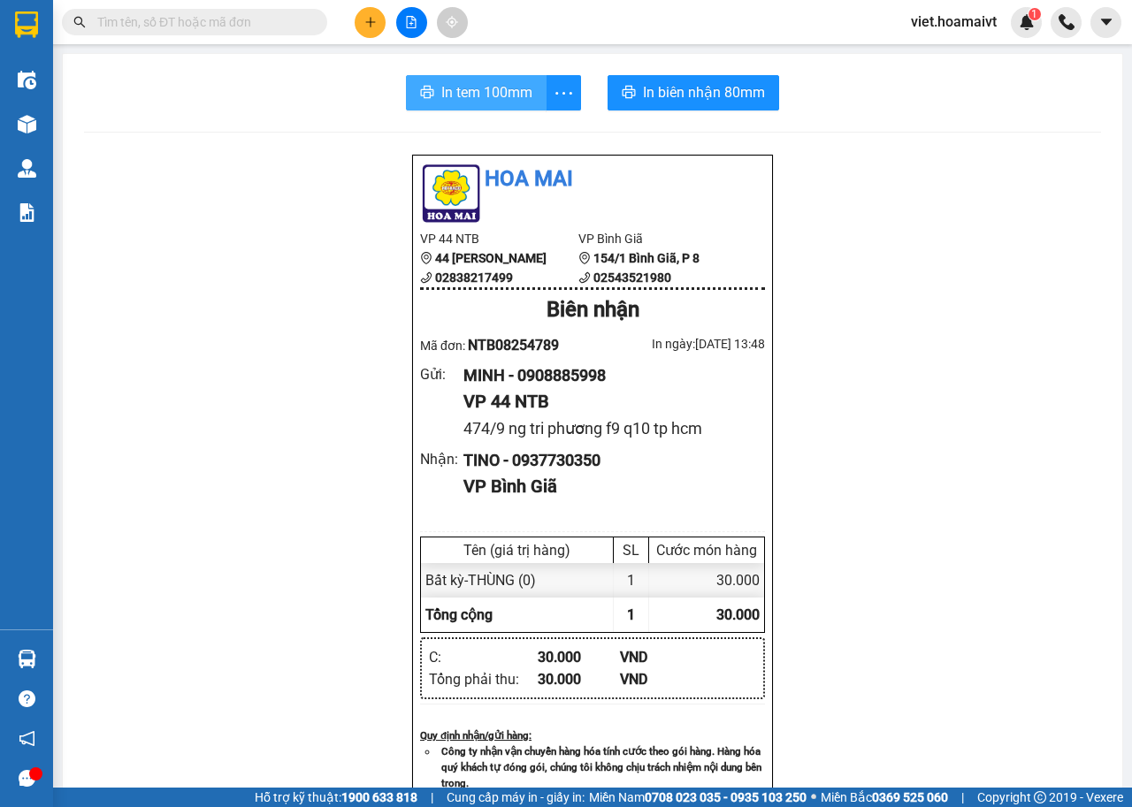
click at [473, 97] on span "In tem 100mm" at bounding box center [486, 92] width 91 height 22
click at [364, 34] on button at bounding box center [370, 22] width 31 height 31
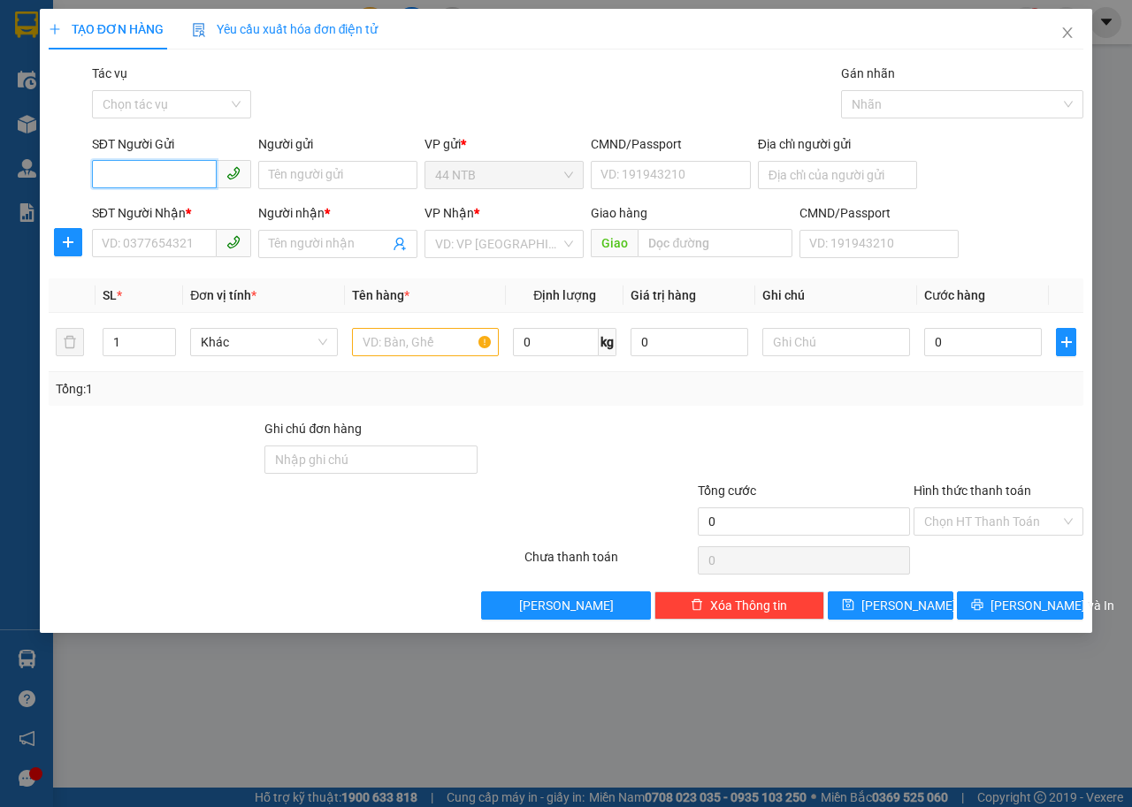
click at [164, 184] on input "SĐT Người Gửi" at bounding box center [154, 174] width 125 height 28
type input "0908885998"
click at [157, 199] on div "0908885998 - MINH" at bounding box center [171, 210] width 159 height 28
type input "MINH"
type input "474/9 ng tri phương f9 q10 tp hcm"
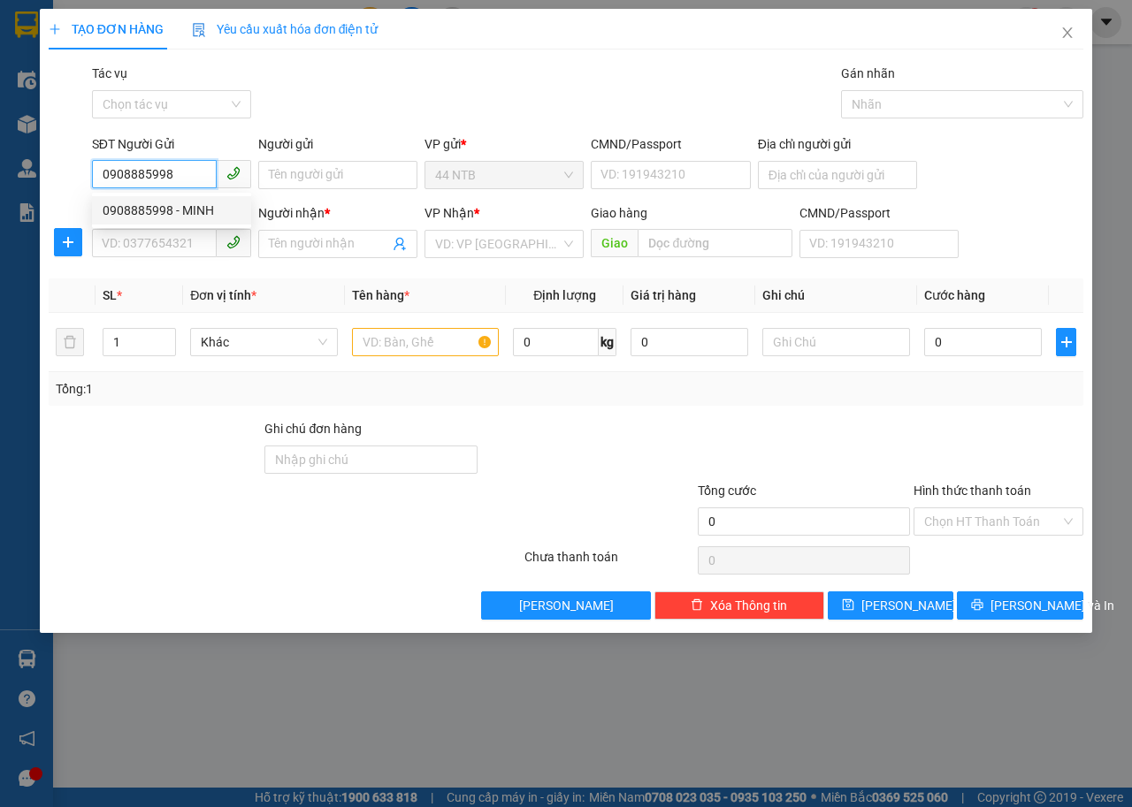
type input "0937730350"
type input "TINO"
type input "0908885998"
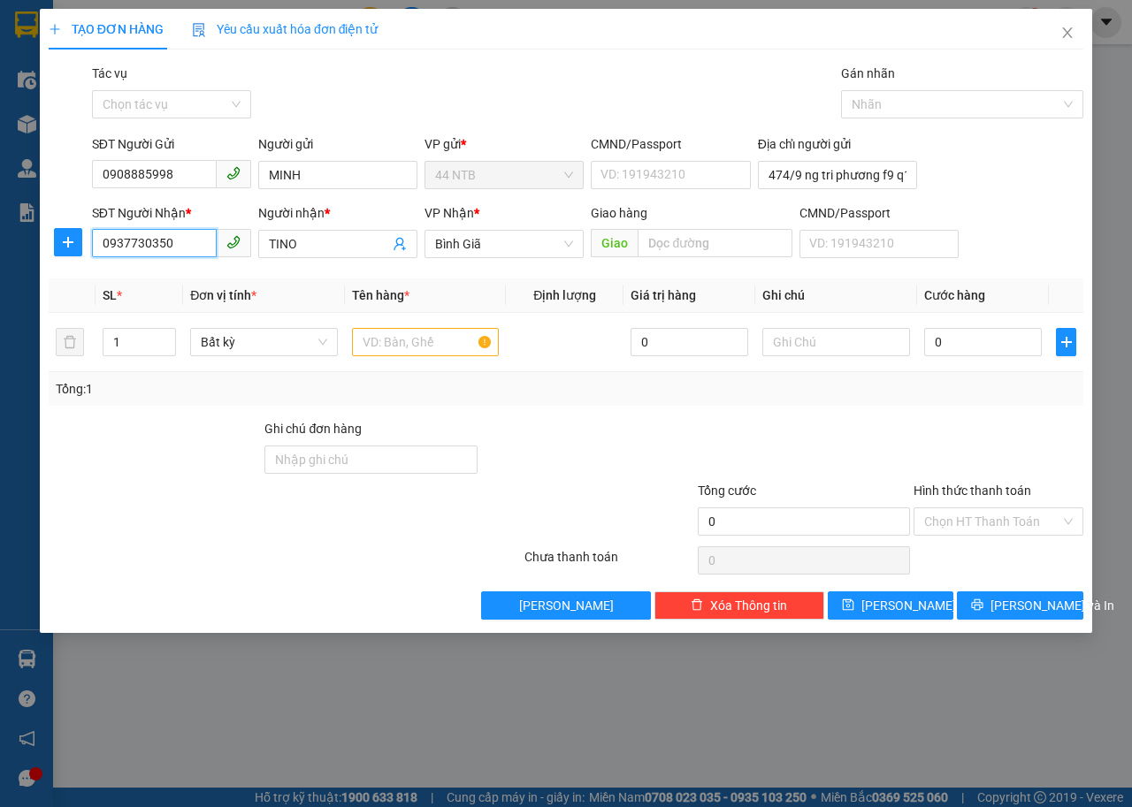
click at [181, 249] on input "0937730350" at bounding box center [154, 243] width 125 height 28
click at [182, 249] on input "0937730350" at bounding box center [154, 243] width 125 height 28
type input "0909667545"
click at [183, 274] on div "0909667545 - QUÍ" at bounding box center [172, 279] width 138 height 19
type input "QUÍ"
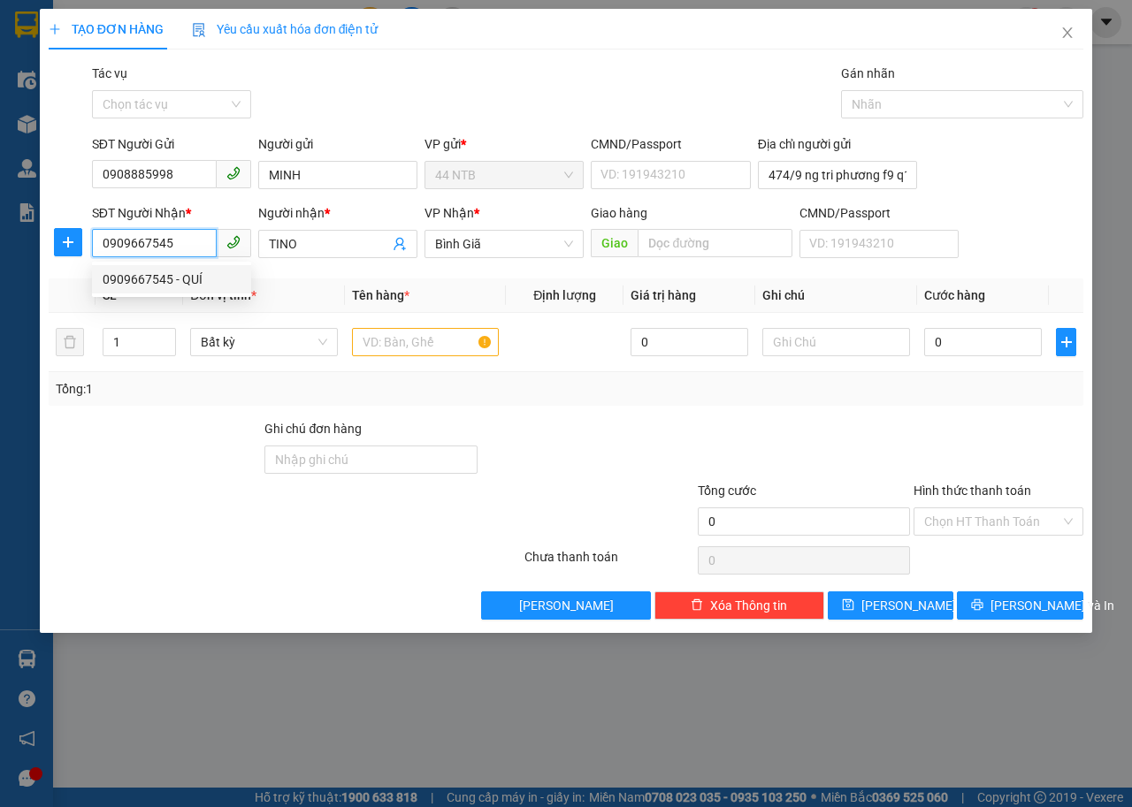
type input "Hải.Sơn_GX"
type input "0909667545"
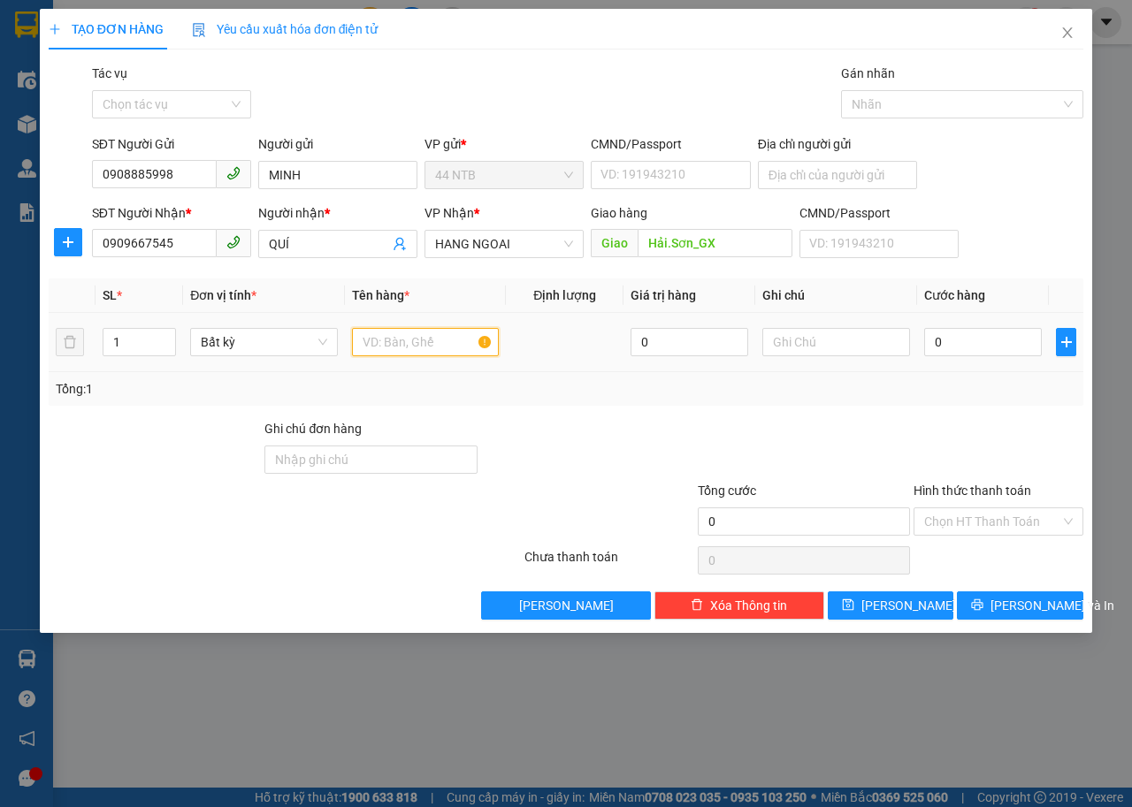
click at [447, 344] on input "text" at bounding box center [426, 342] width 148 height 28
type input "HỘP"
click at [971, 345] on input "0" at bounding box center [983, 342] width 118 height 28
click at [852, 342] on input "text" at bounding box center [836, 342] width 148 height 28
type input "MP"
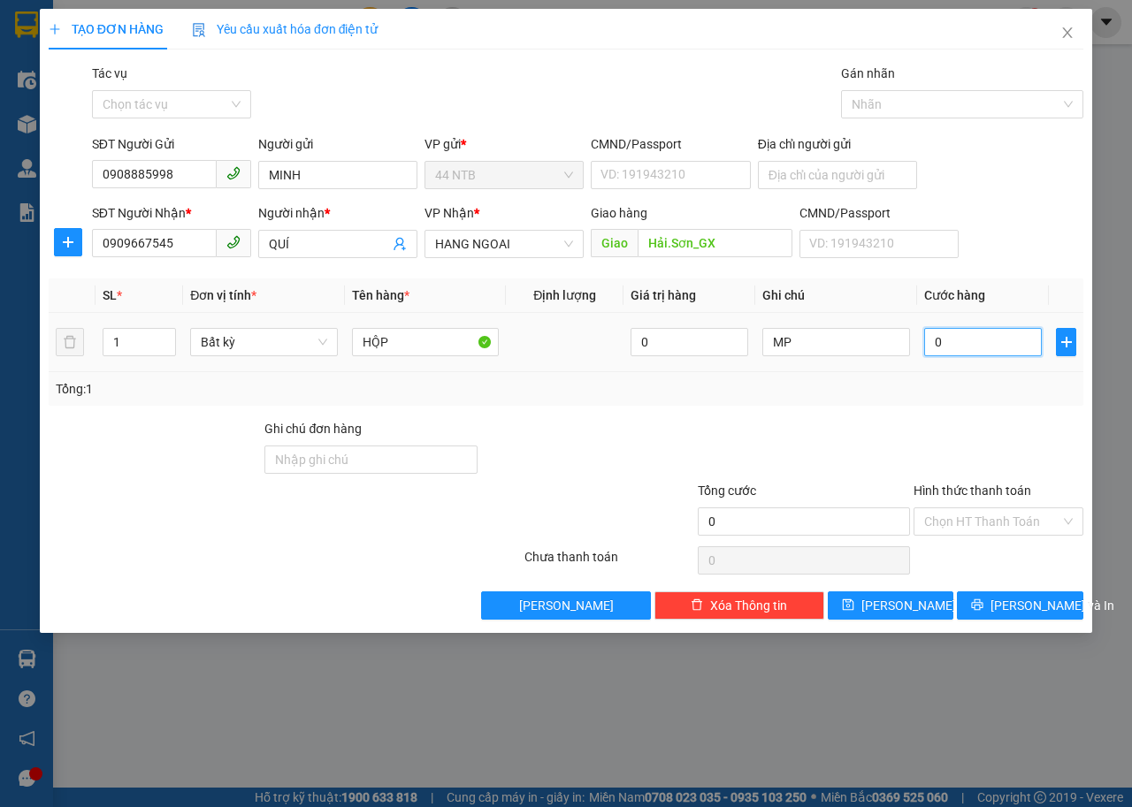
click at [969, 349] on input "0" at bounding box center [983, 342] width 118 height 28
type input "4"
type input "40"
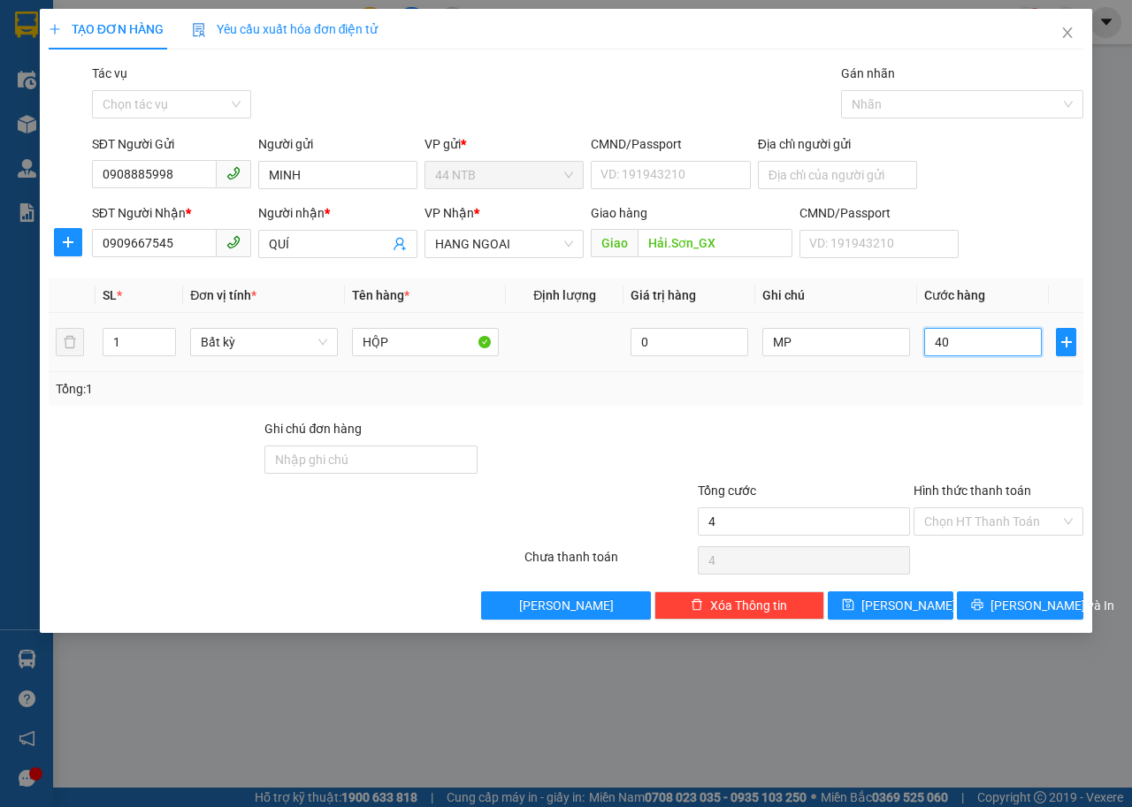
type input "40"
type input "40.000"
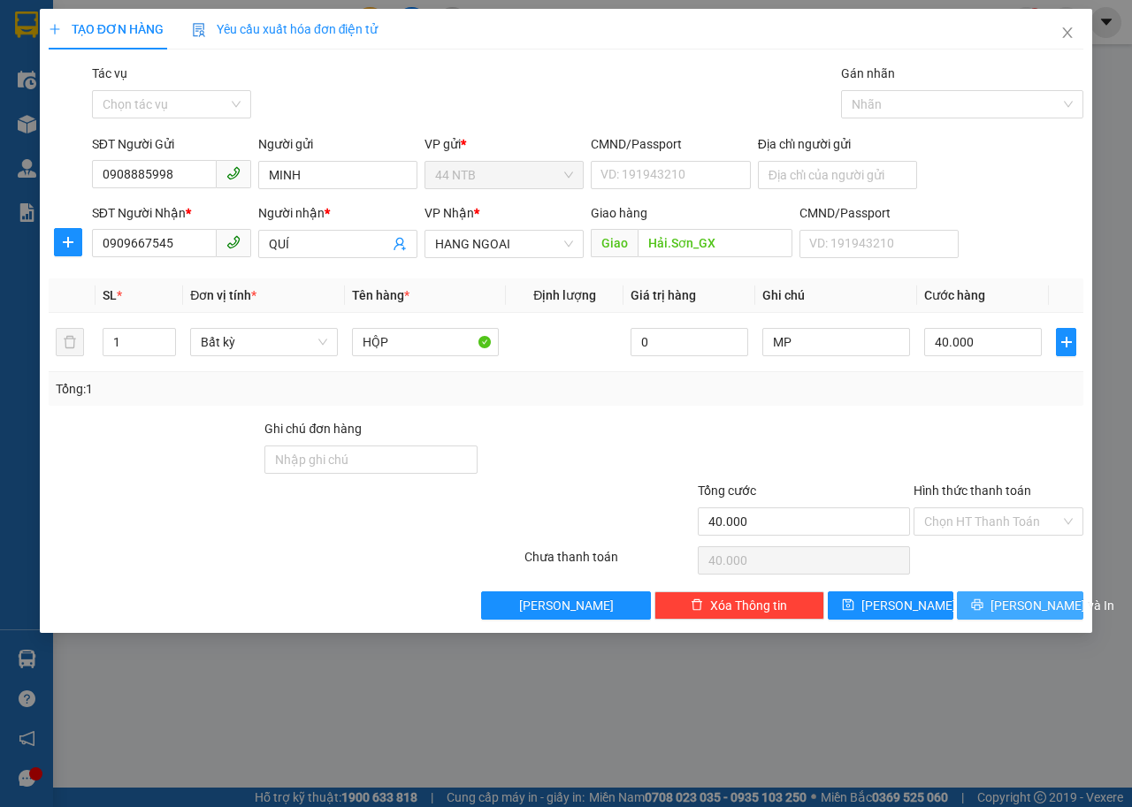
click at [1036, 602] on span "Lưu và In" at bounding box center [1052, 605] width 124 height 19
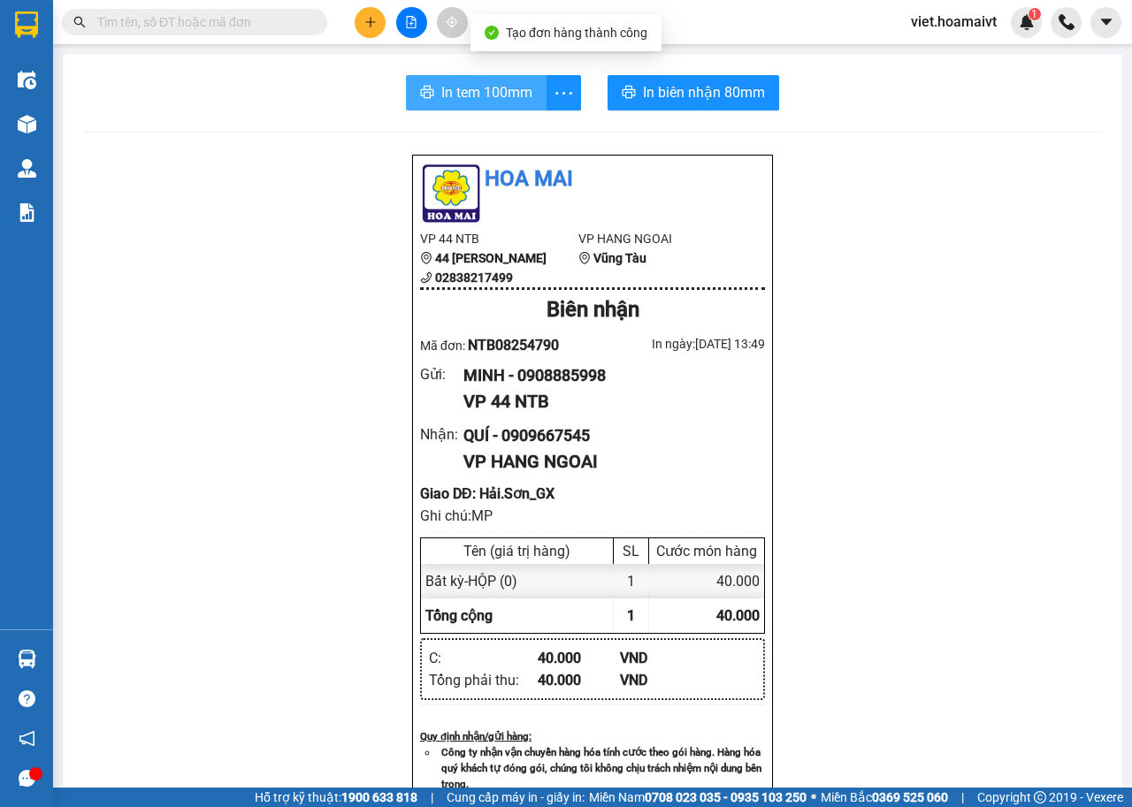
click at [516, 100] on span "In tem 100mm" at bounding box center [486, 92] width 91 height 22
